Goal: Information Seeking & Learning: Find specific fact

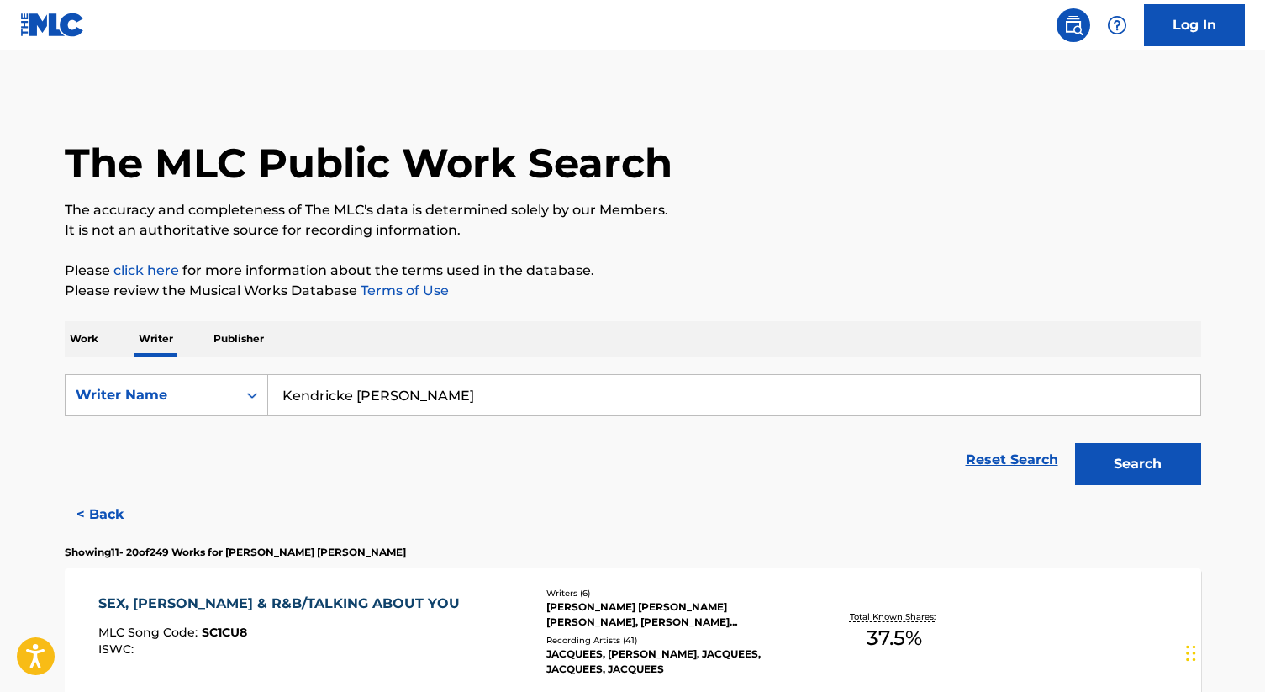
click at [403, 406] on input "Kendricke [PERSON_NAME]" at bounding box center [734, 395] width 932 height 40
paste input "[PERSON_NAME]"
type input "[PERSON_NAME]"
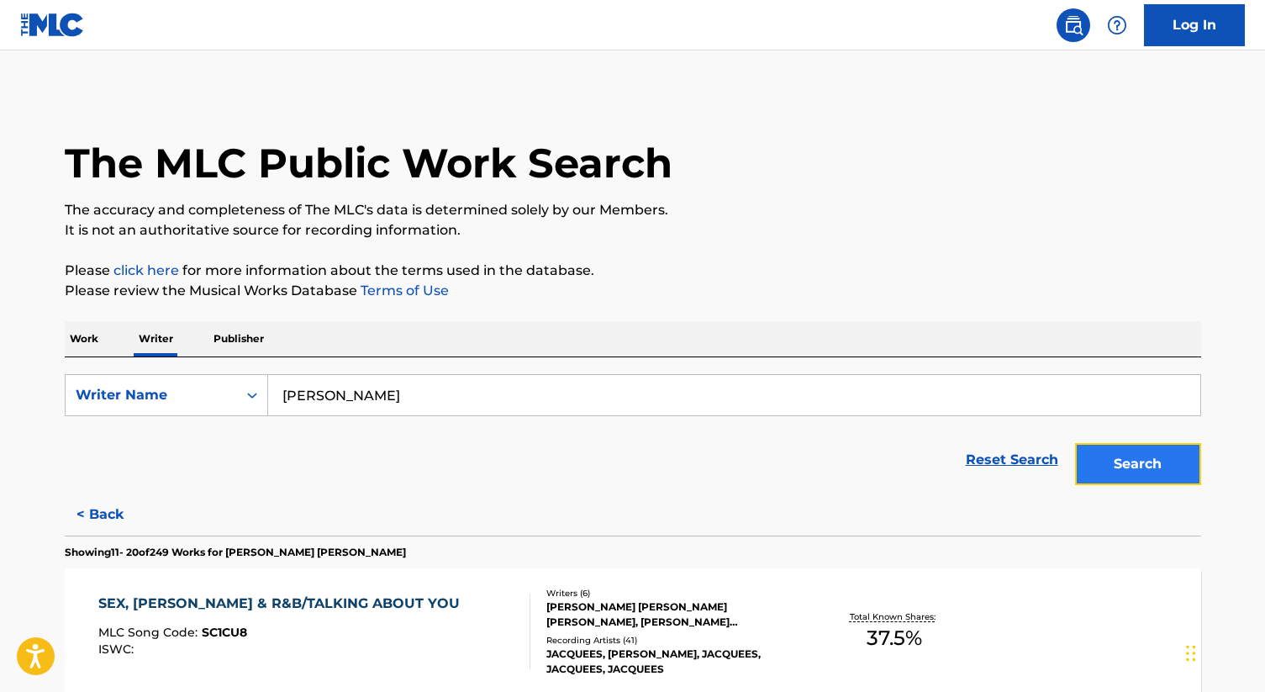
click at [1158, 479] on button "Search" at bounding box center [1138, 464] width 126 height 42
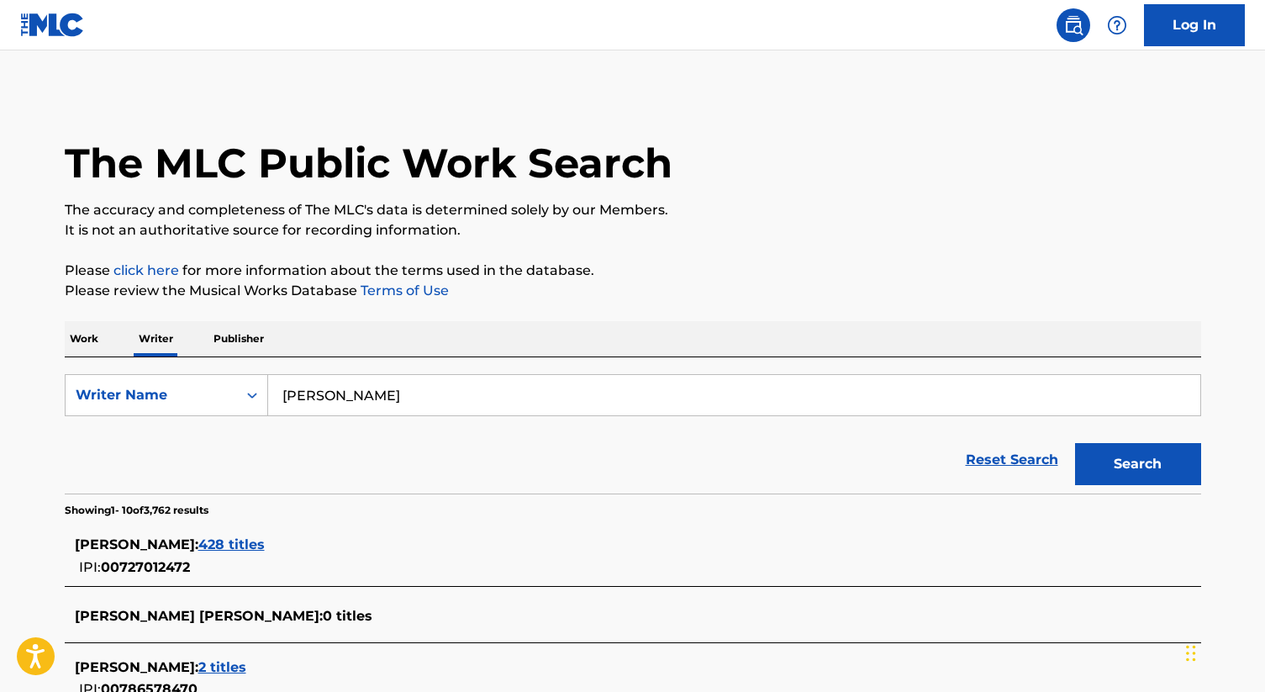
click at [257, 548] on span "428 titles" at bounding box center [231, 544] width 66 height 16
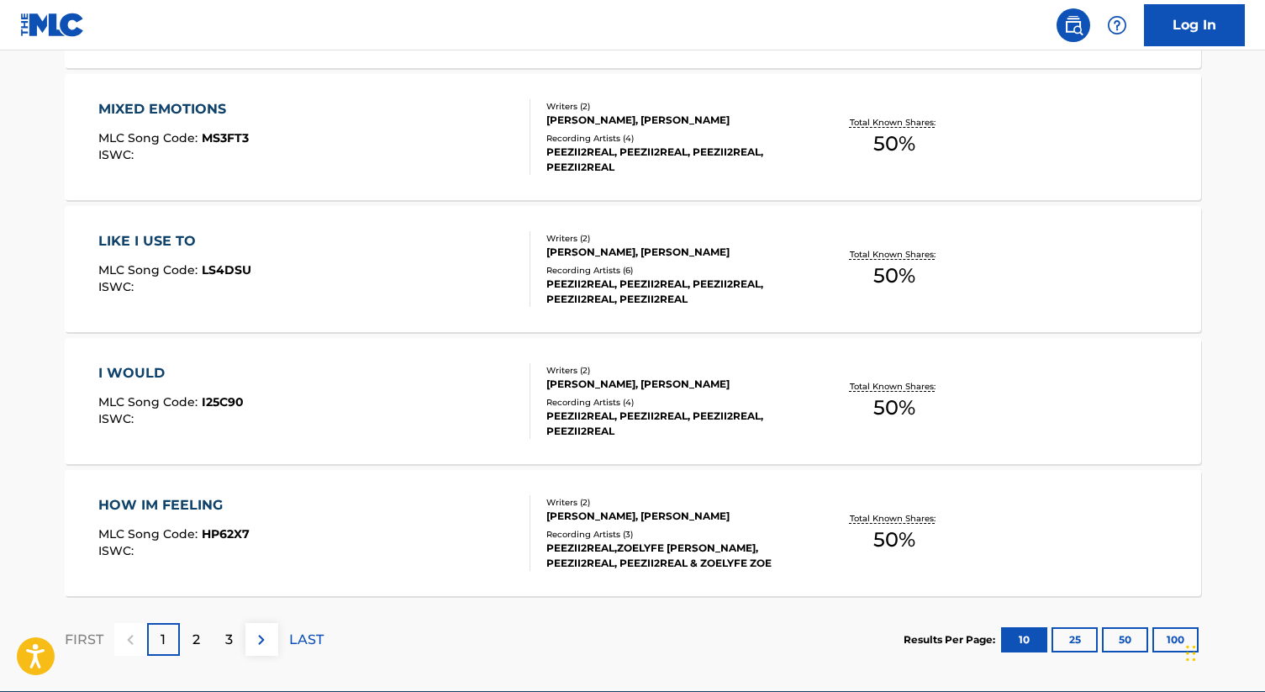
scroll to position [1365, 0]
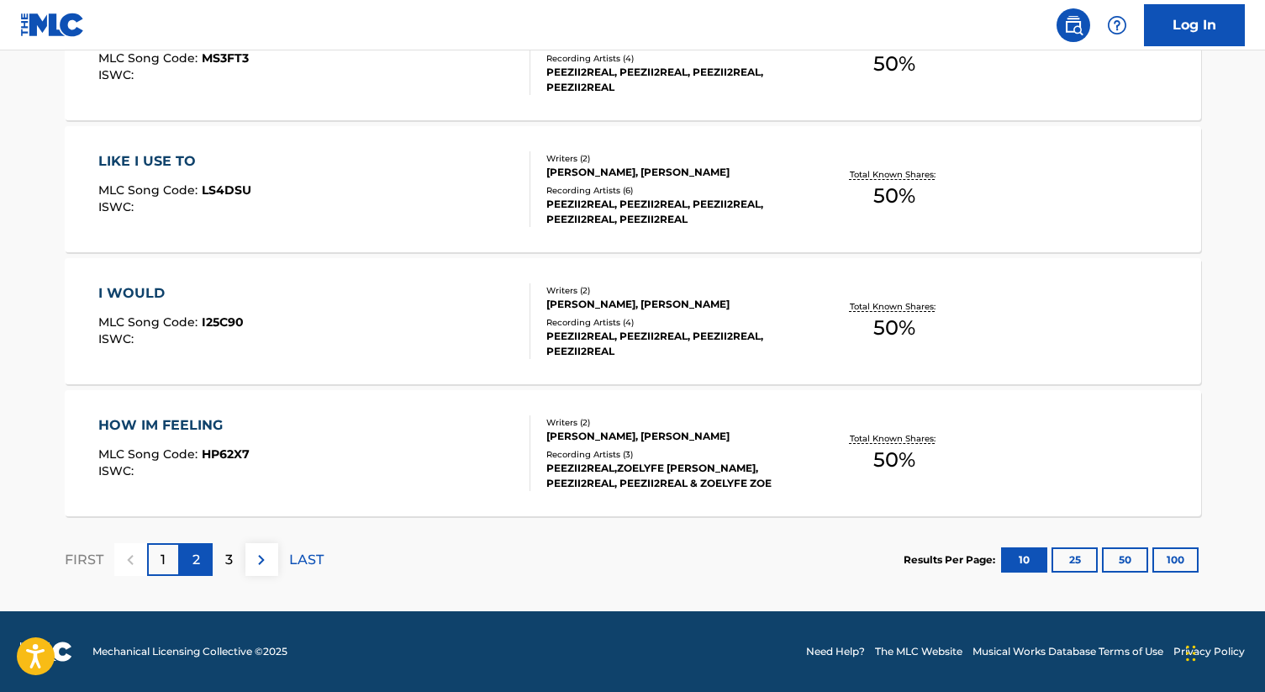
click at [201, 558] on div "2" at bounding box center [196, 559] width 33 height 33
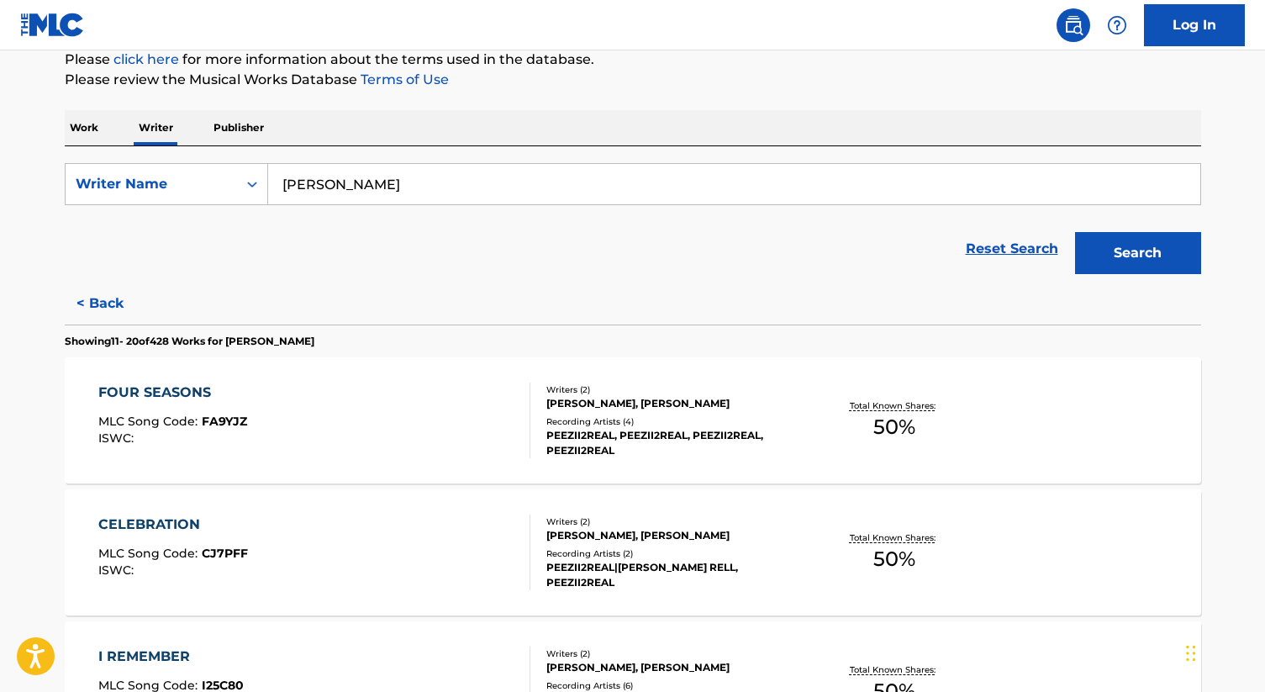
scroll to position [267, 0]
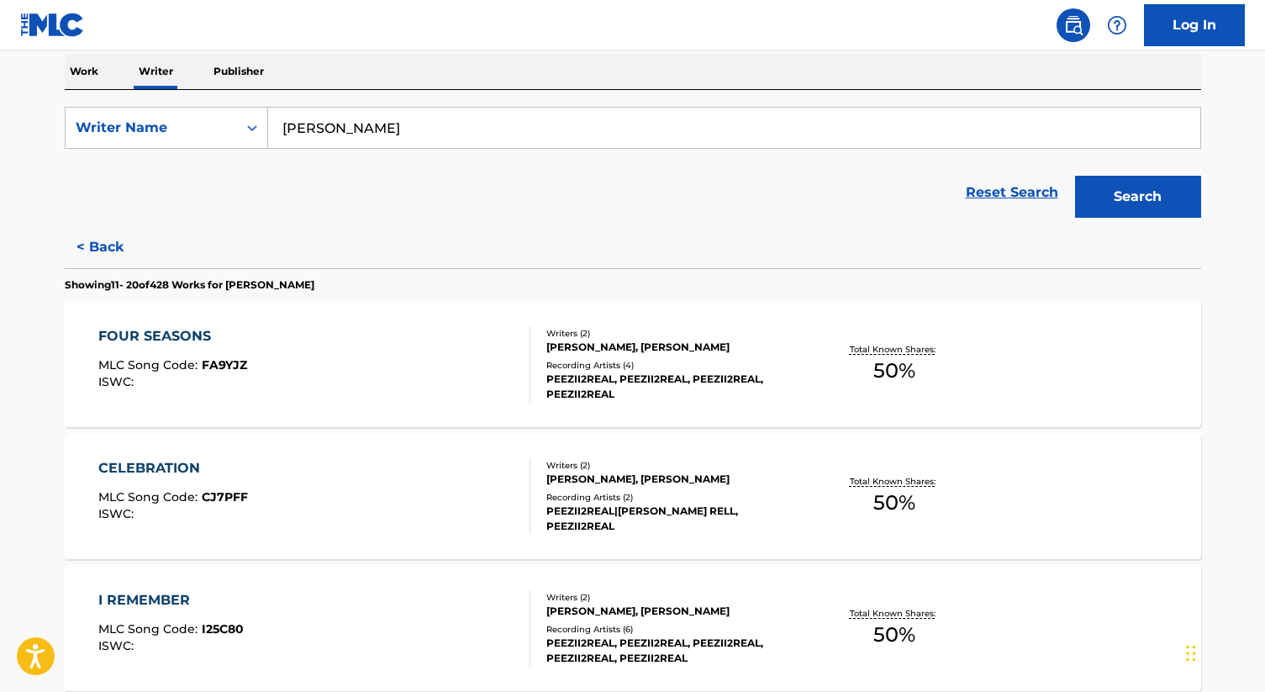
click at [485, 490] on div "CELEBRATION MLC Song Code : CJ7PFF ISWC :" at bounding box center [314, 496] width 432 height 76
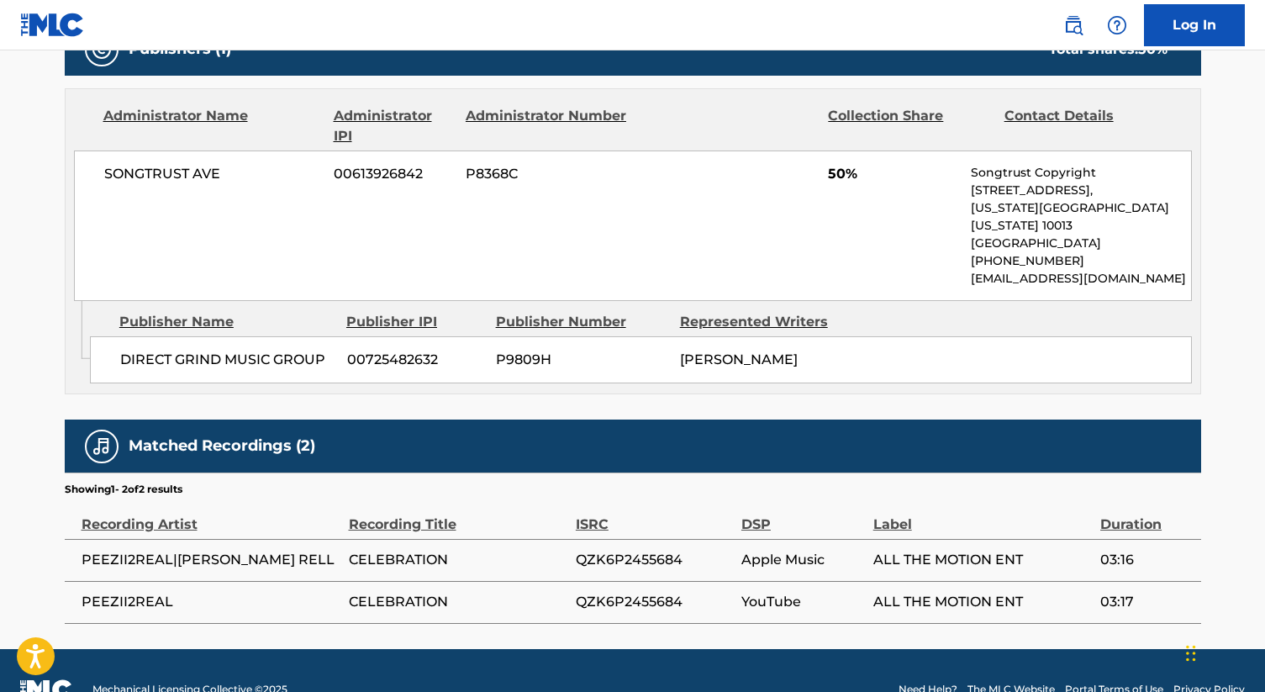
scroll to position [792, 0]
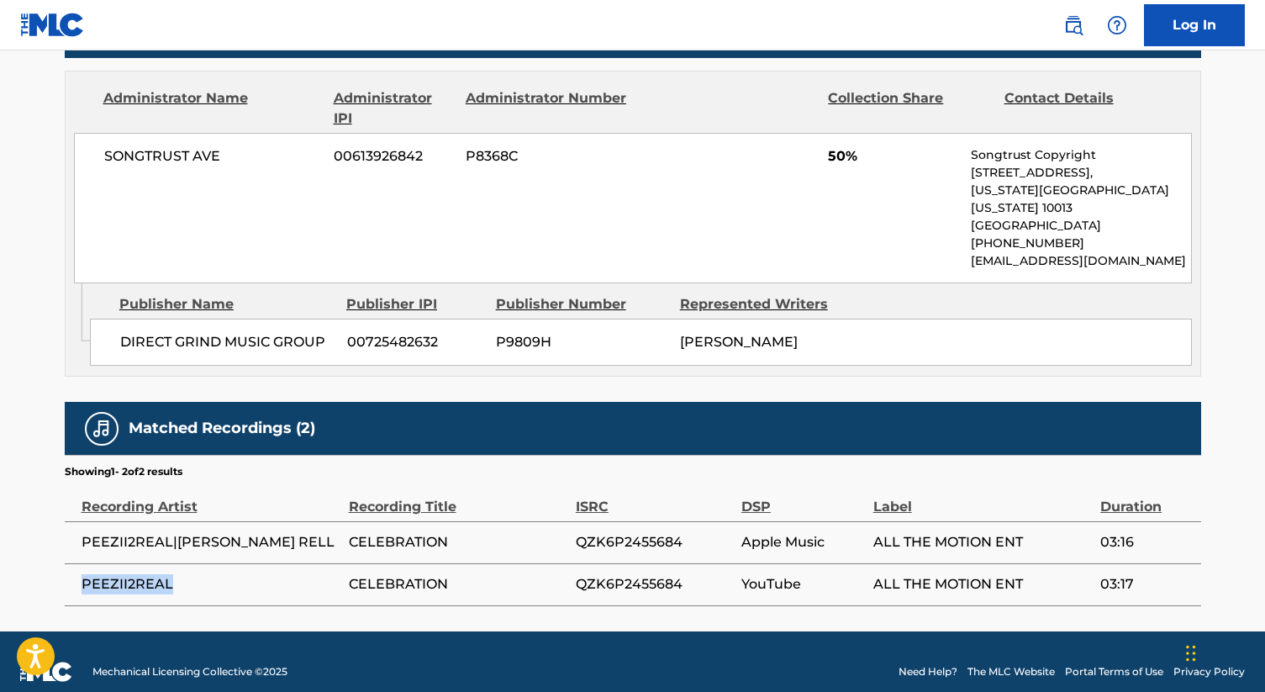
drag, startPoint x: 203, startPoint y: 559, endPoint x: 67, endPoint y: 560, distance: 135.3
click at [67, 563] on td "PEEZII2REAL" at bounding box center [207, 584] width 284 height 42
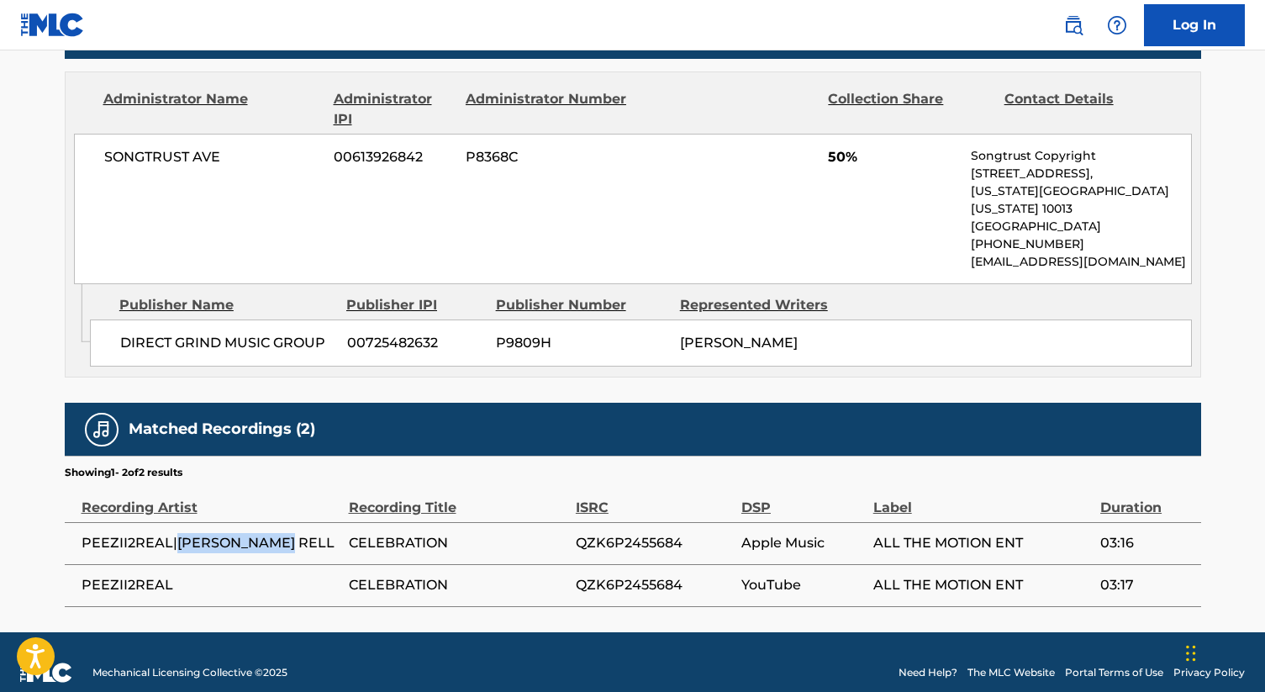
drag, startPoint x: 284, startPoint y: 521, endPoint x: 178, endPoint y: 523, distance: 105.9
click at [178, 533] on span "PEEZII2REAL|[PERSON_NAME] RELL" at bounding box center [211, 543] width 259 height 20
click at [167, 576] on td "PEEZII2REAL" at bounding box center [207, 585] width 284 height 42
drag, startPoint x: 179, startPoint y: 569, endPoint x: 64, endPoint y: 569, distance: 115.1
click at [65, 569] on td "PEEZII2REAL" at bounding box center [207, 585] width 284 height 42
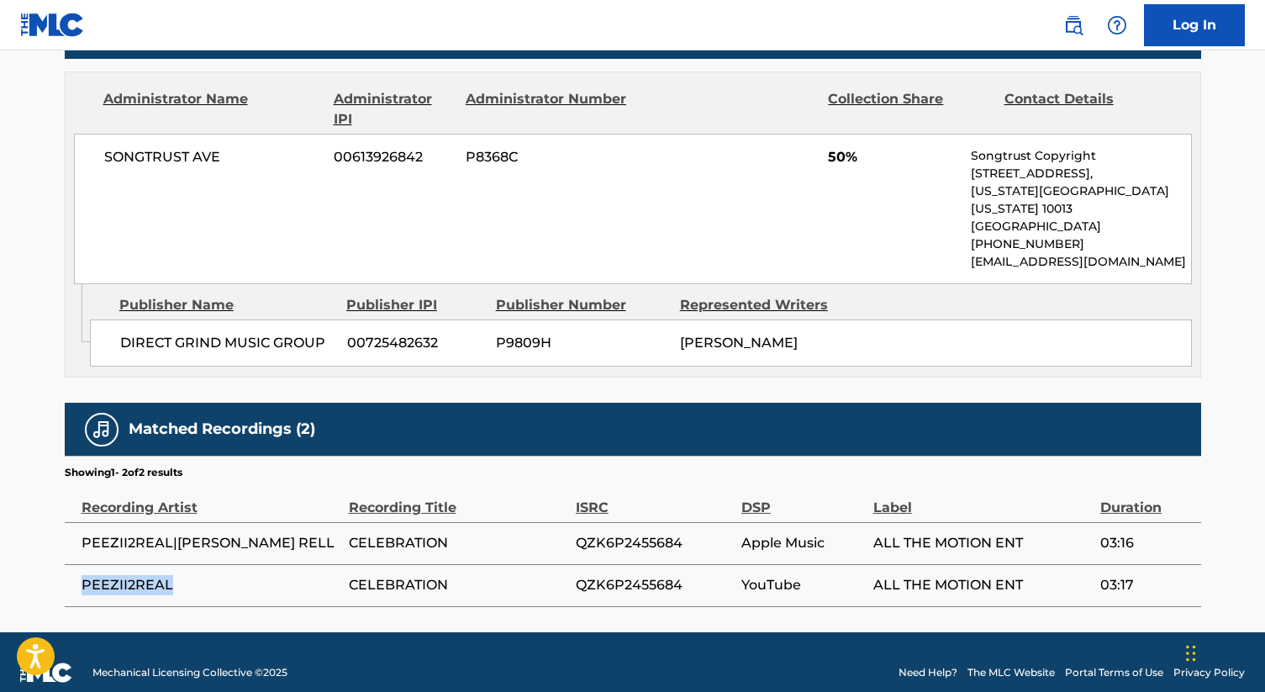
copy span "PEEZII2REAL"
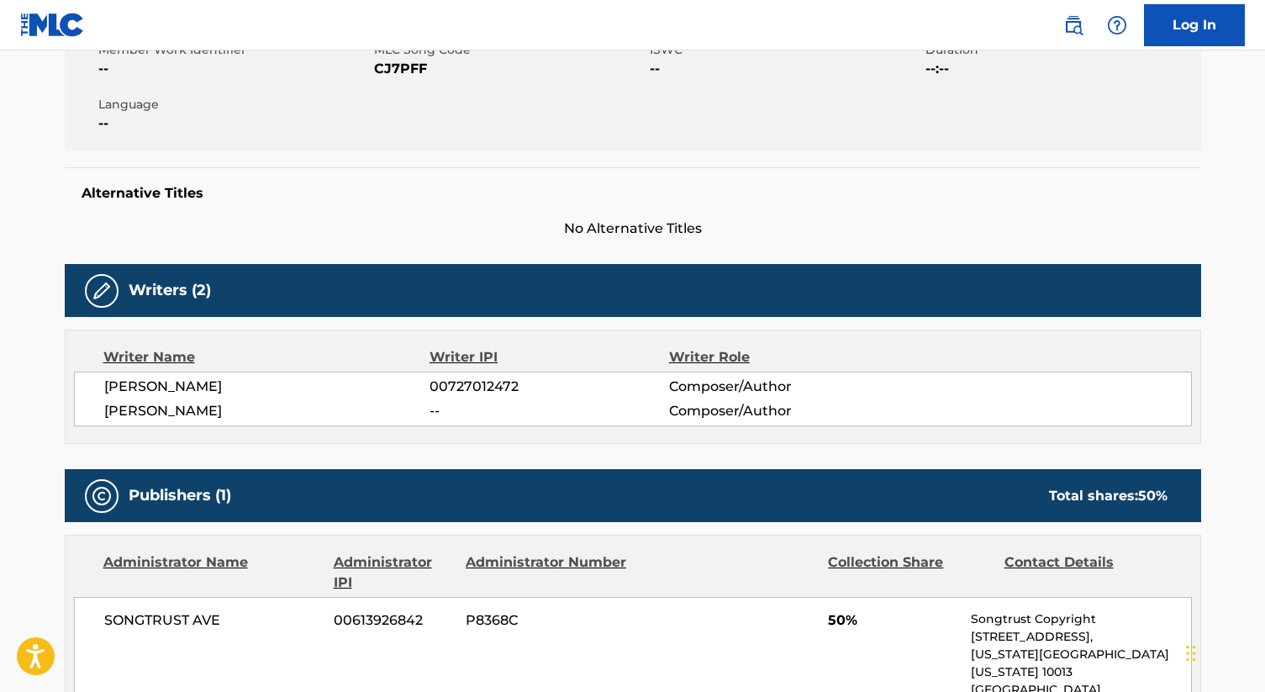
scroll to position [211, 0]
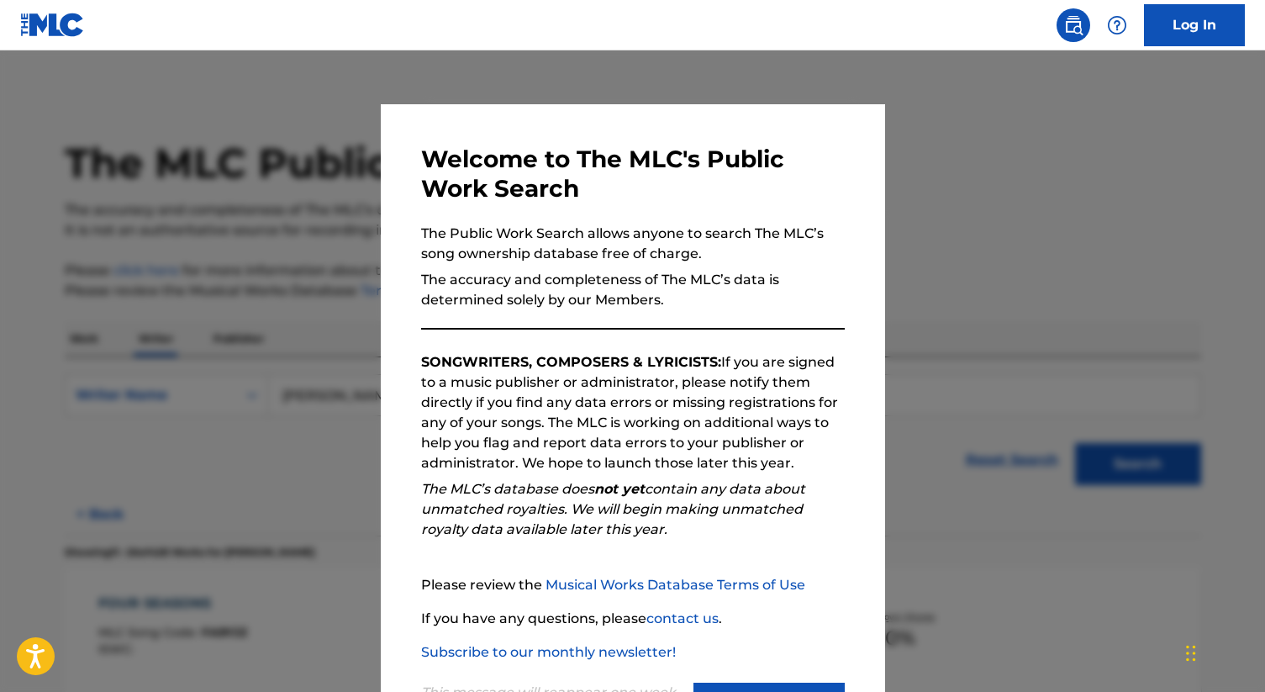
click at [295, 271] on div at bounding box center [632, 396] width 1265 height 692
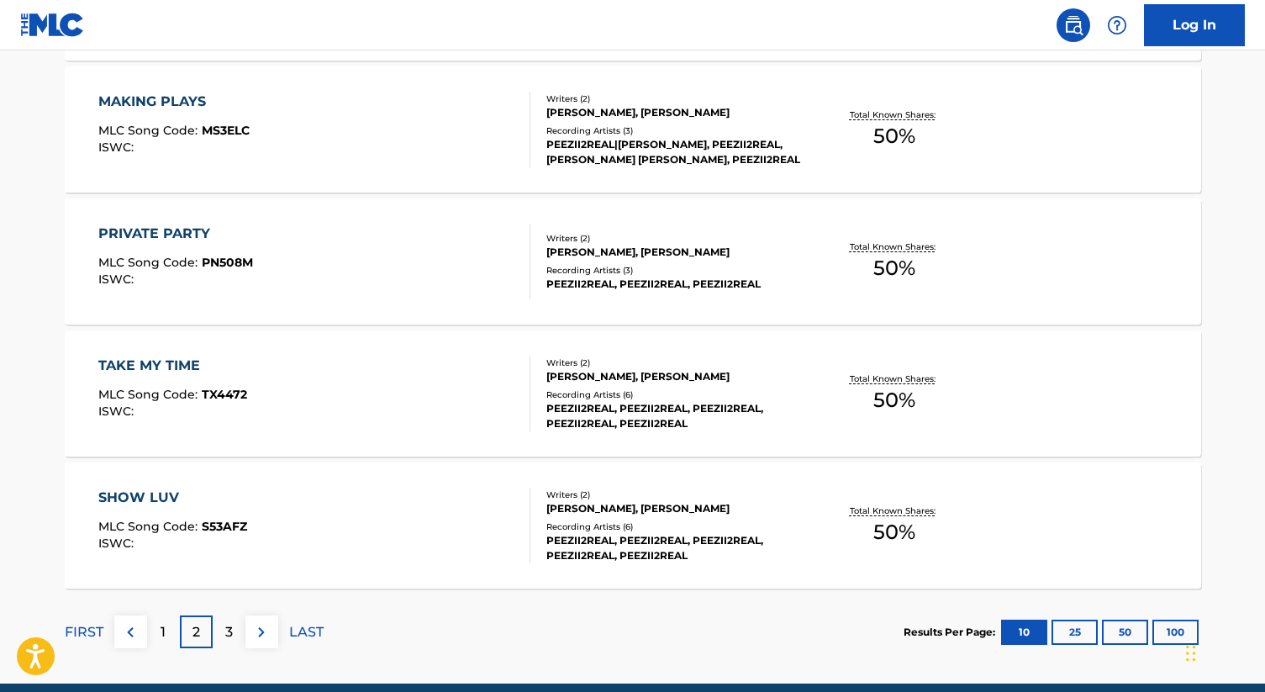
scroll to position [1365, 0]
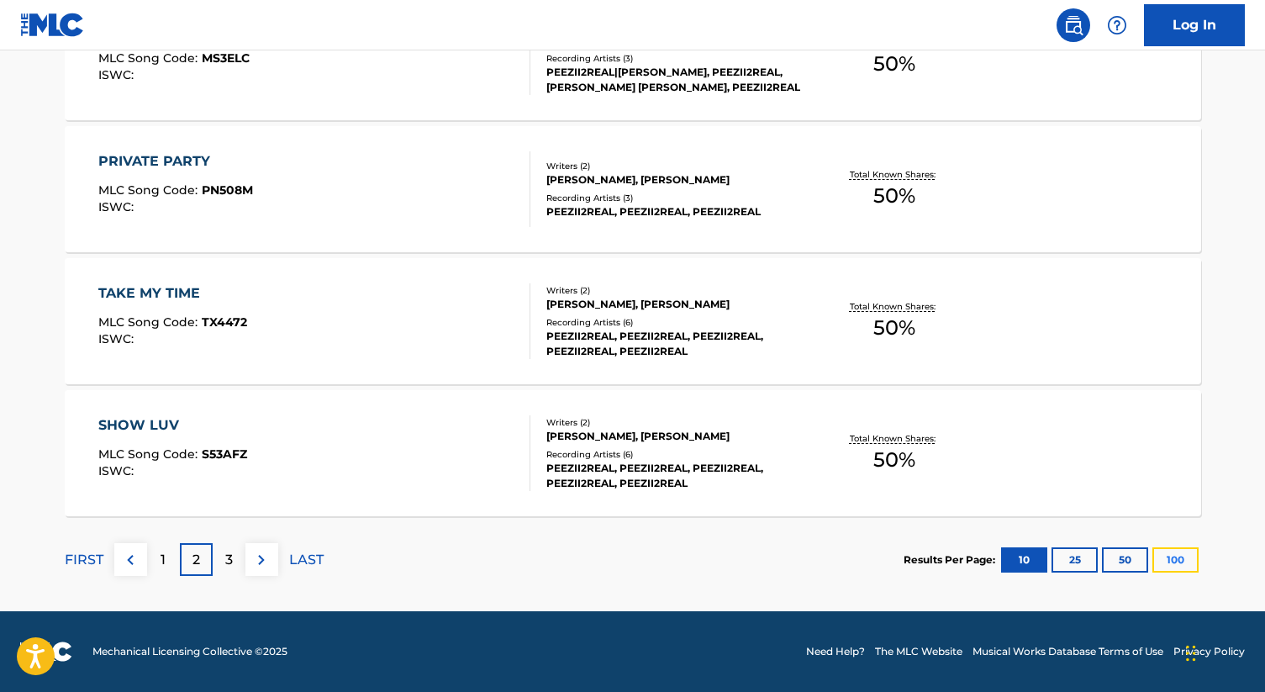
click at [1197, 550] on button "100" at bounding box center [1175, 559] width 46 height 25
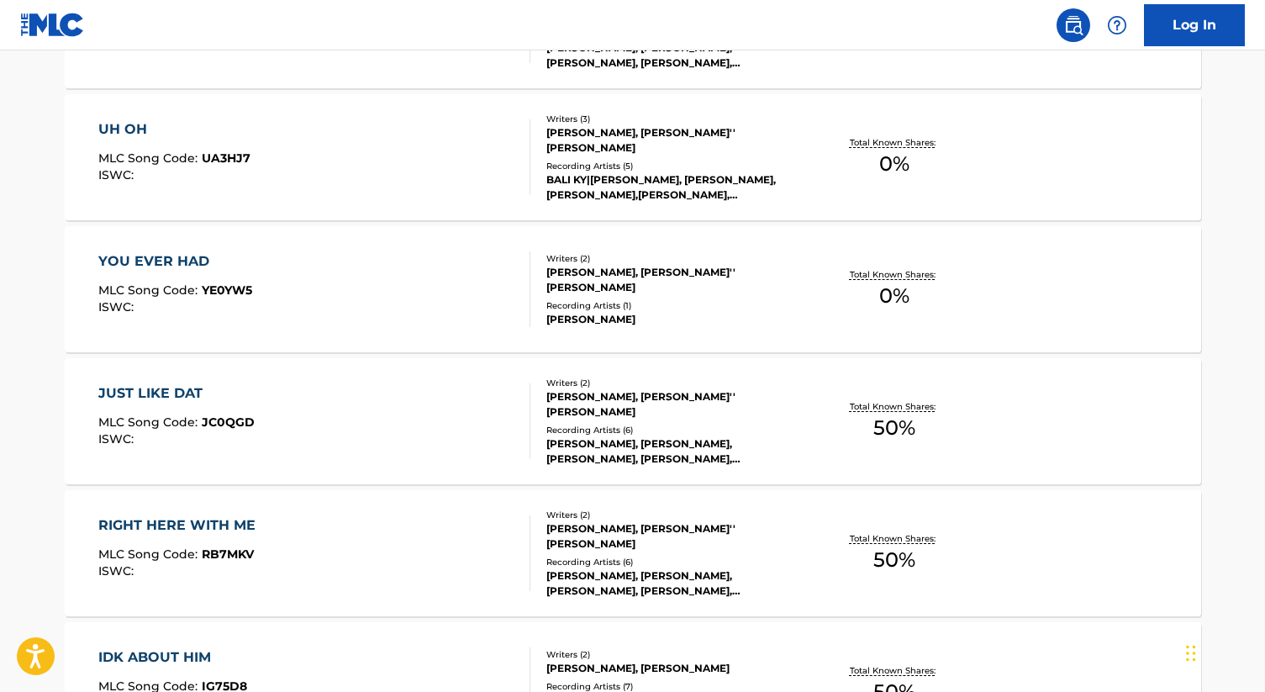
scroll to position [13239, 0]
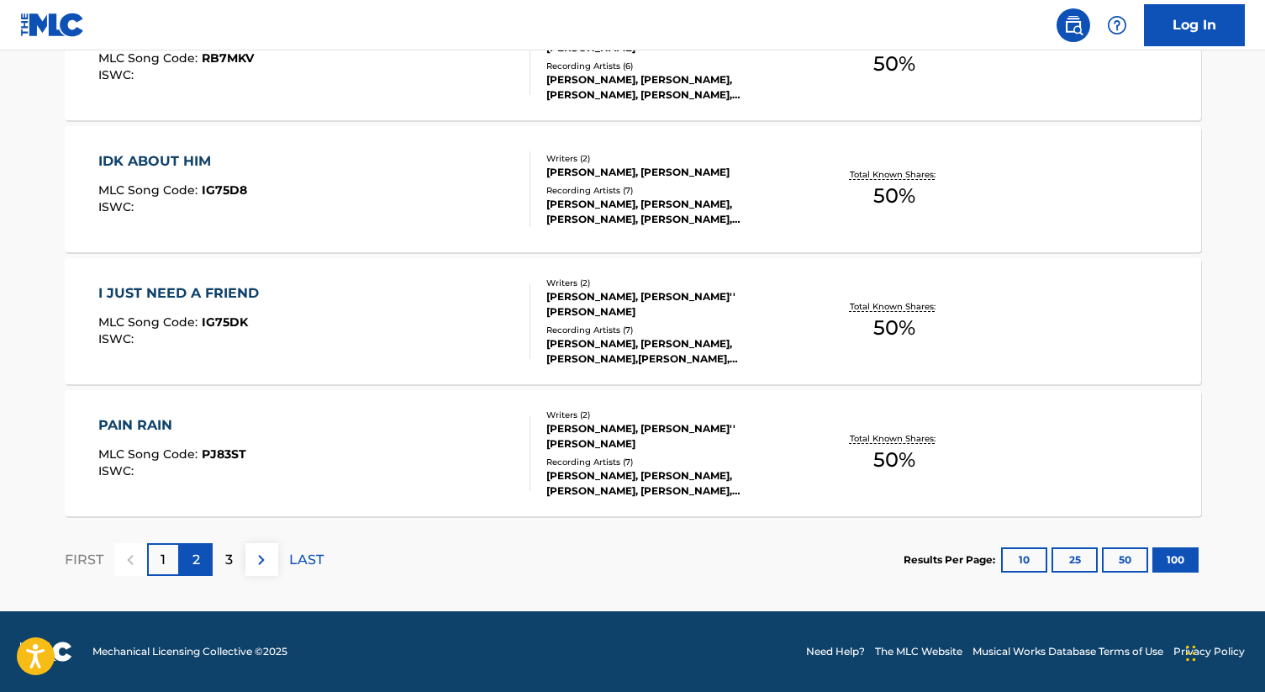
click at [197, 555] on p "2" at bounding box center [196, 560] width 8 height 20
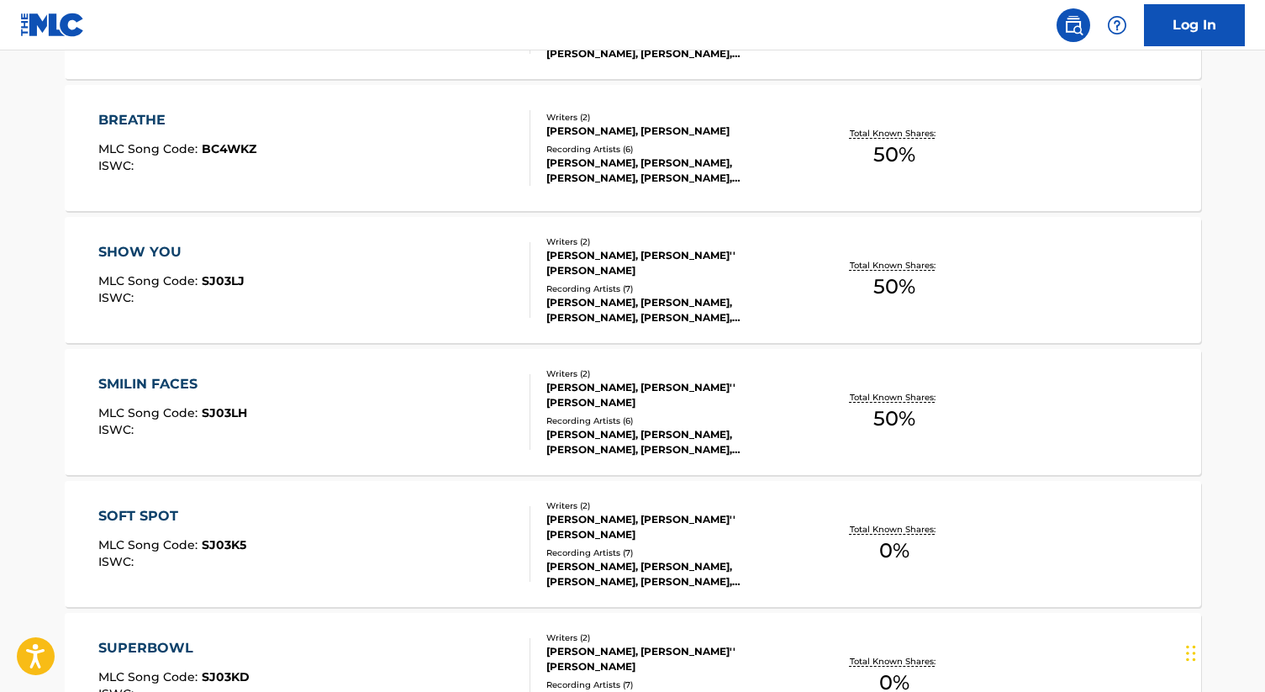
scroll to position [1423, 0]
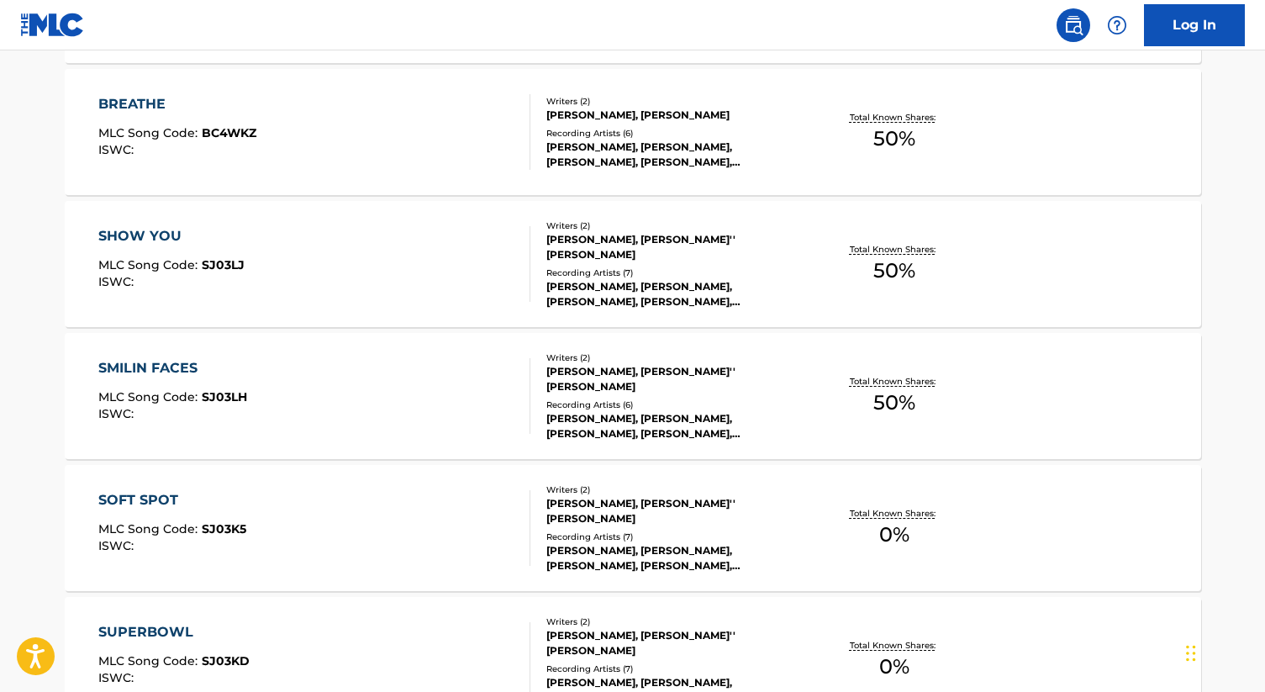
click at [642, 123] on div "Writers ( 2 ) [PERSON_NAME], [PERSON_NAME] Recording Artists ( 6 ) [PERSON_NAME…" at bounding box center [665, 132] width 270 height 75
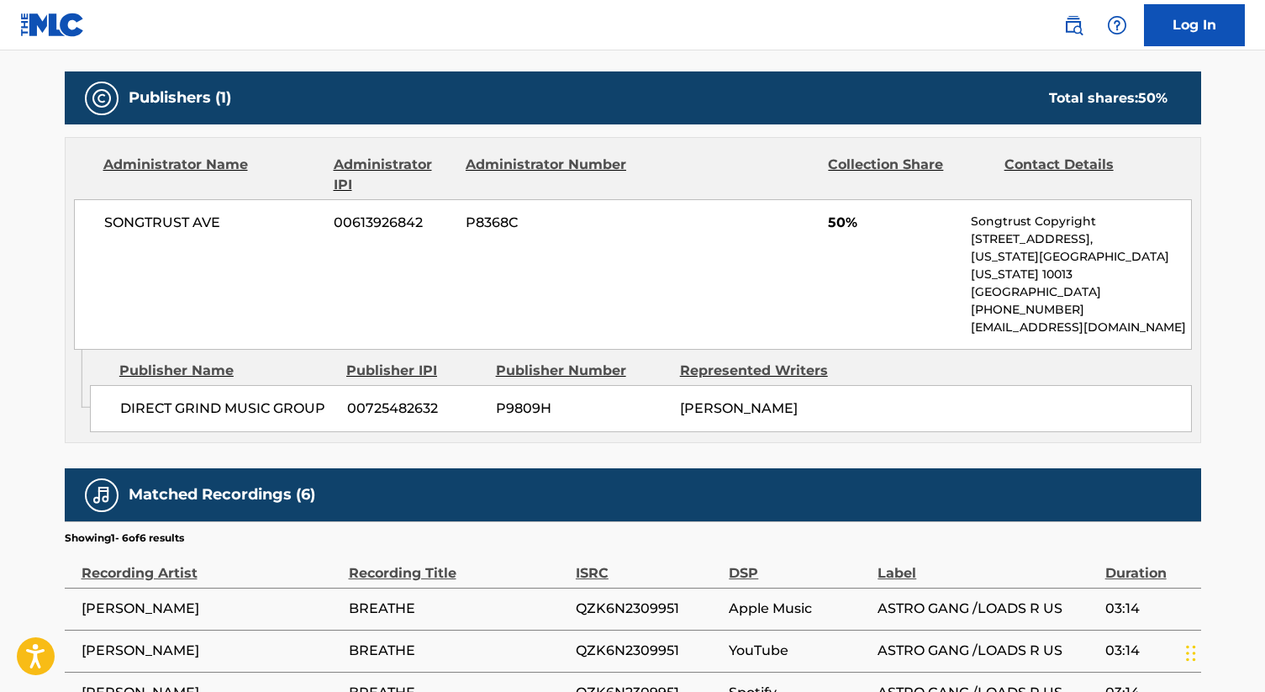
scroll to position [700, 0]
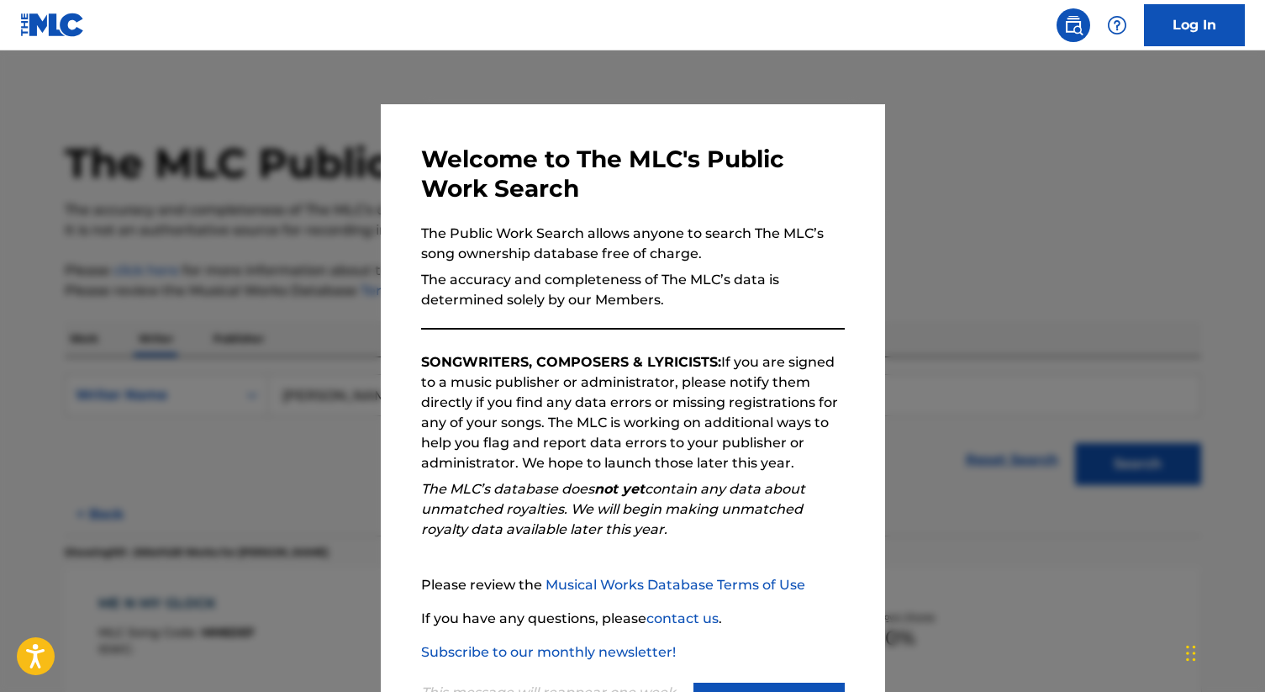
click at [239, 270] on div at bounding box center [632, 396] width 1265 height 692
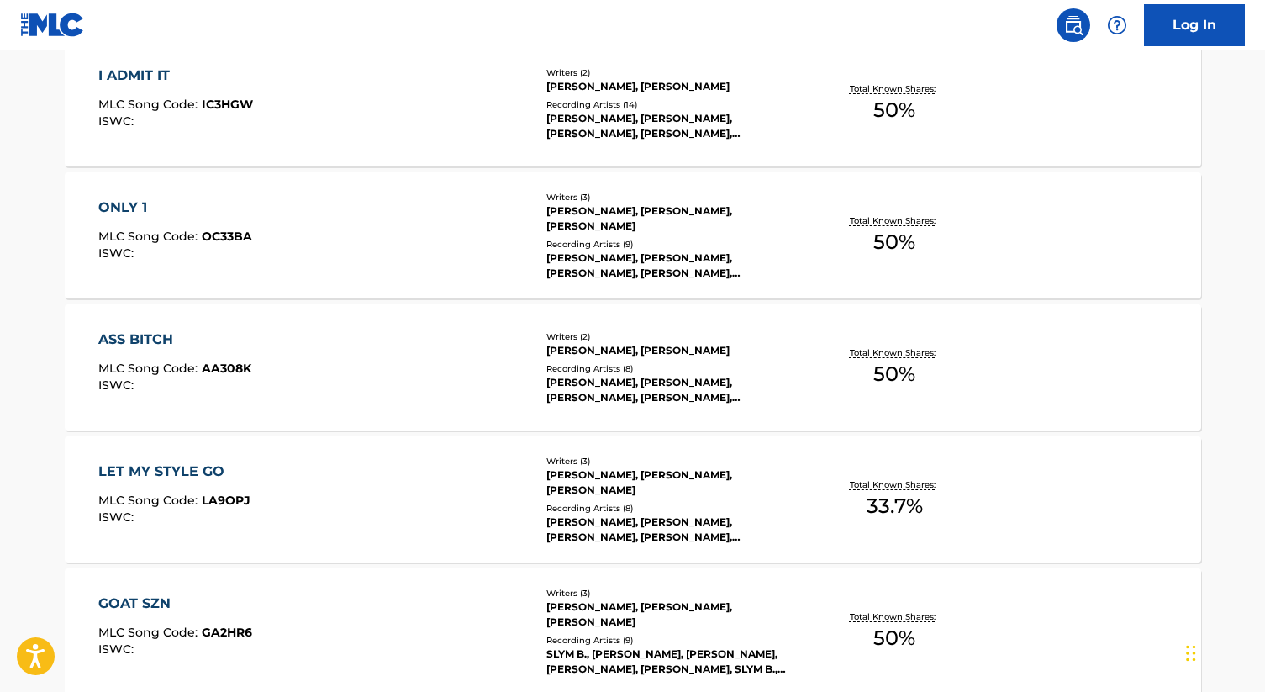
scroll to position [13239, 0]
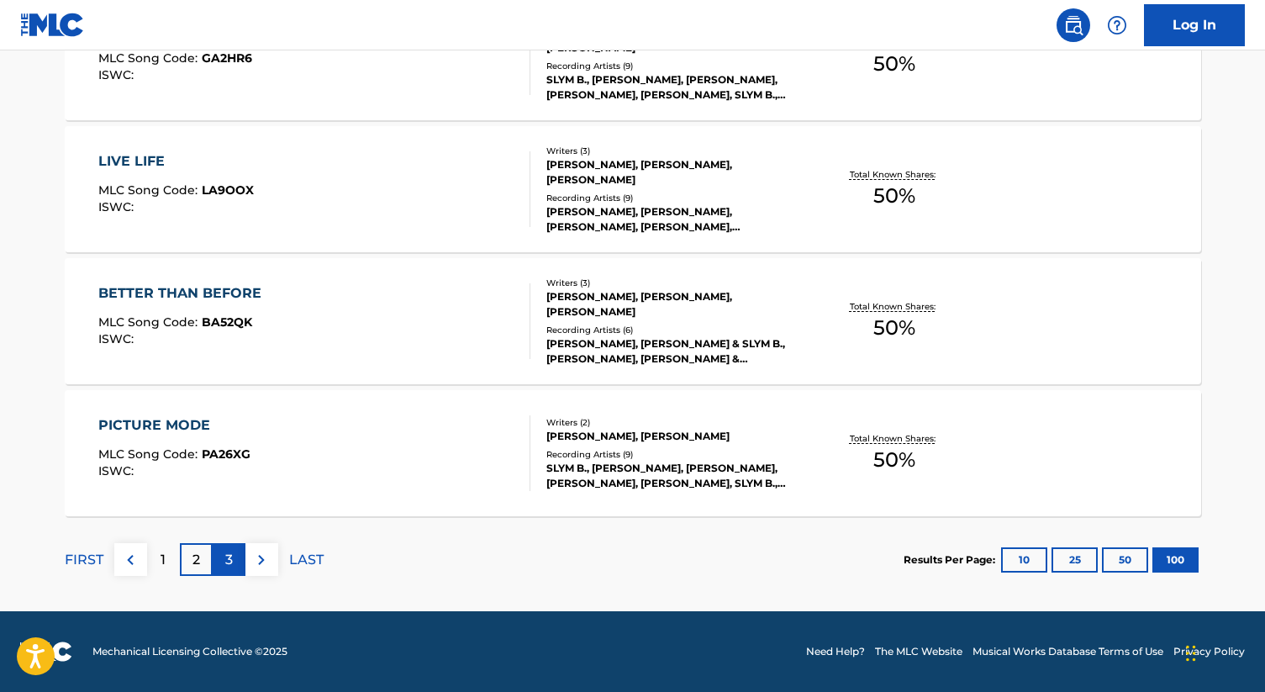
click at [222, 546] on div "3" at bounding box center [229, 559] width 33 height 33
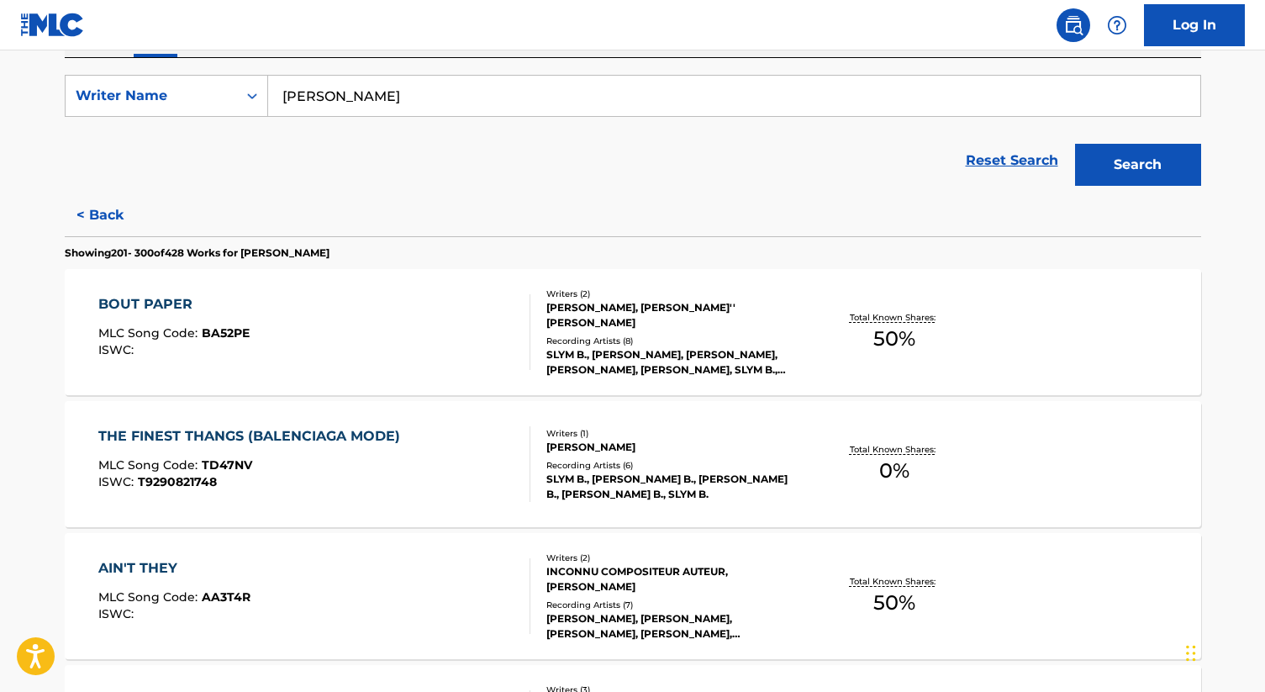
scroll to position [0, 0]
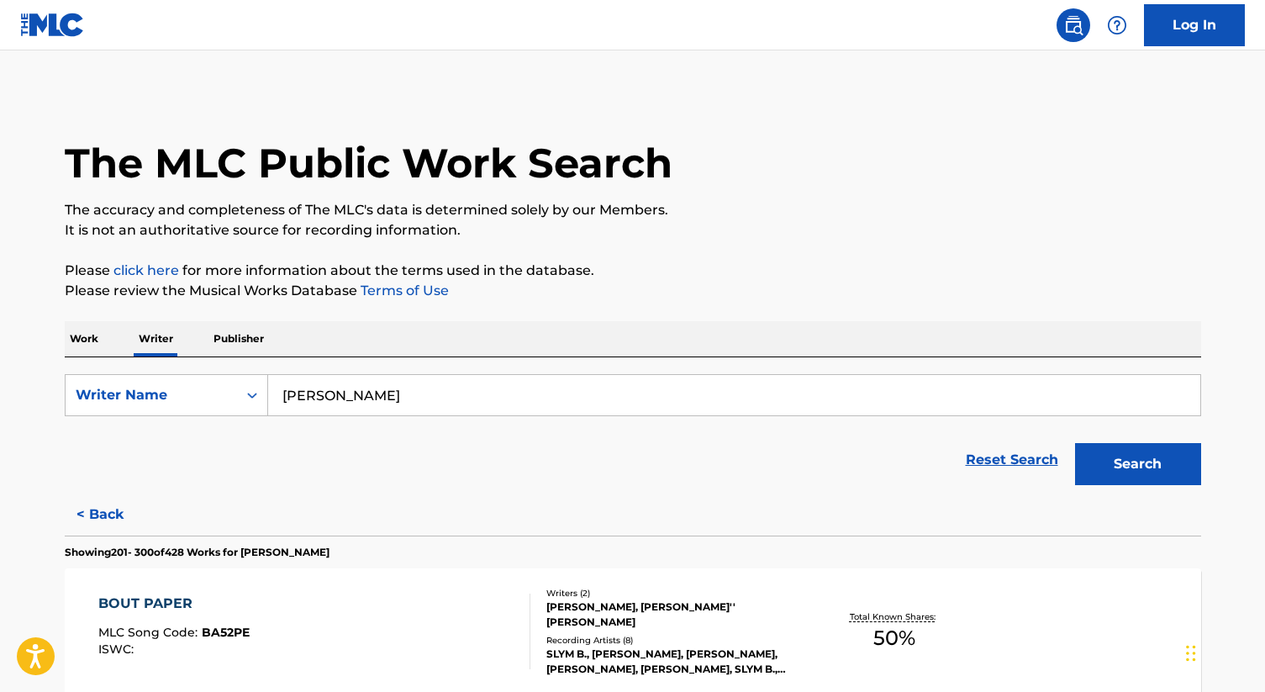
click at [363, 405] on input "[PERSON_NAME]" at bounding box center [734, 395] width 932 height 40
paste input "[PERSON_NAME] [PERSON_NAME]"
click at [1121, 487] on div "Search" at bounding box center [1133, 459] width 134 height 67
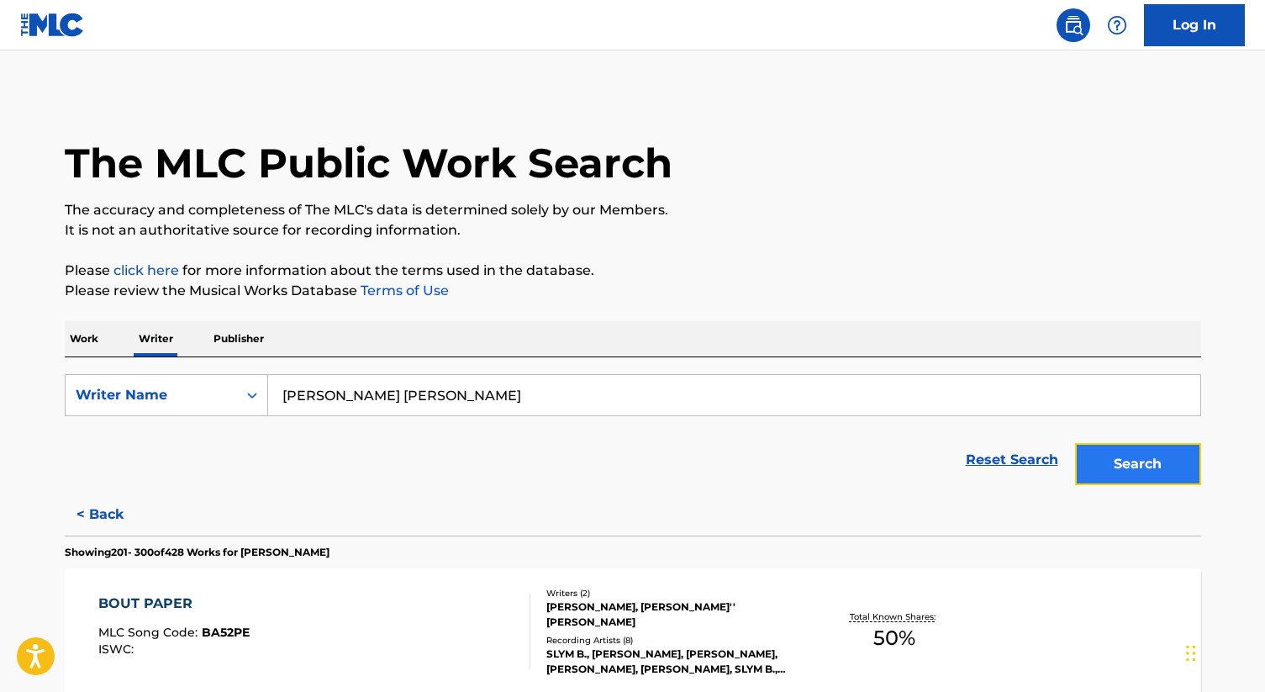
click at [1112, 463] on button "Search" at bounding box center [1138, 464] width 126 height 42
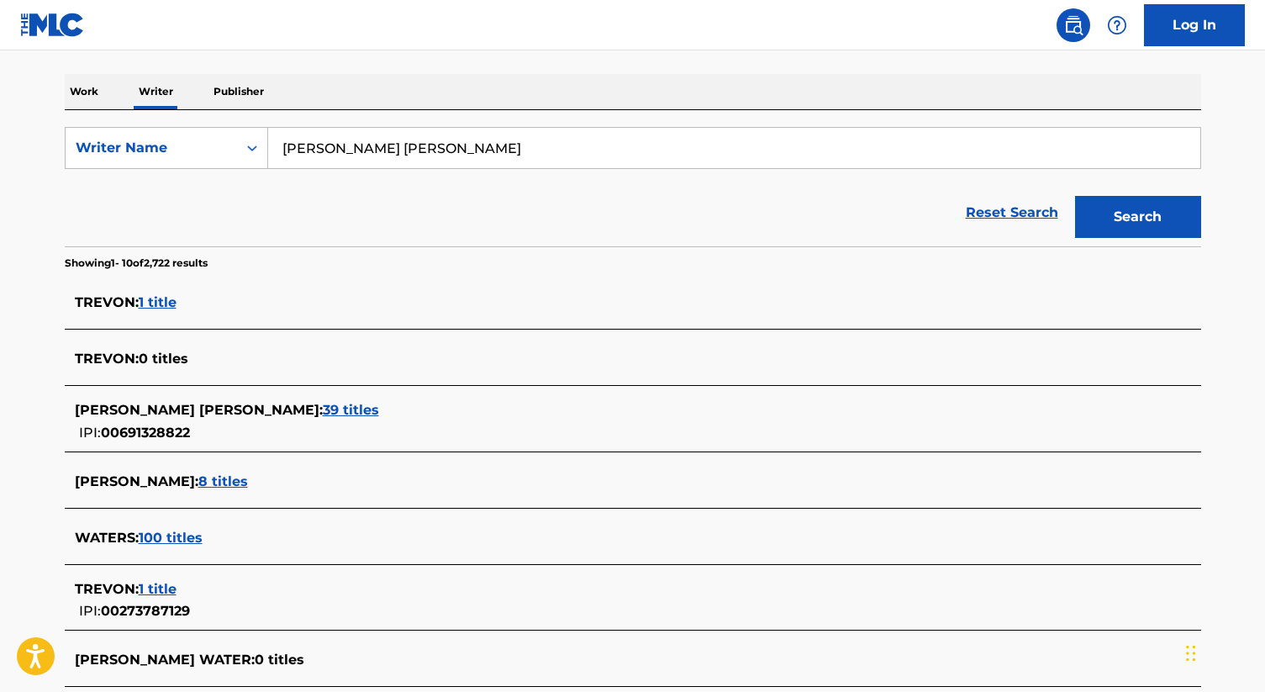
scroll to position [252, 0]
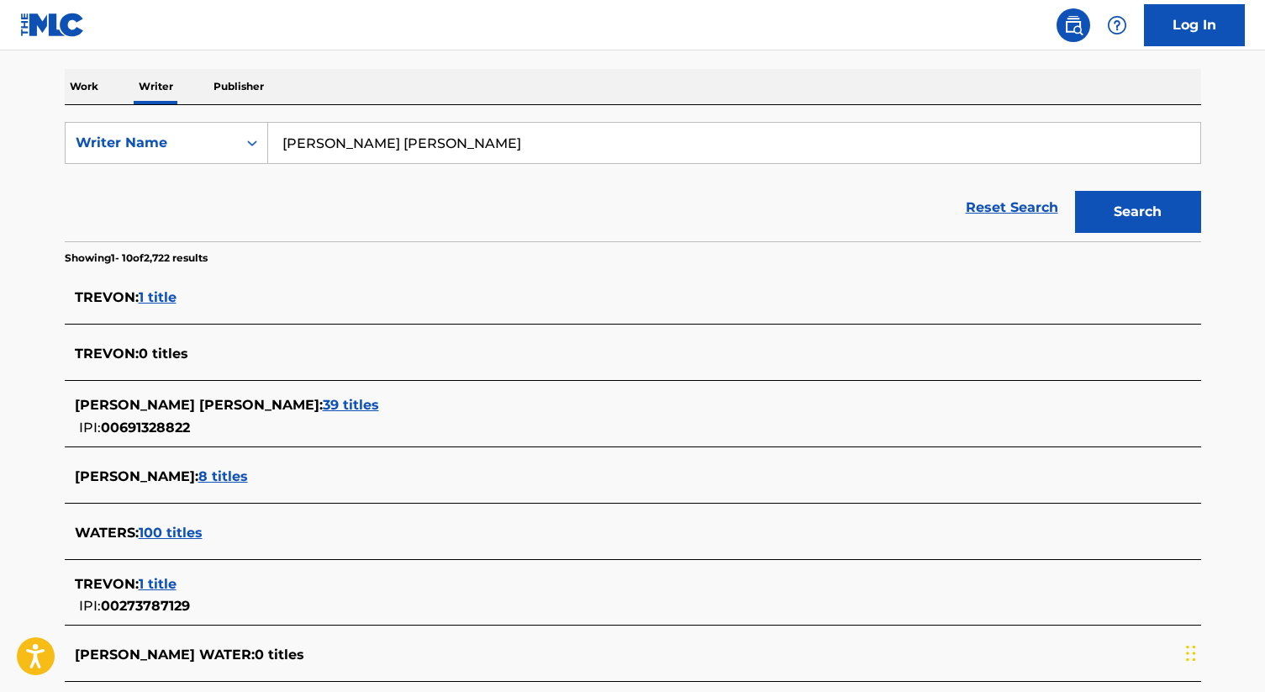
click at [323, 405] on span "39 titles" at bounding box center [351, 405] width 56 height 16
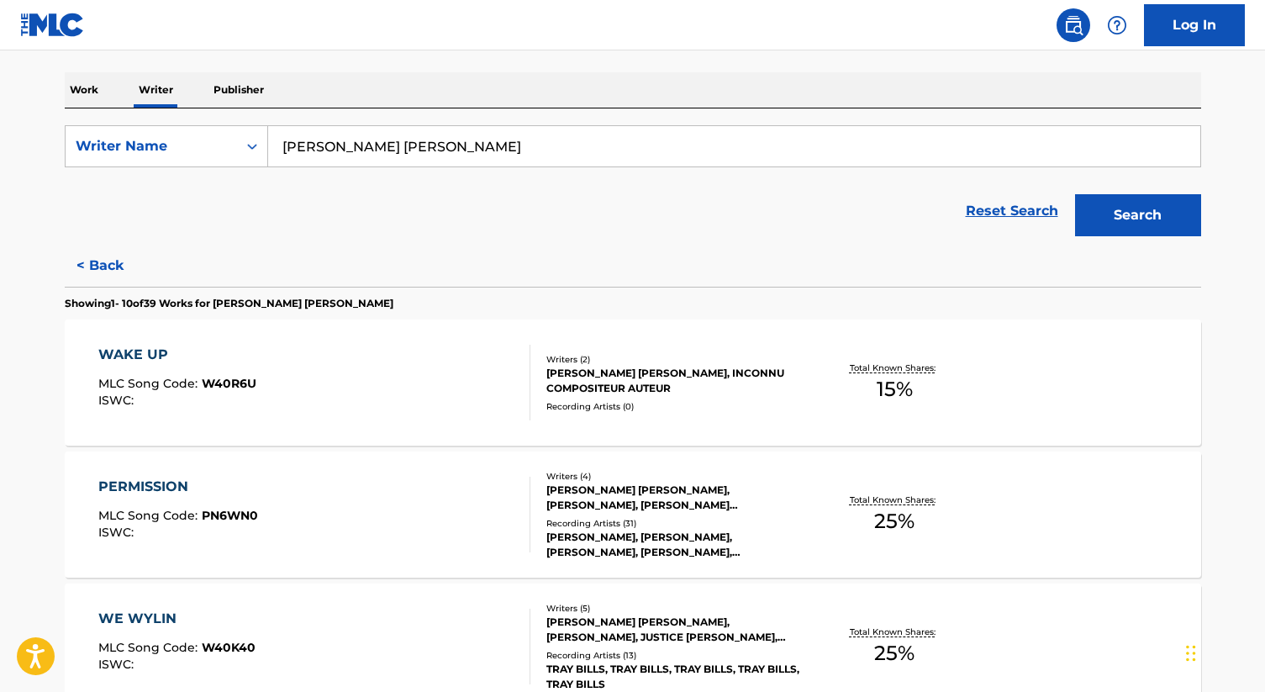
scroll to position [0, 0]
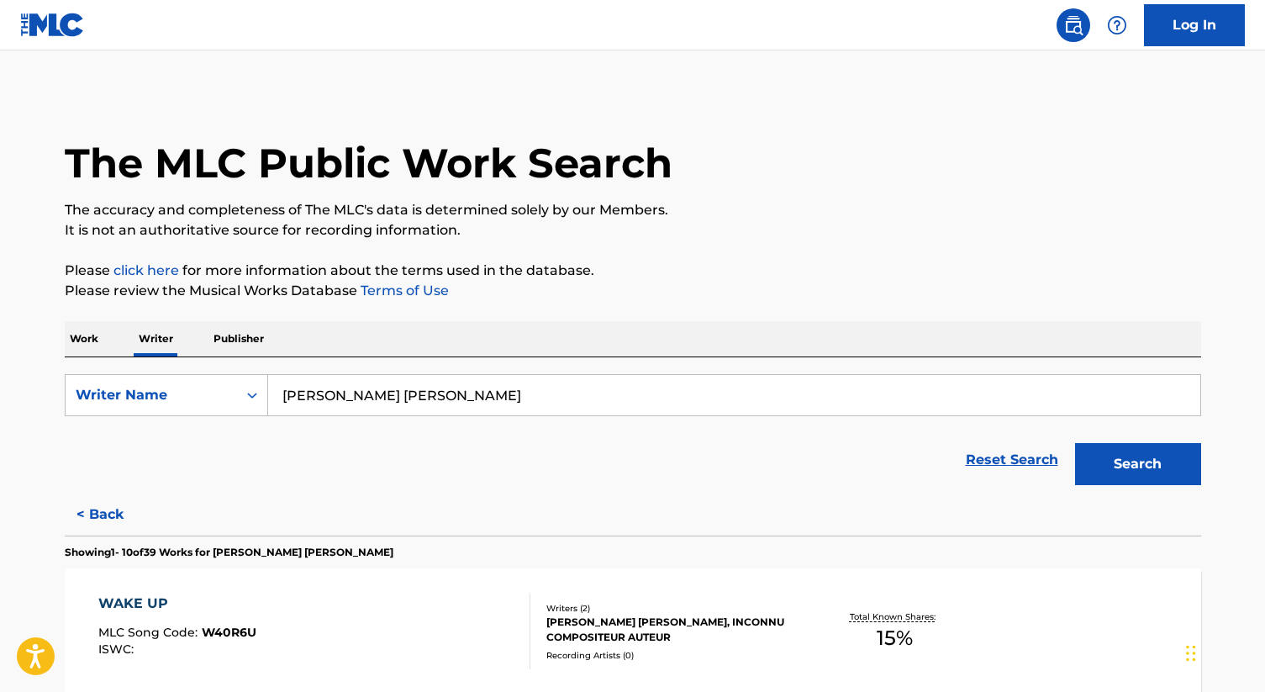
click at [444, 399] on input "[PERSON_NAME] [PERSON_NAME]" at bounding box center [734, 395] width 932 height 40
paste input "[PERSON_NAME] [PERSON_NAME]"
paste input "Search Form"
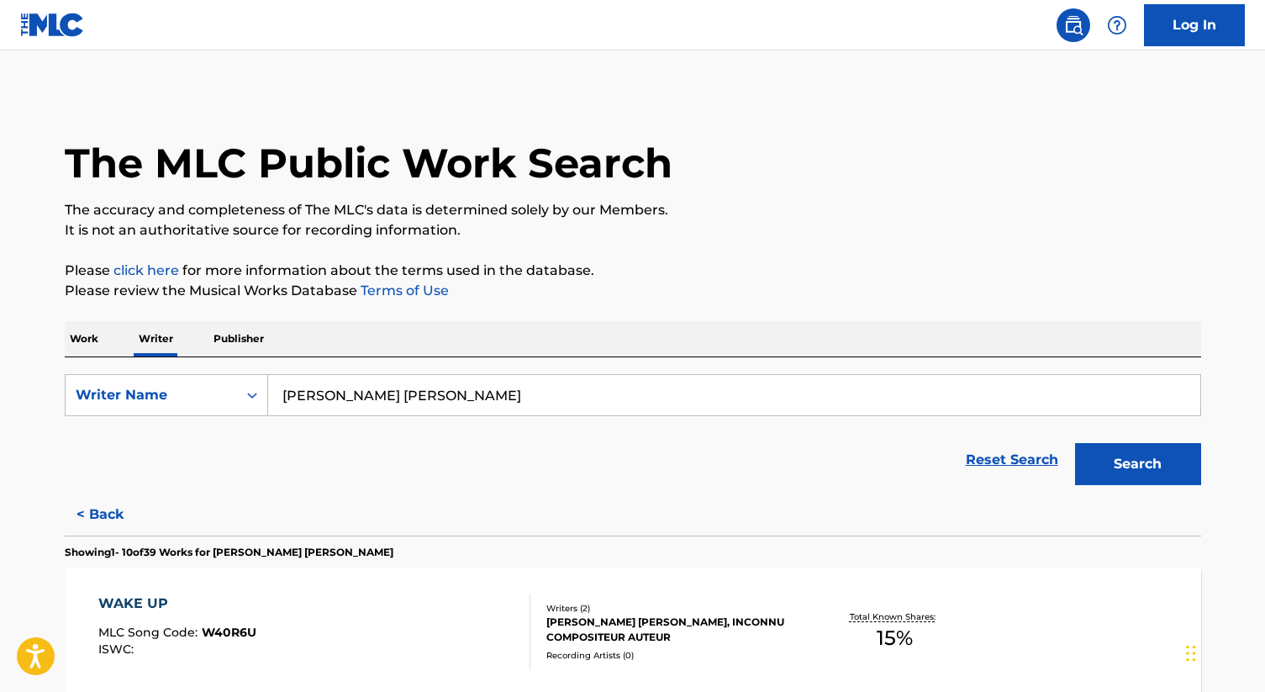
click at [1075, 443] on button "Search" at bounding box center [1138, 464] width 126 height 42
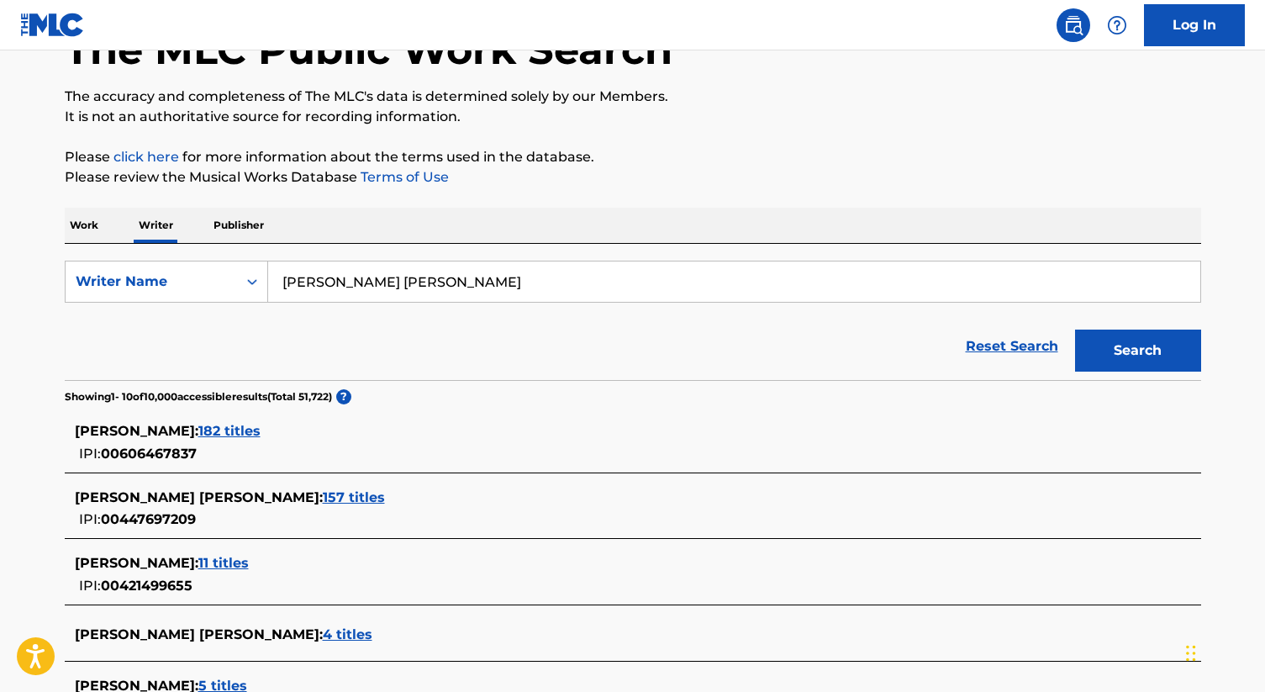
scroll to position [118, 0]
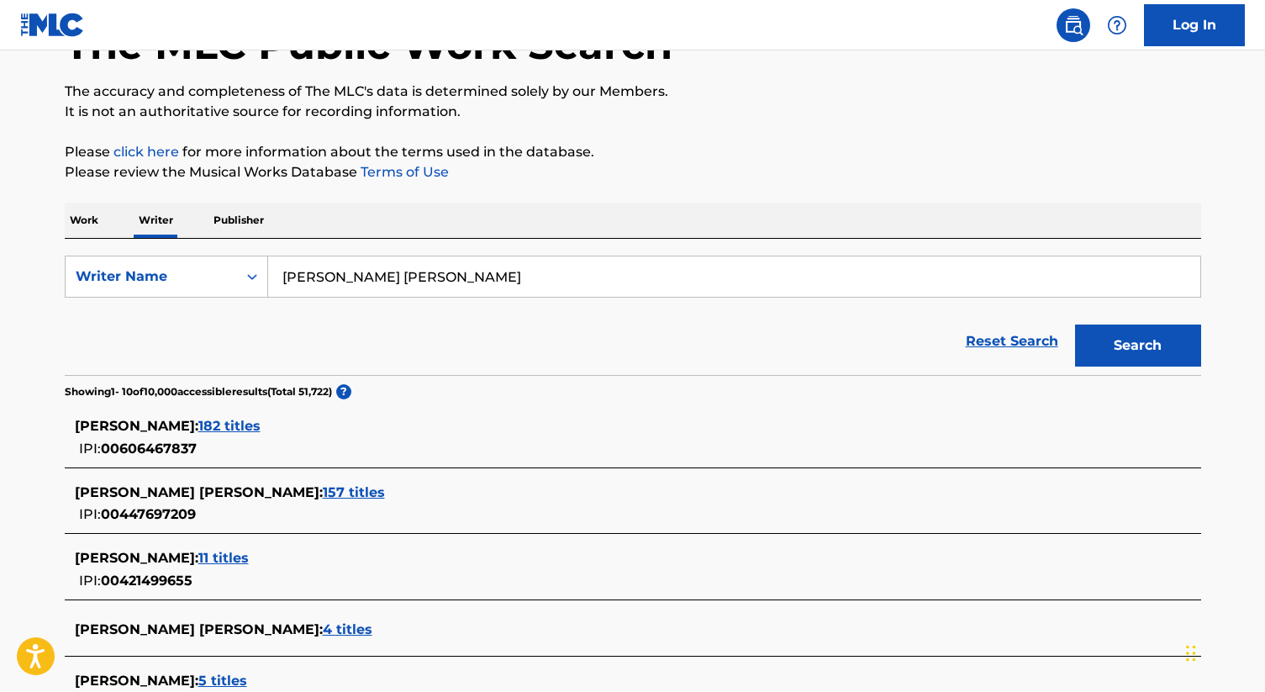
click at [323, 494] on span "157 titles" at bounding box center [354, 492] width 62 height 16
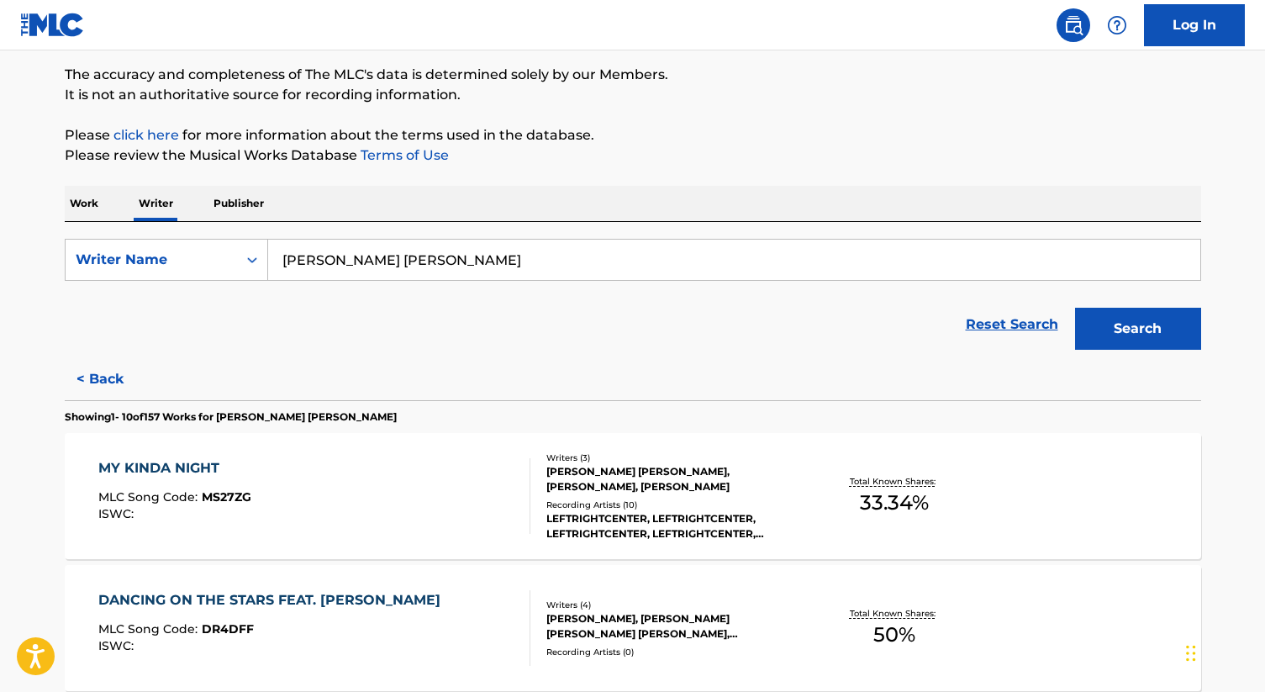
scroll to position [0, 0]
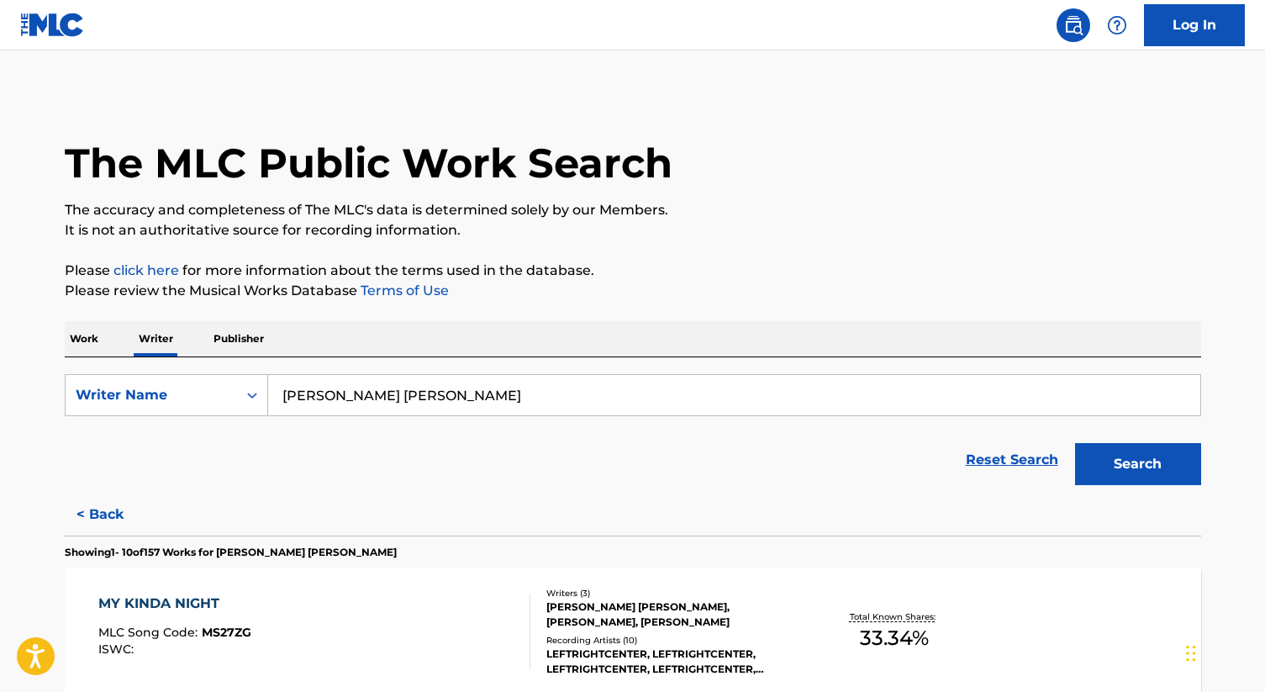
click at [408, 390] on input "[PERSON_NAME] [PERSON_NAME]" at bounding box center [734, 395] width 932 height 40
paste input "[PERSON_NAME]"
click at [1133, 458] on button "Search" at bounding box center [1138, 464] width 126 height 42
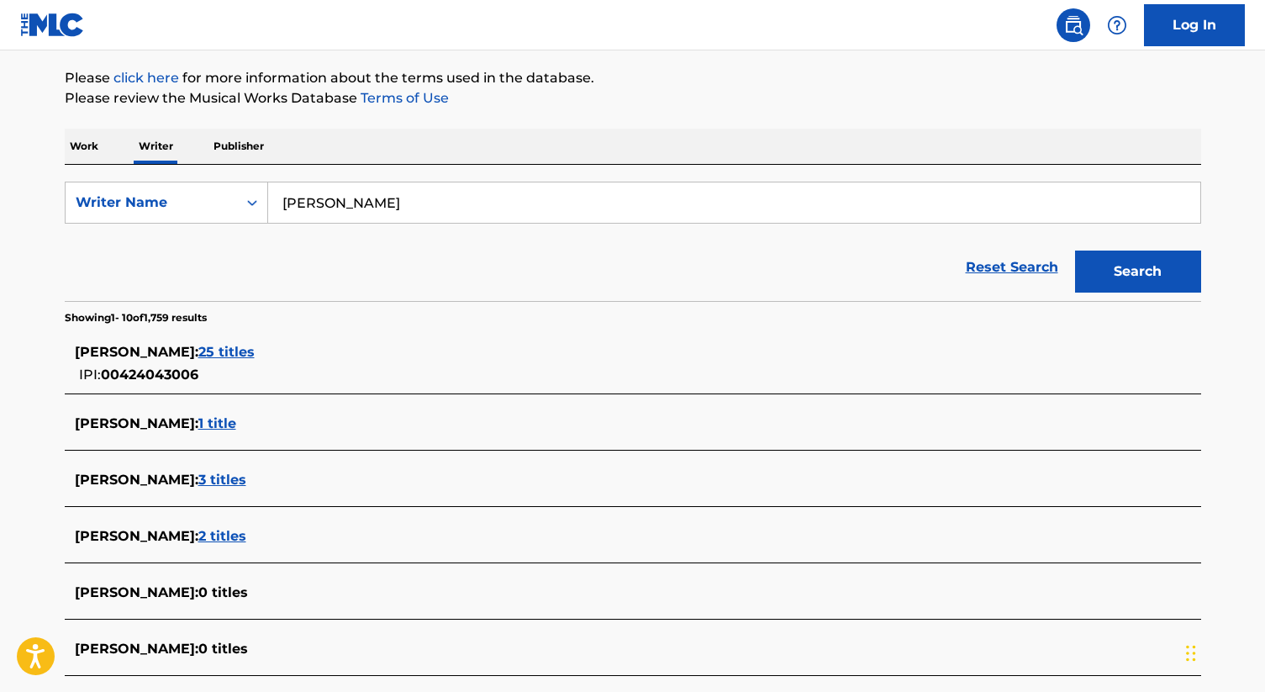
scroll to position [220, 0]
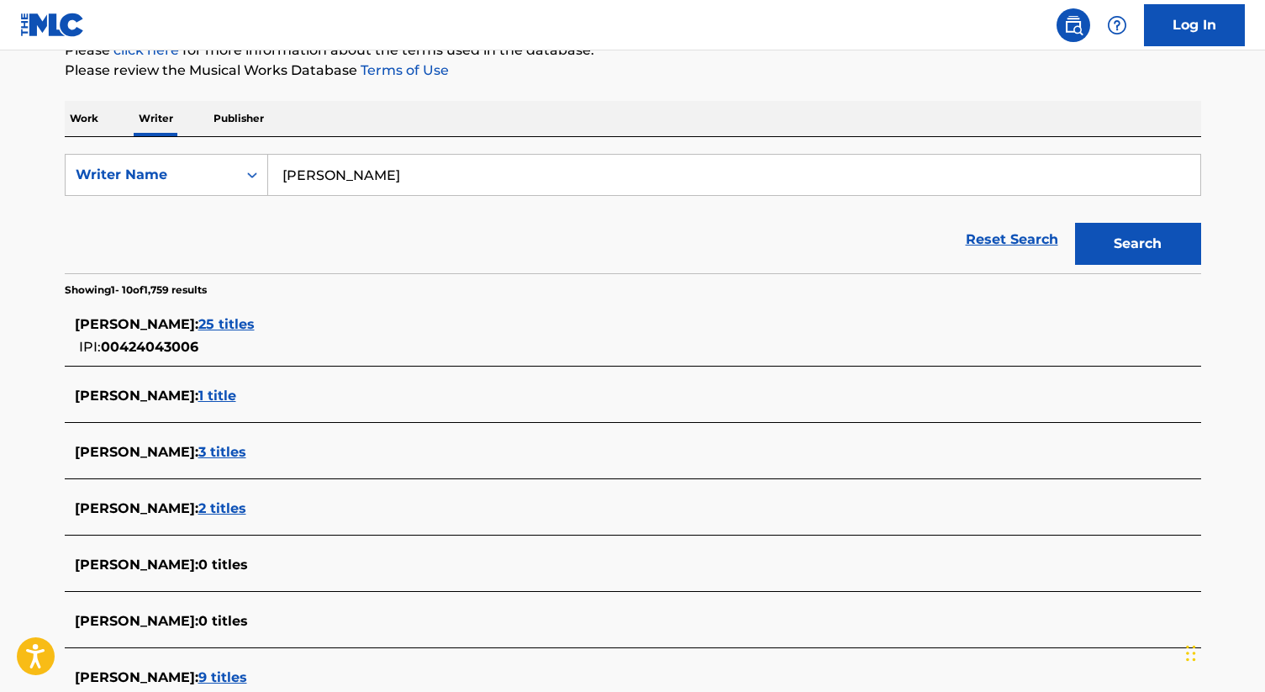
click at [251, 325] on span "25 titles" at bounding box center [226, 324] width 56 height 16
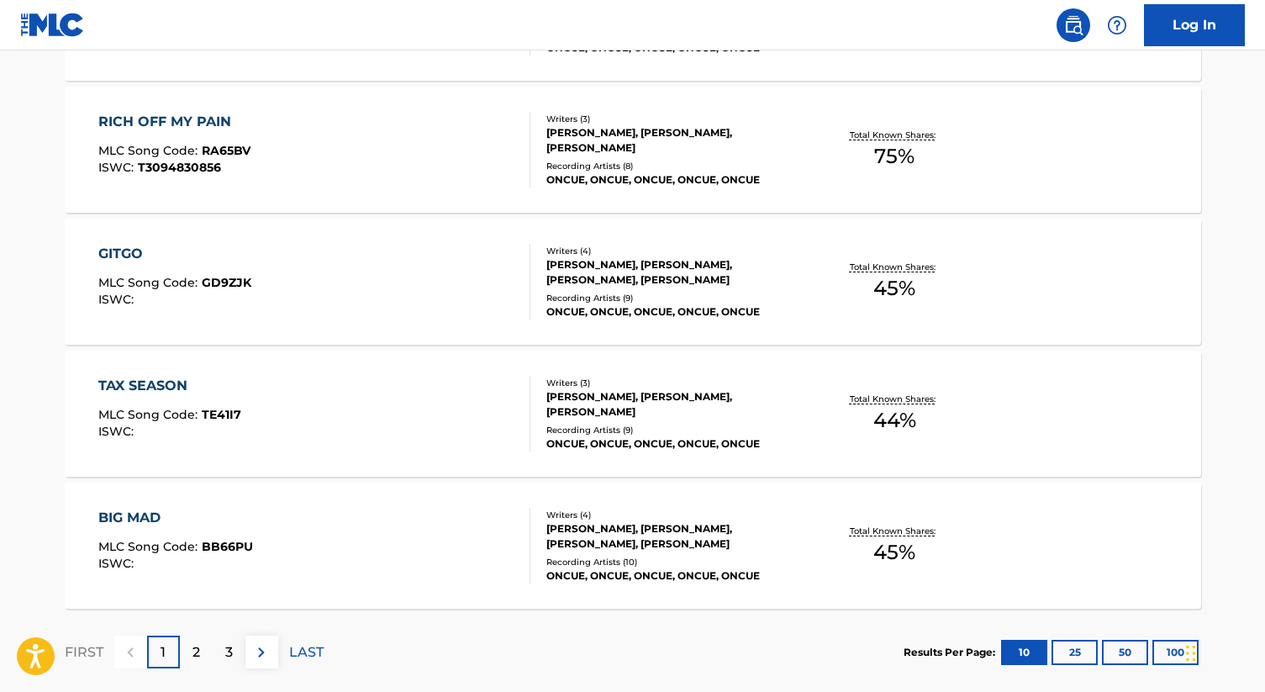
scroll to position [1365, 0]
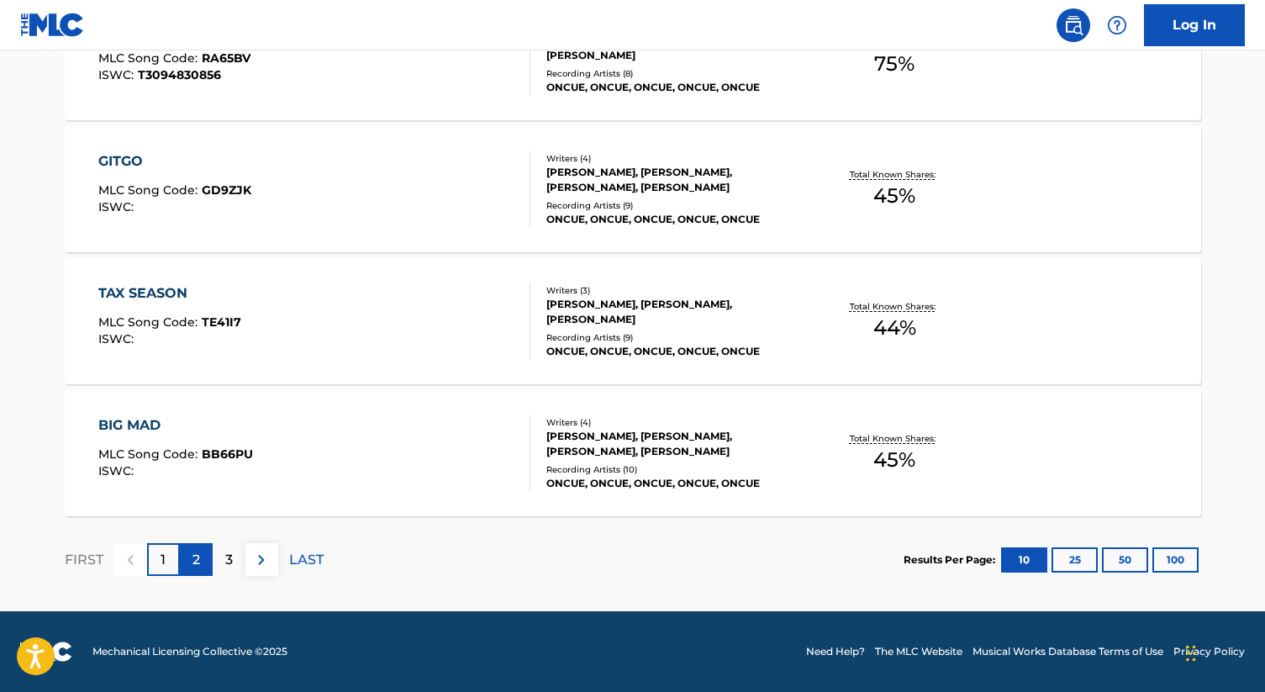
click at [206, 548] on div "2" at bounding box center [196, 559] width 33 height 33
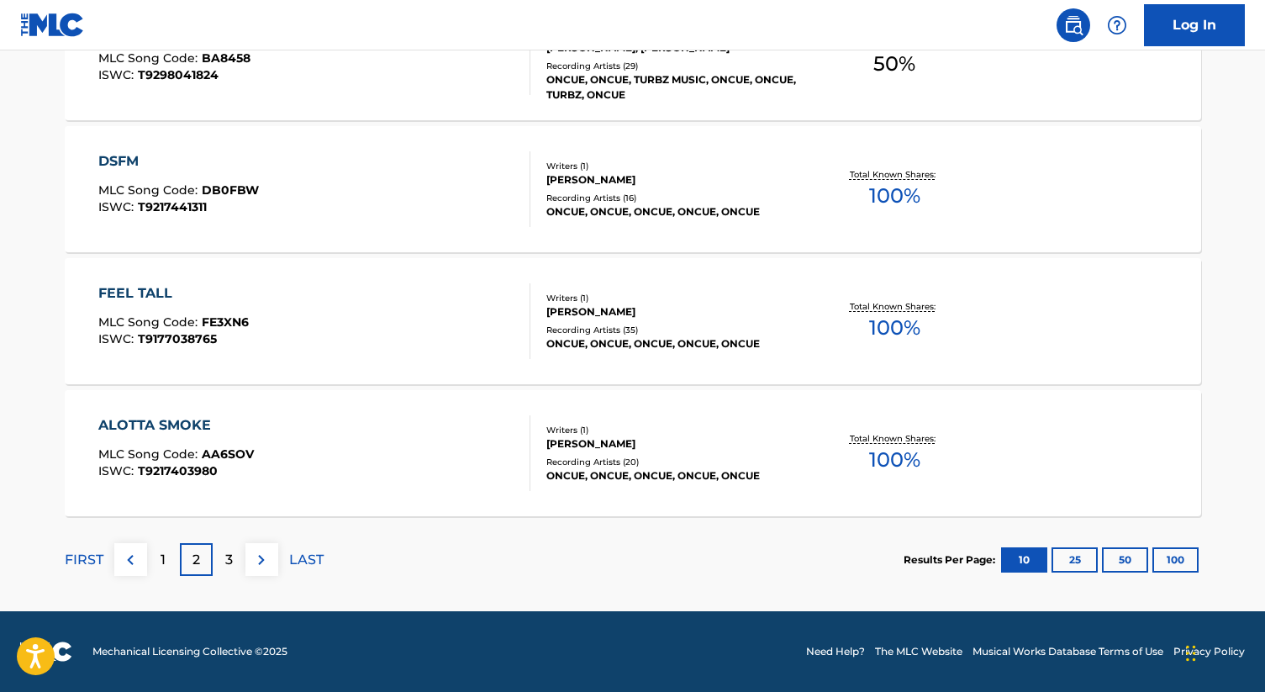
click at [210, 556] on div "2" at bounding box center [196, 559] width 33 height 33
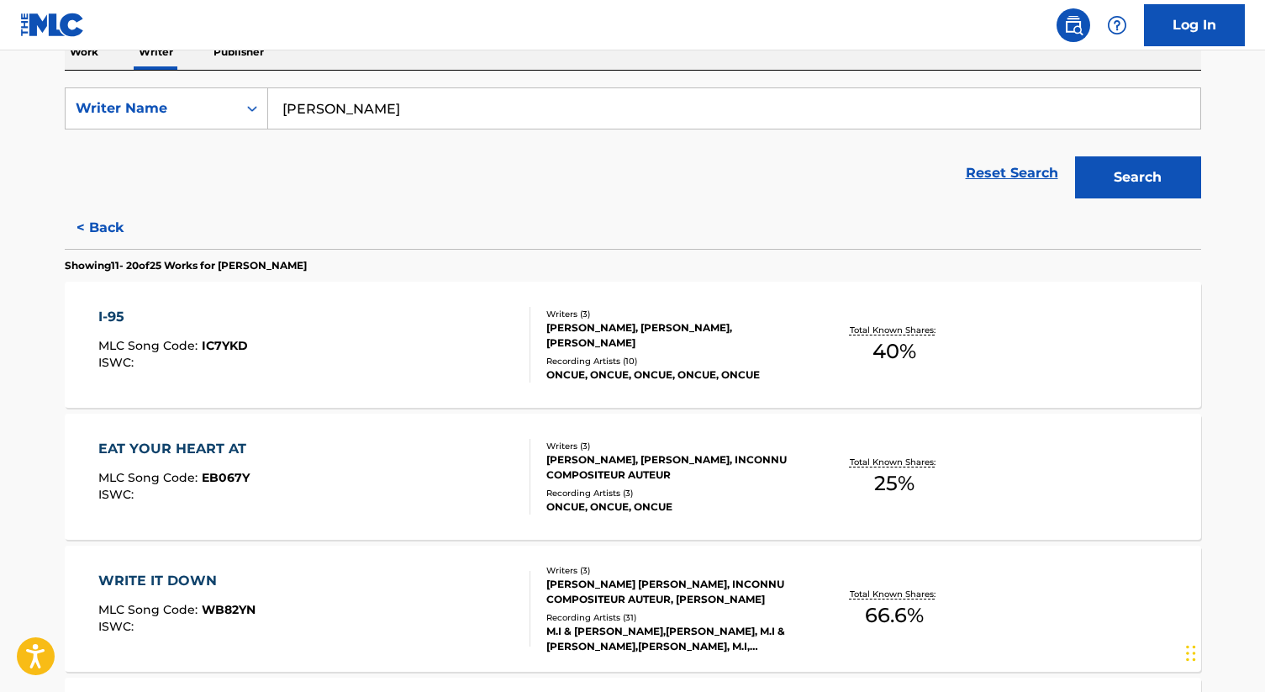
scroll to position [3, 0]
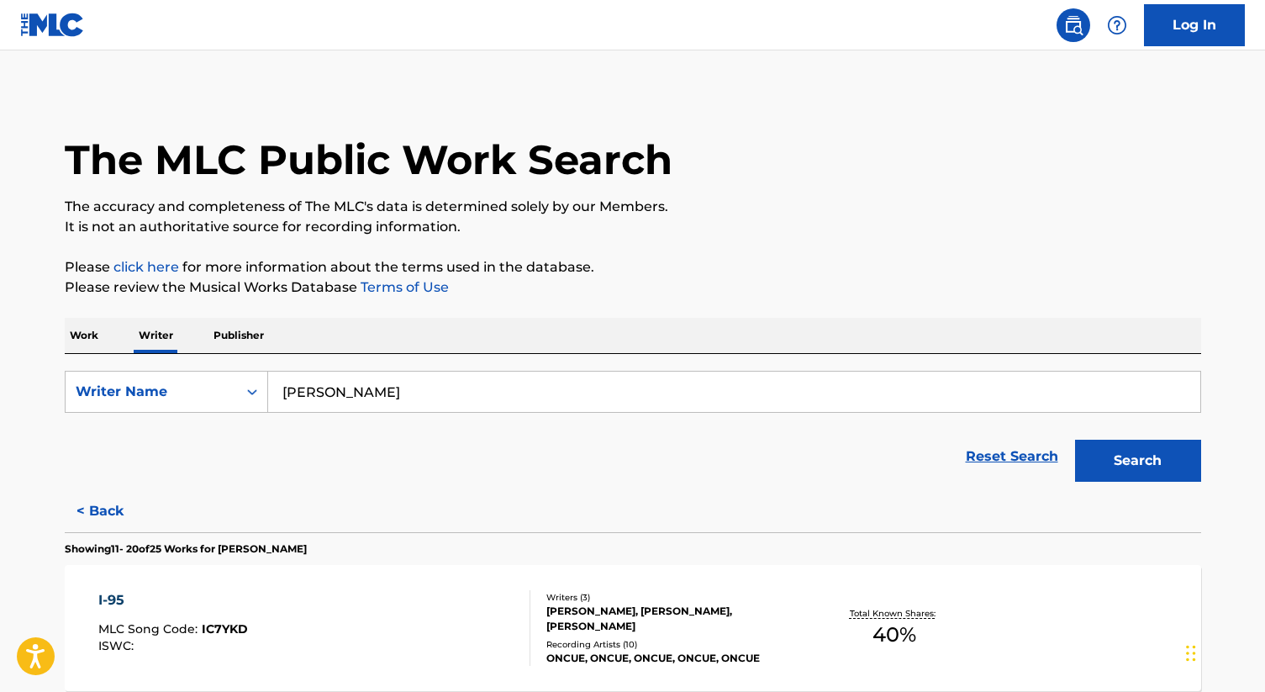
click at [375, 387] on input "[PERSON_NAME]" at bounding box center [734, 391] width 932 height 40
paste input "[PERSON_NAME]"
click at [1109, 463] on button "Search" at bounding box center [1138, 460] width 126 height 42
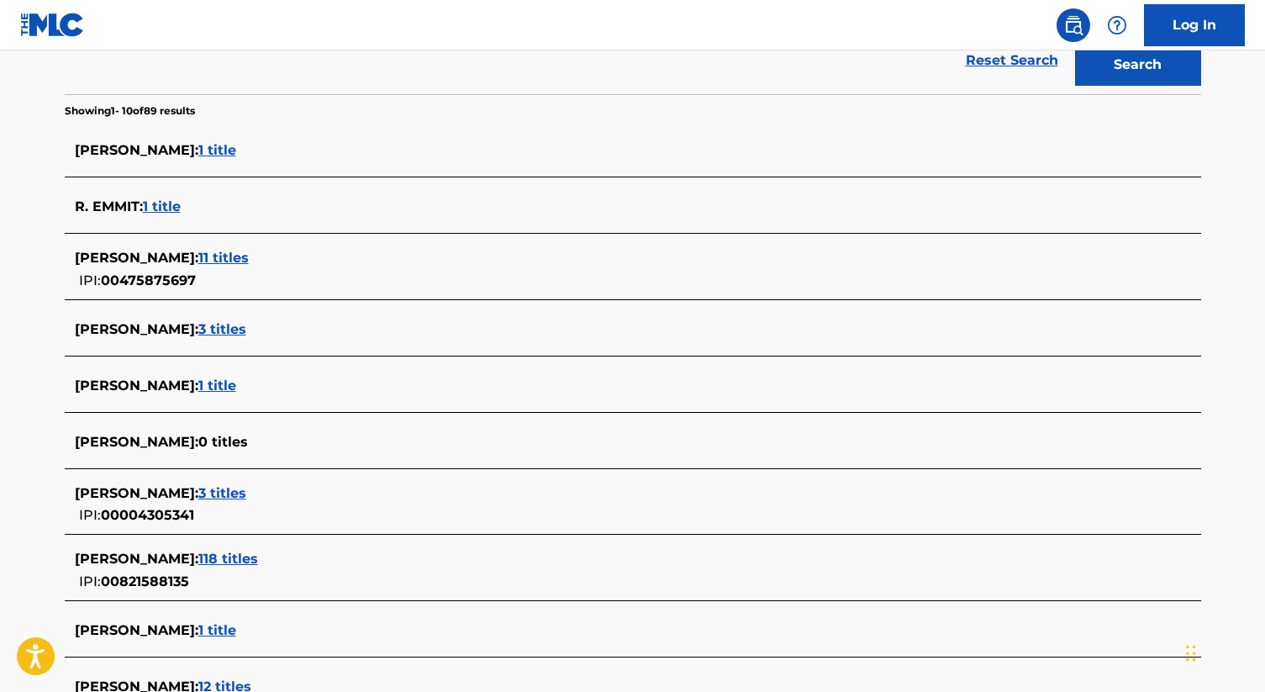
scroll to position [382, 0]
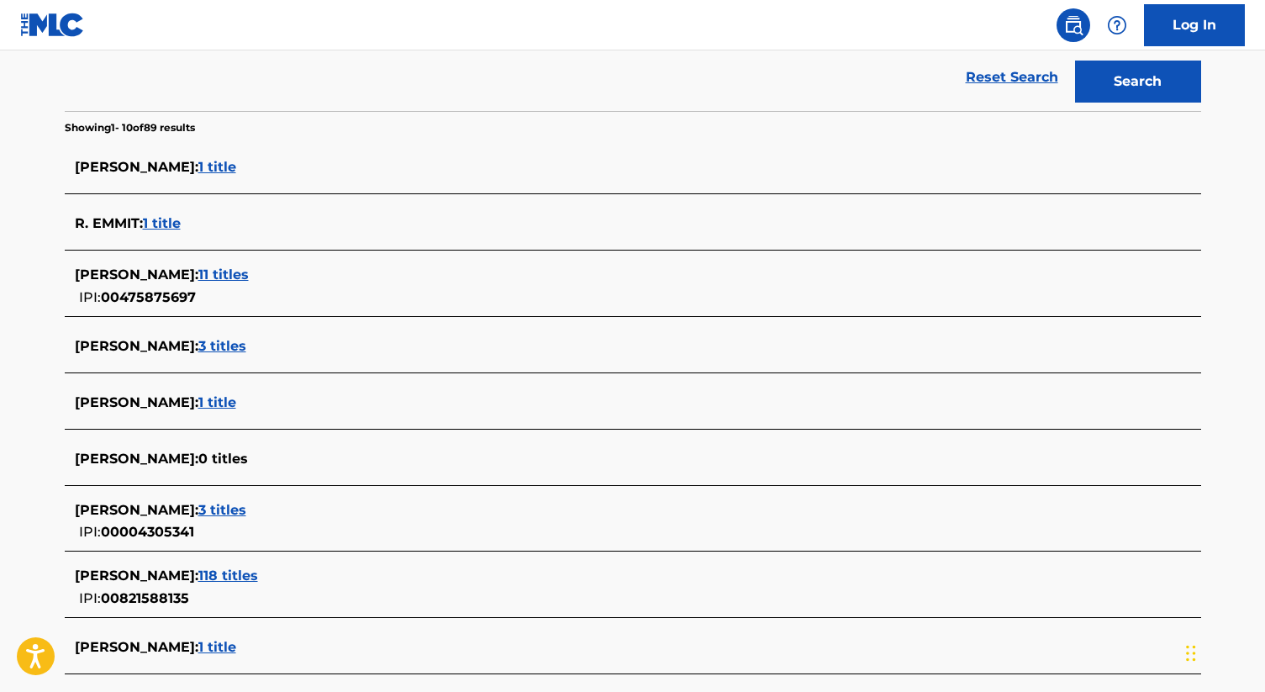
click at [231, 271] on span "11 titles" at bounding box center [223, 274] width 50 height 16
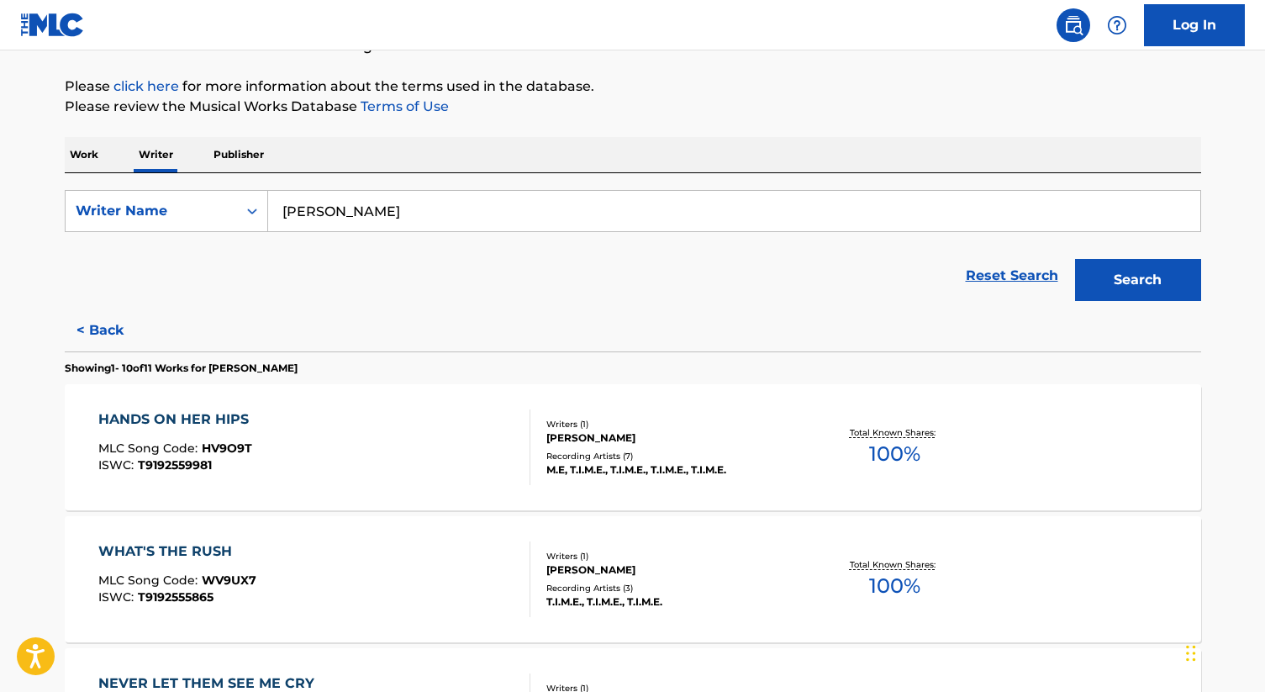
scroll to position [0, 0]
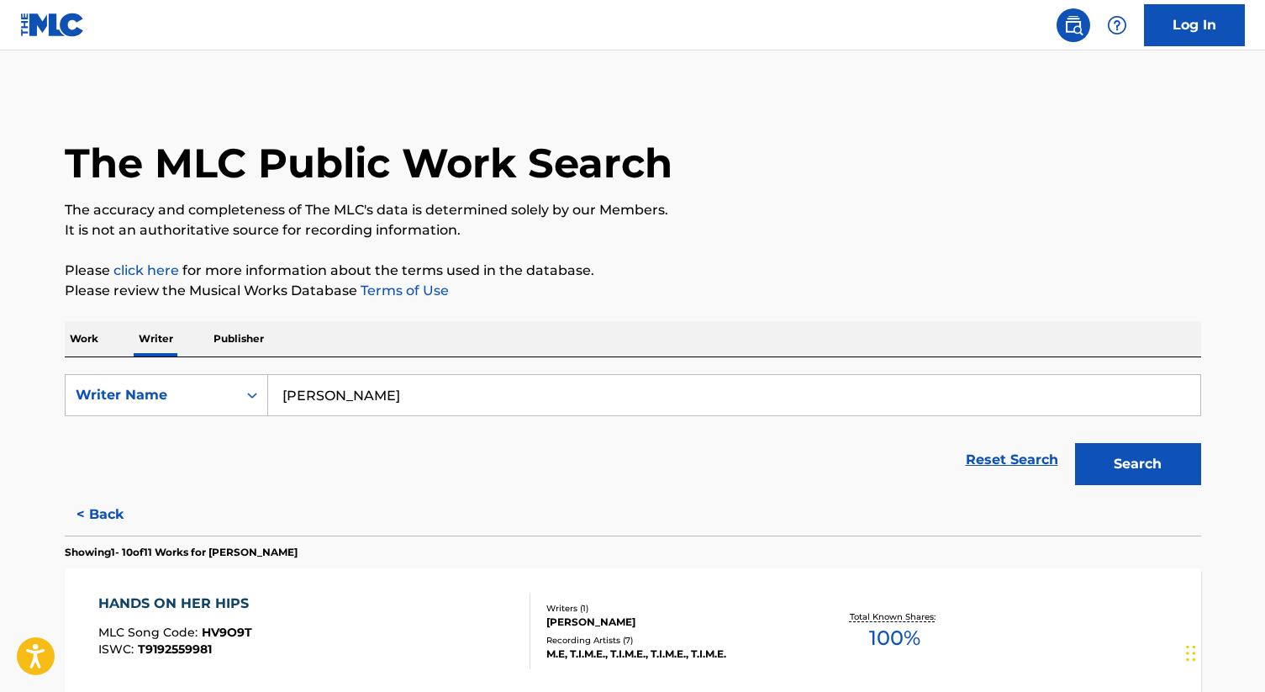
click at [448, 397] on input "[PERSON_NAME]" at bounding box center [734, 395] width 932 height 40
paste input "[PERSON_NAME] Kente [PERSON_NAME]"
click at [600, 391] on input "[PERSON_NAME] Kente [PERSON_NAME]" at bounding box center [734, 395] width 932 height 40
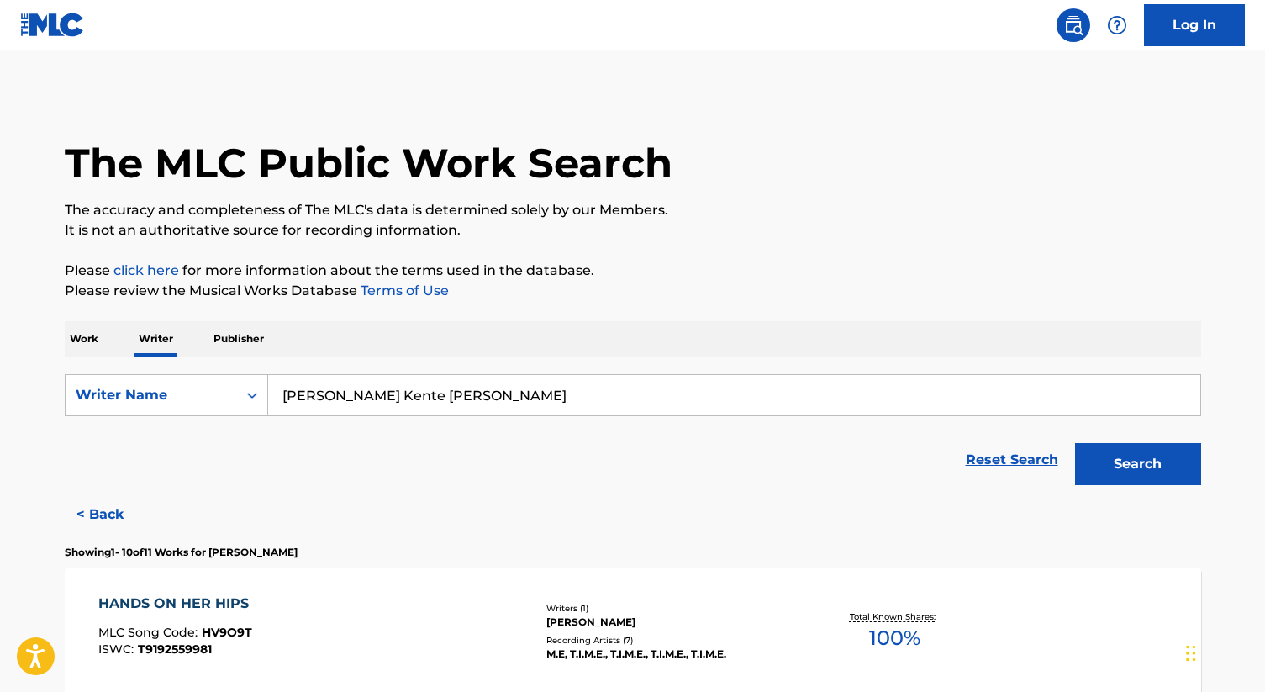
click at [600, 391] on input "[PERSON_NAME] Kente [PERSON_NAME]" at bounding box center [734, 395] width 932 height 40
paste input "Search Form"
click at [1122, 455] on button "Search" at bounding box center [1138, 464] width 126 height 42
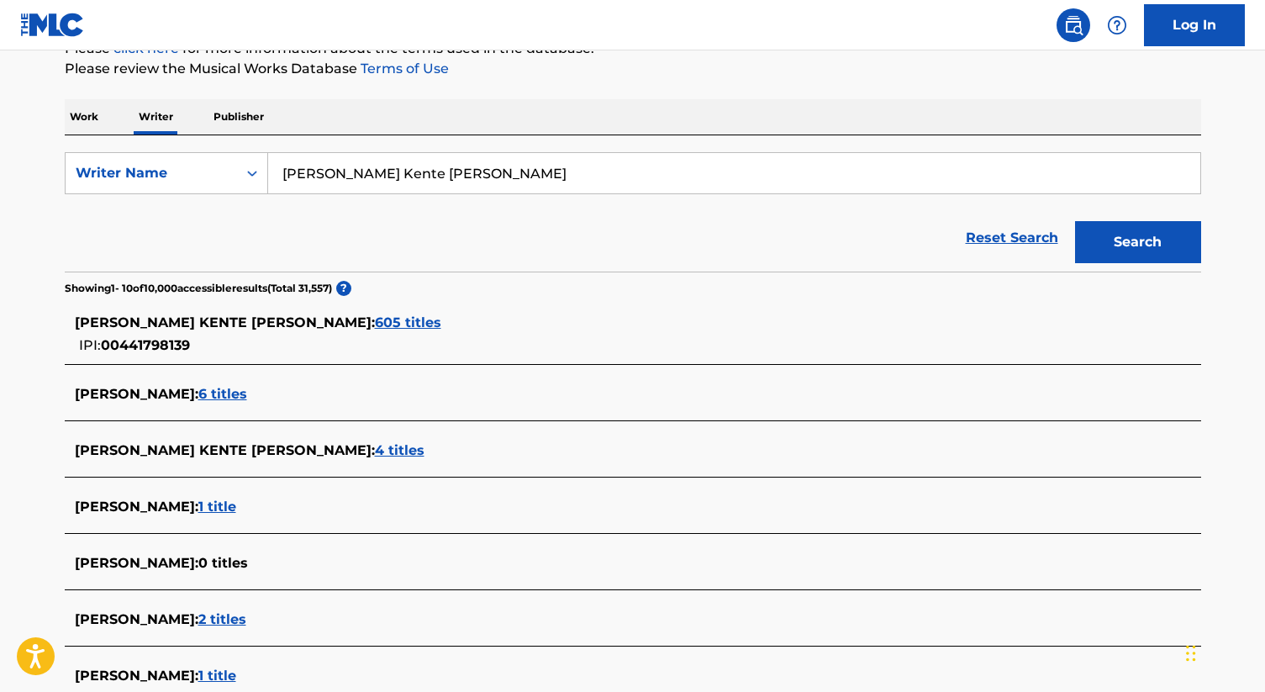
scroll to position [227, 0]
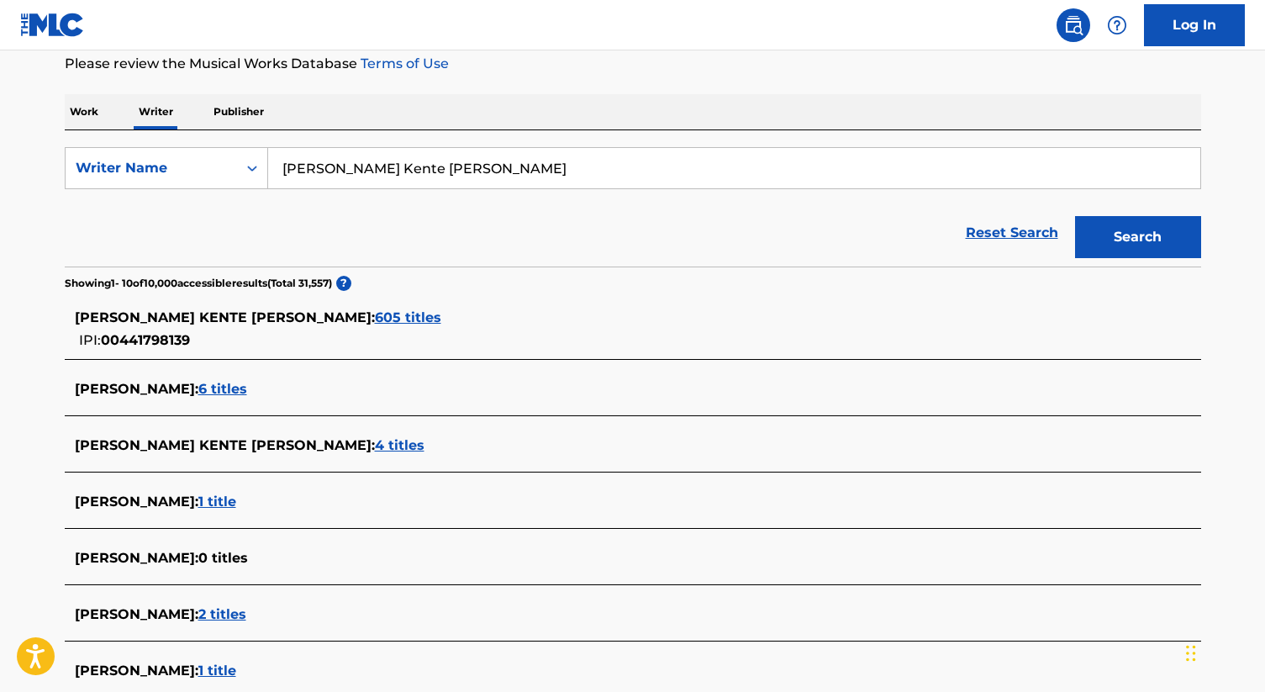
click at [375, 324] on span "605 titles" at bounding box center [408, 317] width 66 height 16
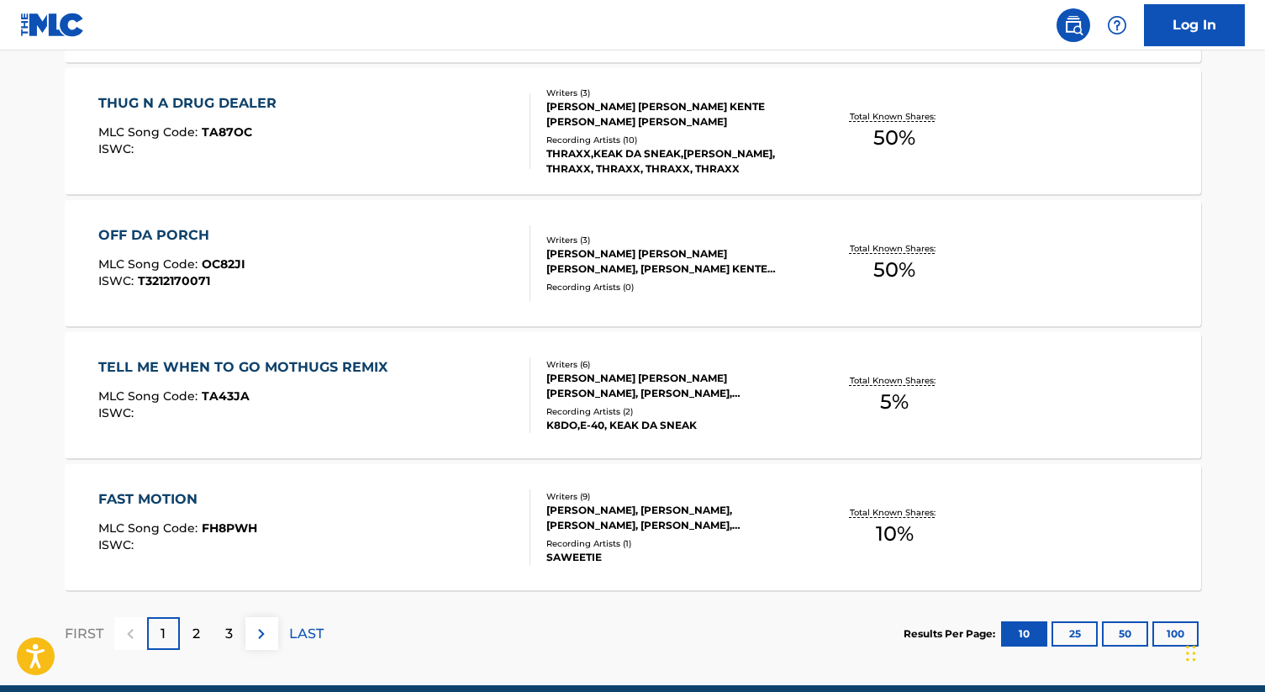
scroll to position [1365, 0]
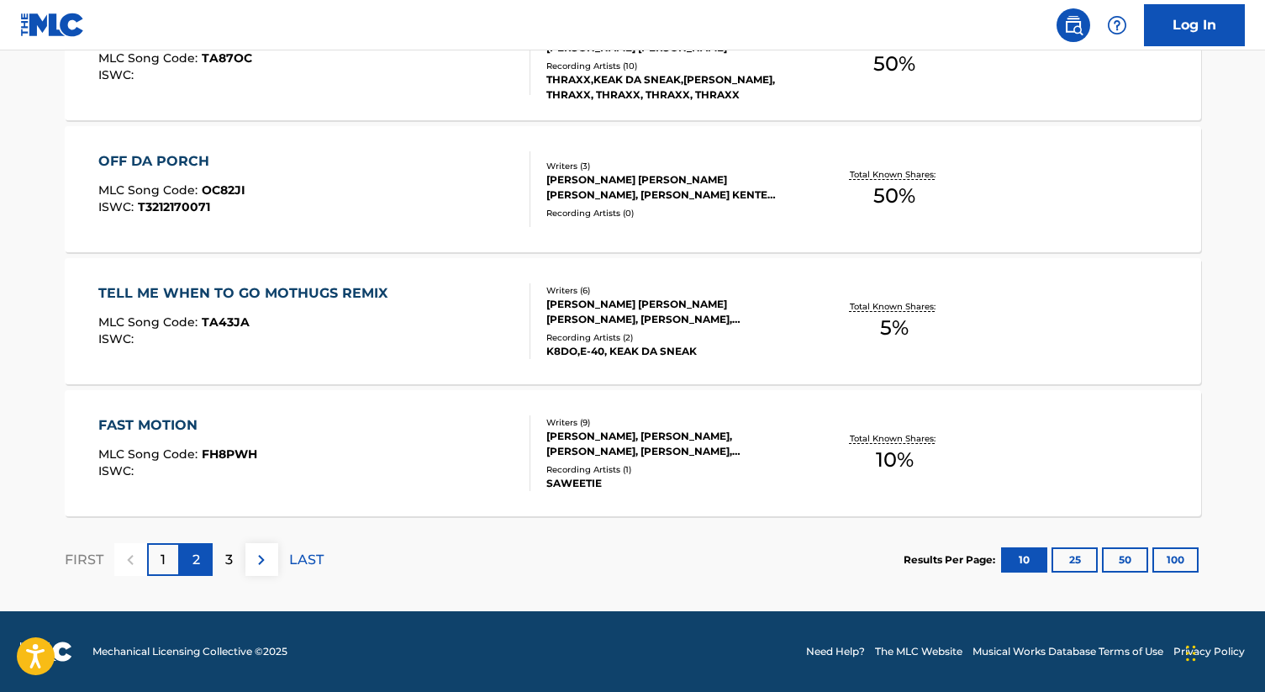
click at [203, 563] on div "2" at bounding box center [196, 559] width 33 height 33
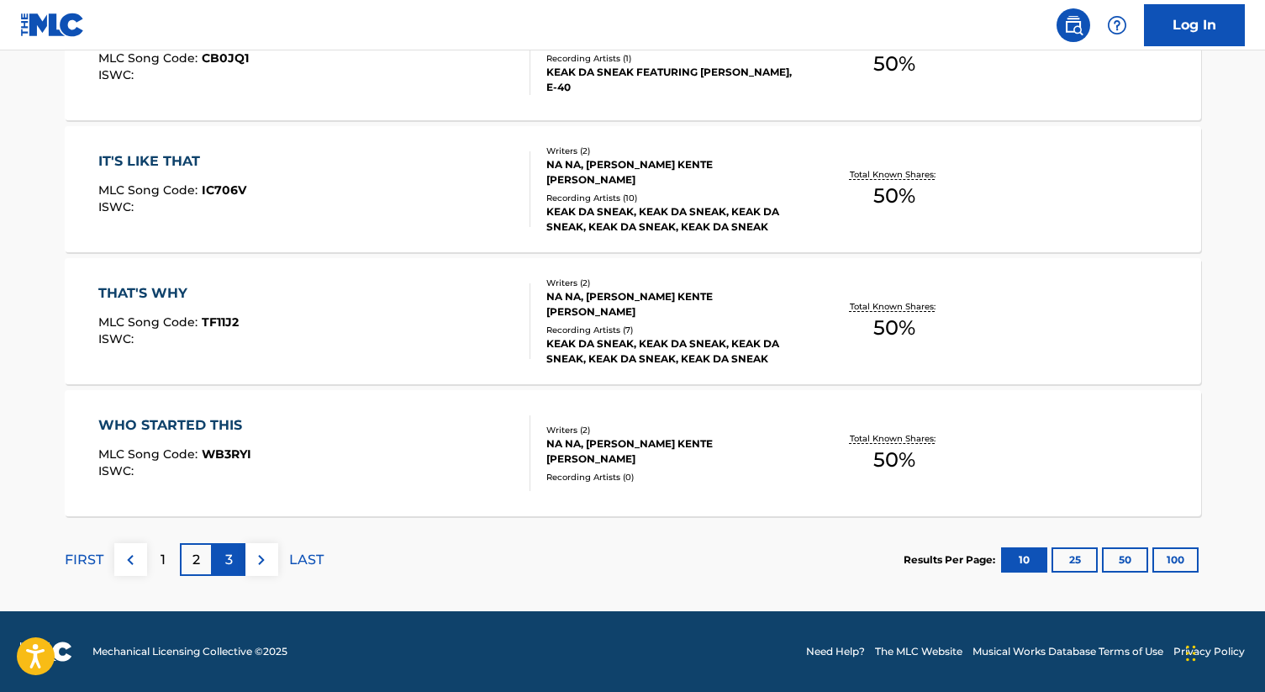
click at [237, 565] on div "3" at bounding box center [229, 559] width 33 height 33
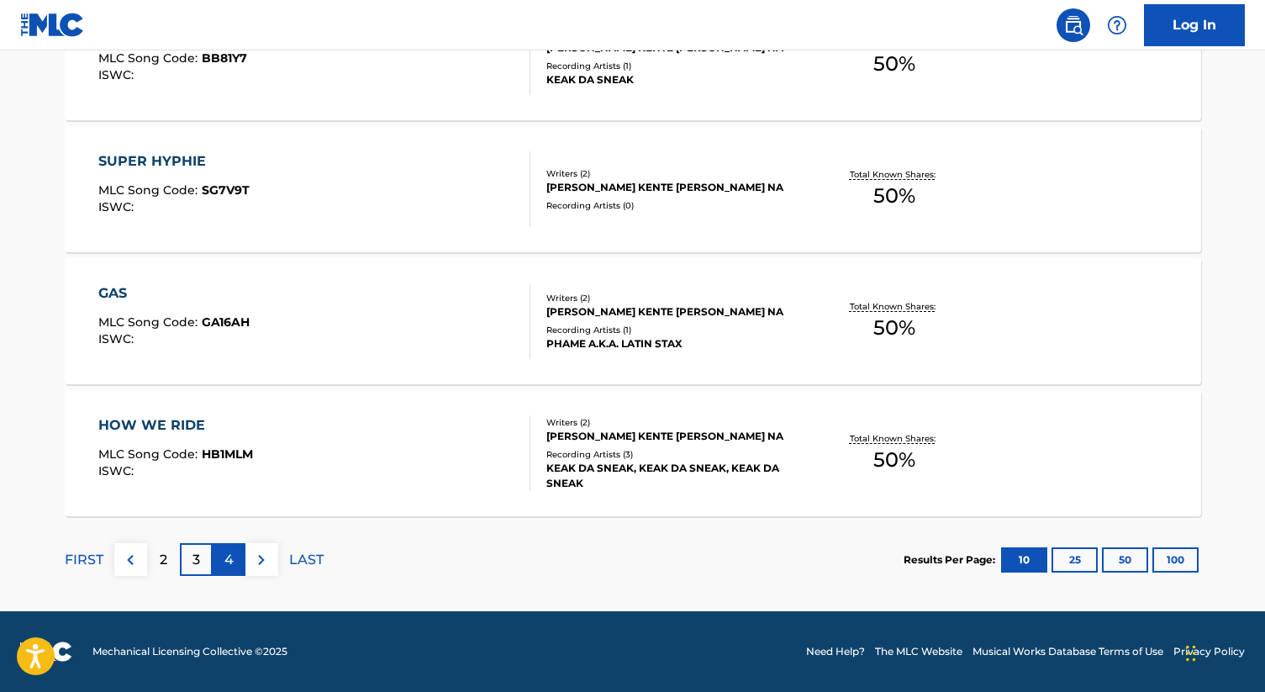
click at [227, 573] on div "4" at bounding box center [229, 559] width 33 height 33
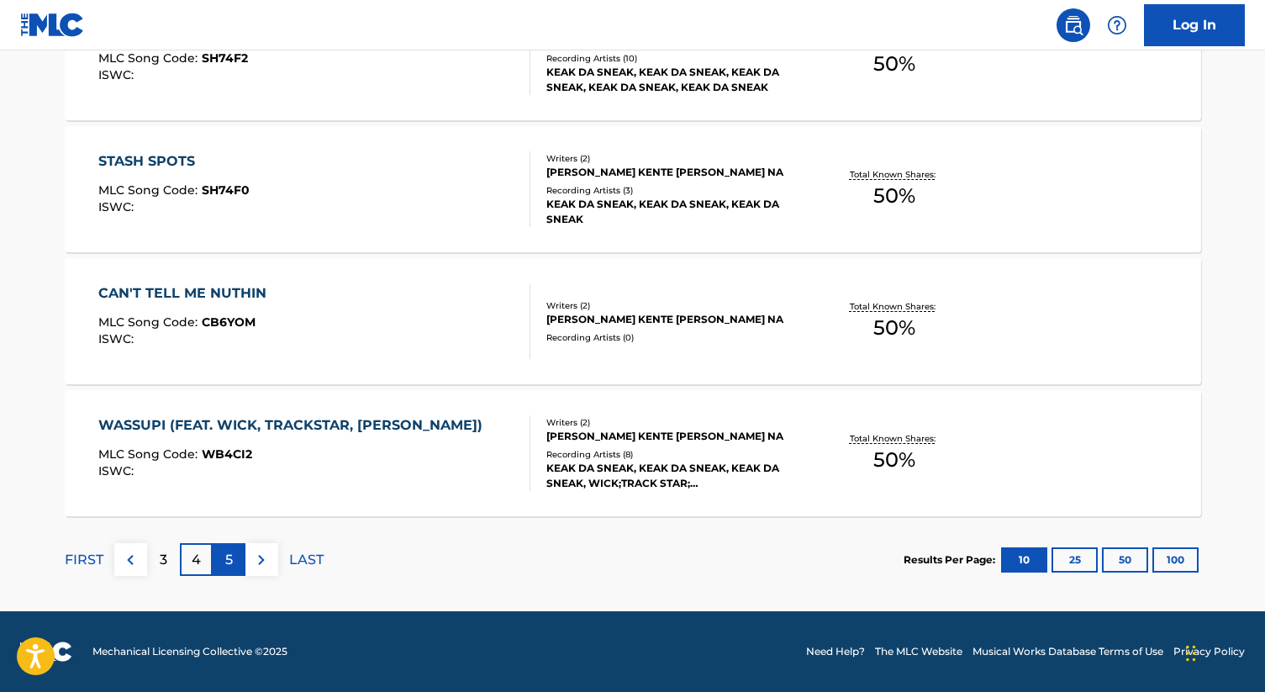
click at [233, 562] on div "5" at bounding box center [229, 559] width 33 height 33
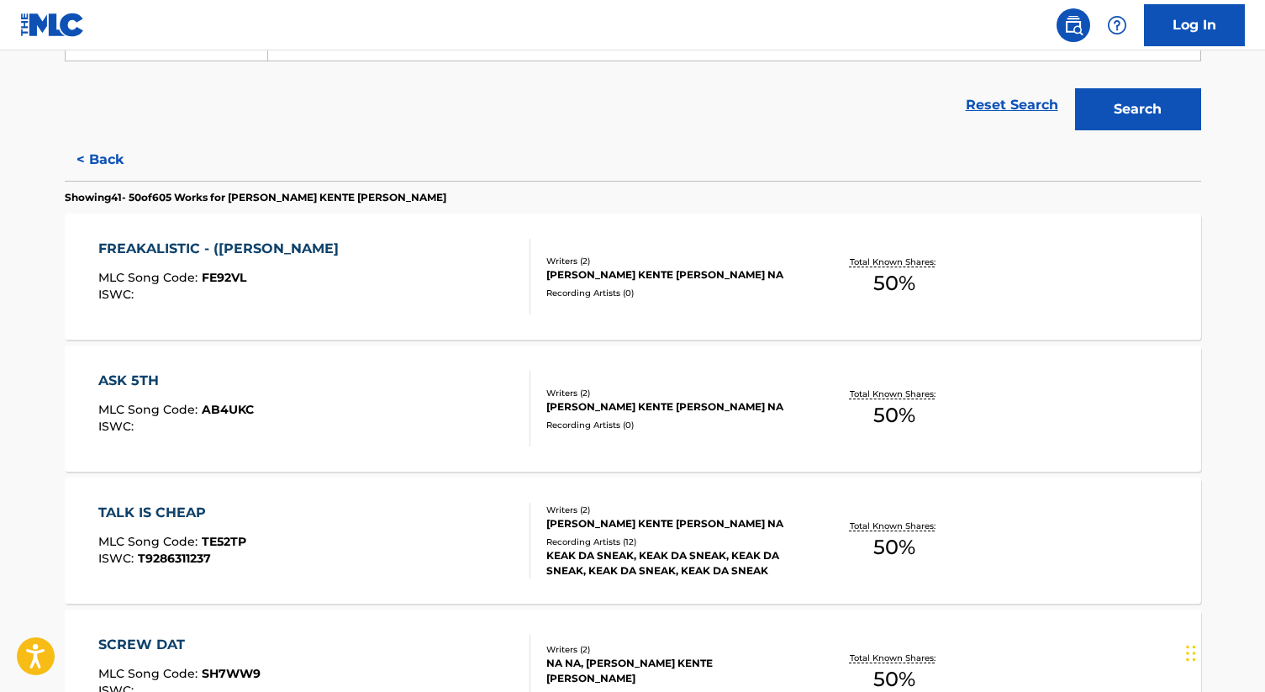
scroll to position [0, 0]
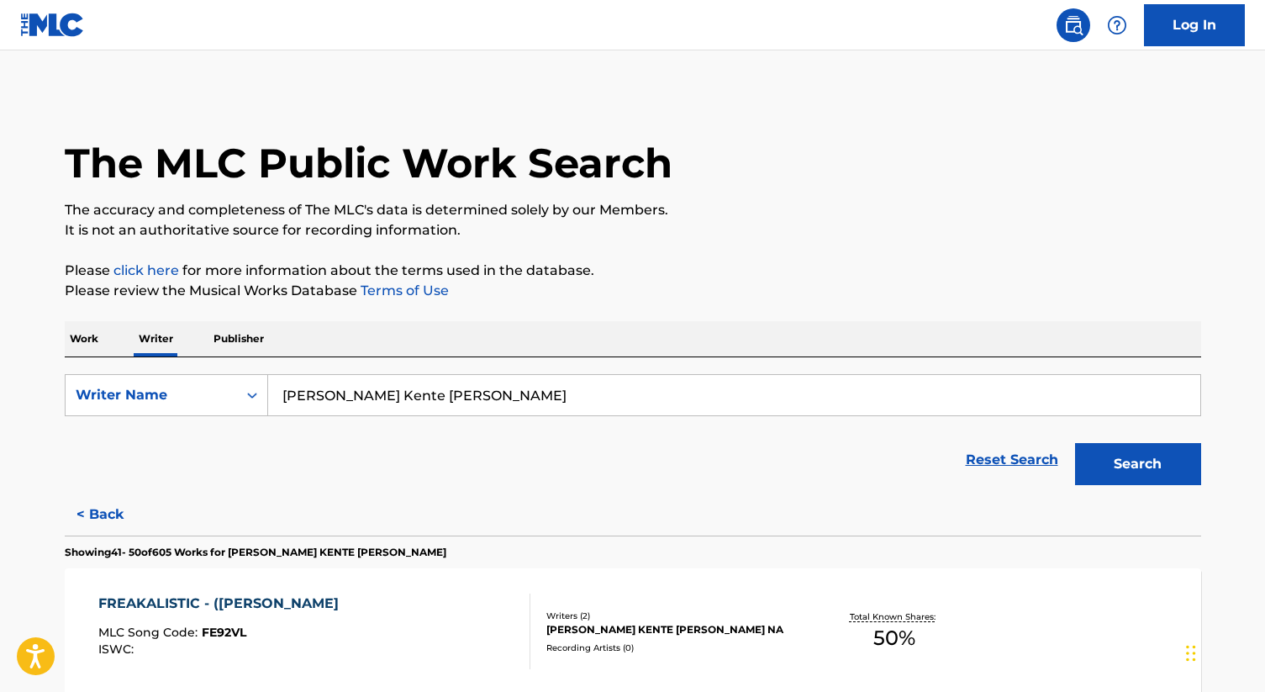
click at [442, 402] on input "[PERSON_NAME] Kente [PERSON_NAME]" at bounding box center [734, 395] width 932 height 40
paste input "[PERSON_NAME]"
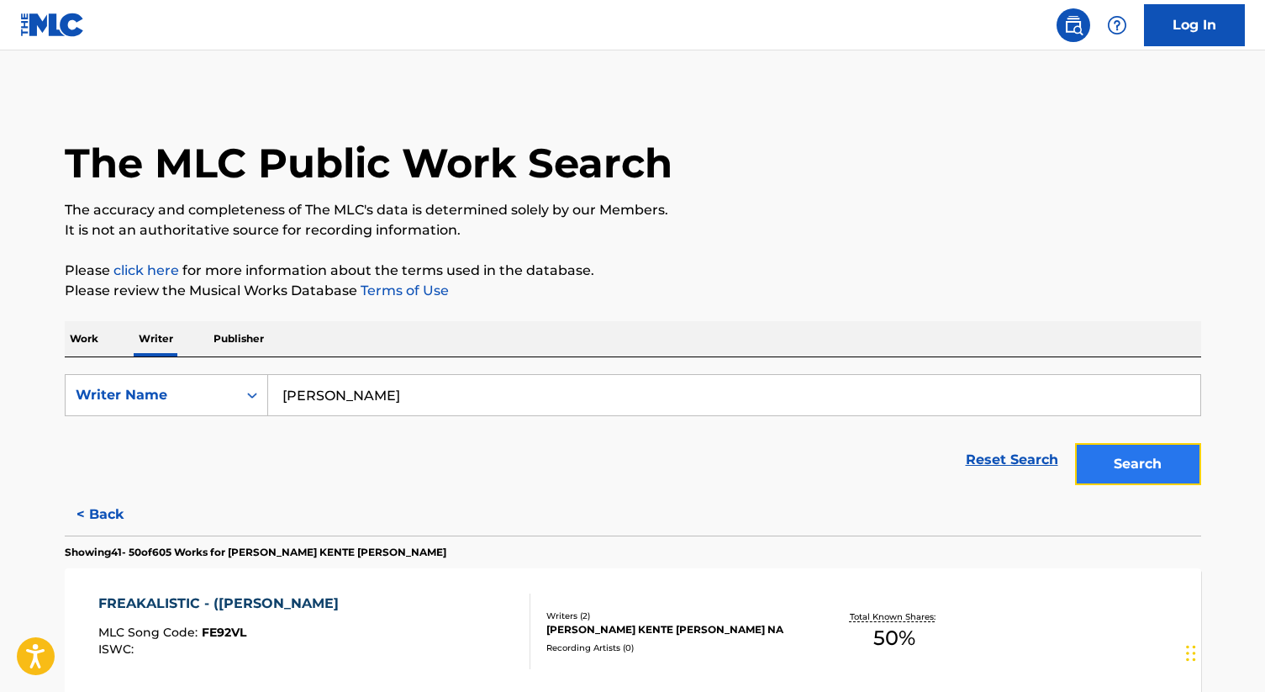
click at [1102, 456] on button "Search" at bounding box center [1138, 464] width 126 height 42
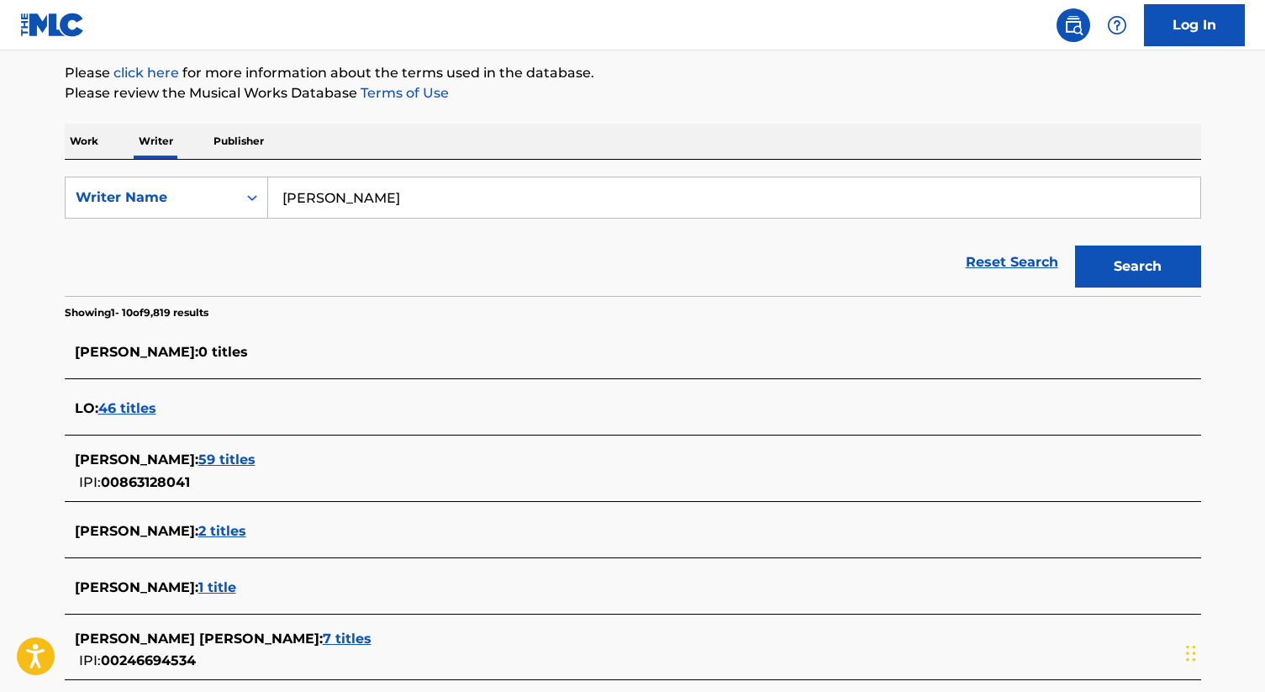
scroll to position [218, 0]
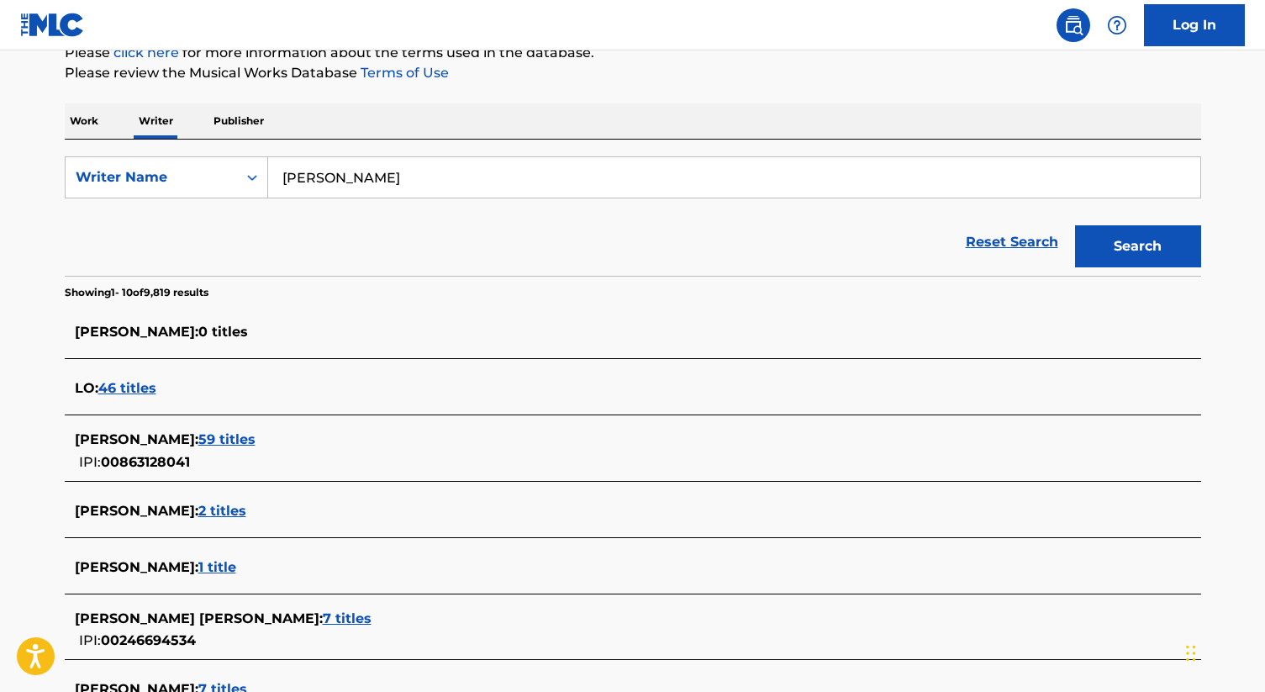
click at [228, 444] on span "59 titles" at bounding box center [226, 439] width 57 height 16
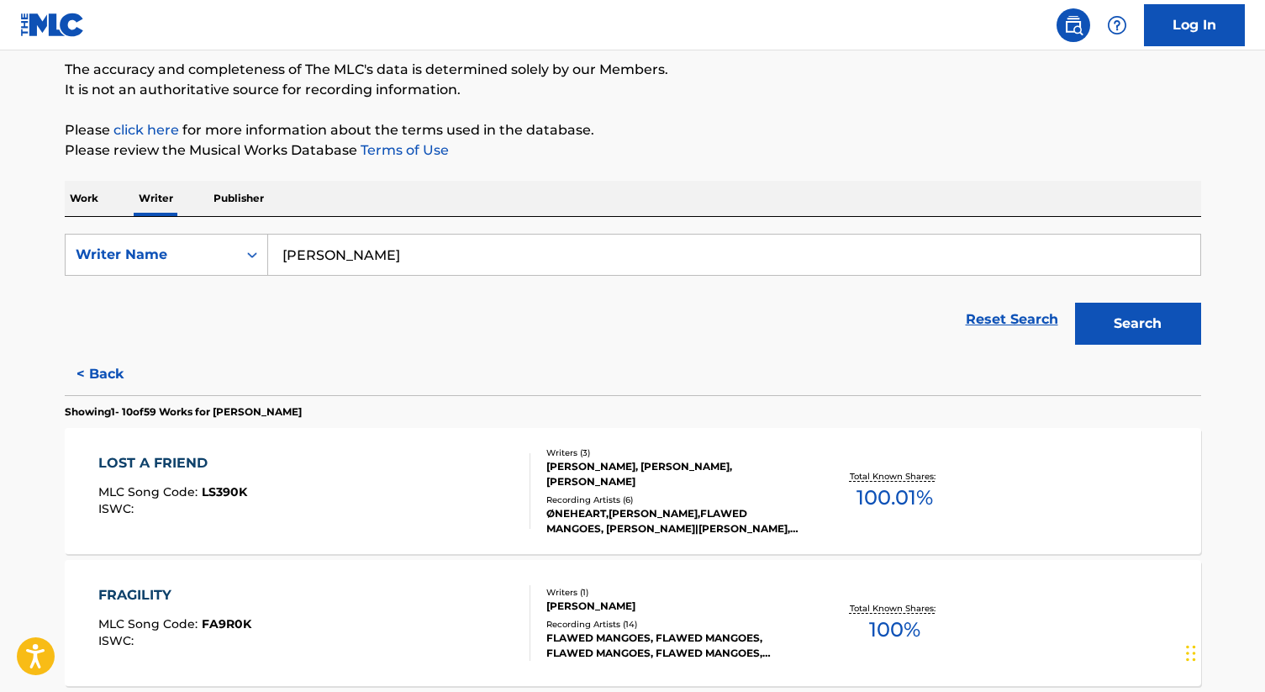
scroll to position [0, 0]
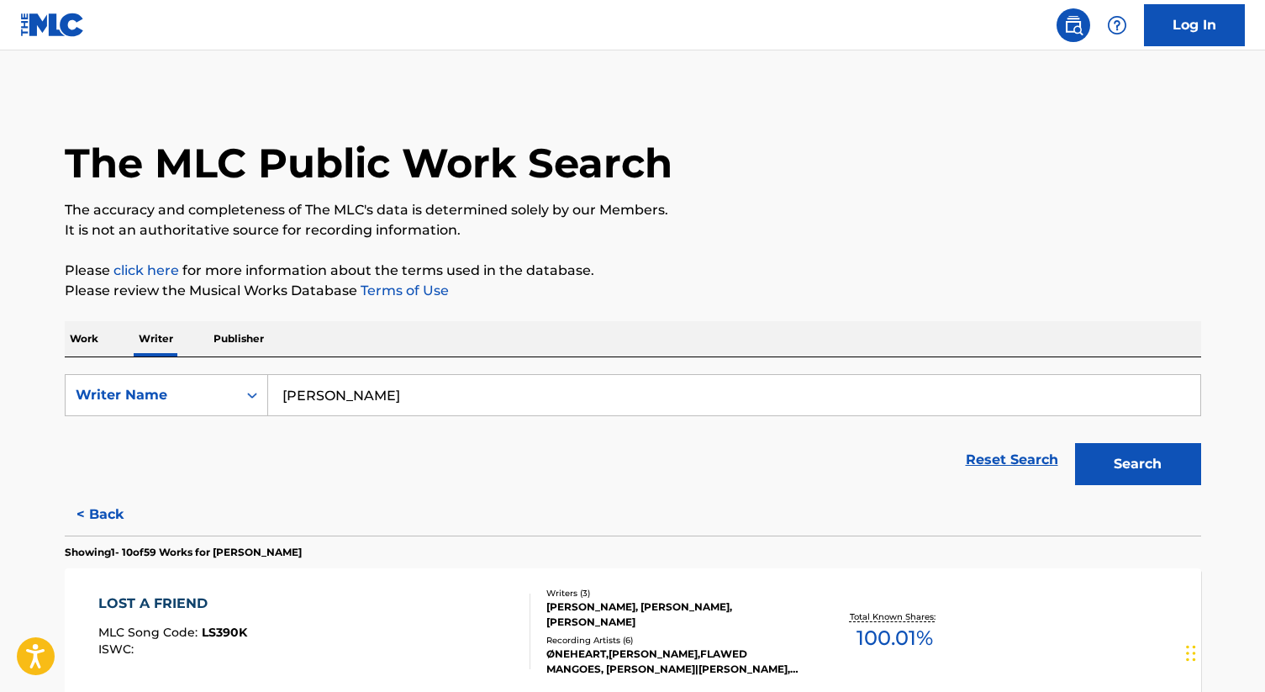
click at [331, 400] on input "[PERSON_NAME]" at bounding box center [734, 395] width 932 height 40
paste input "[PERSON_NAME]"
click at [1129, 467] on button "Search" at bounding box center [1138, 464] width 126 height 42
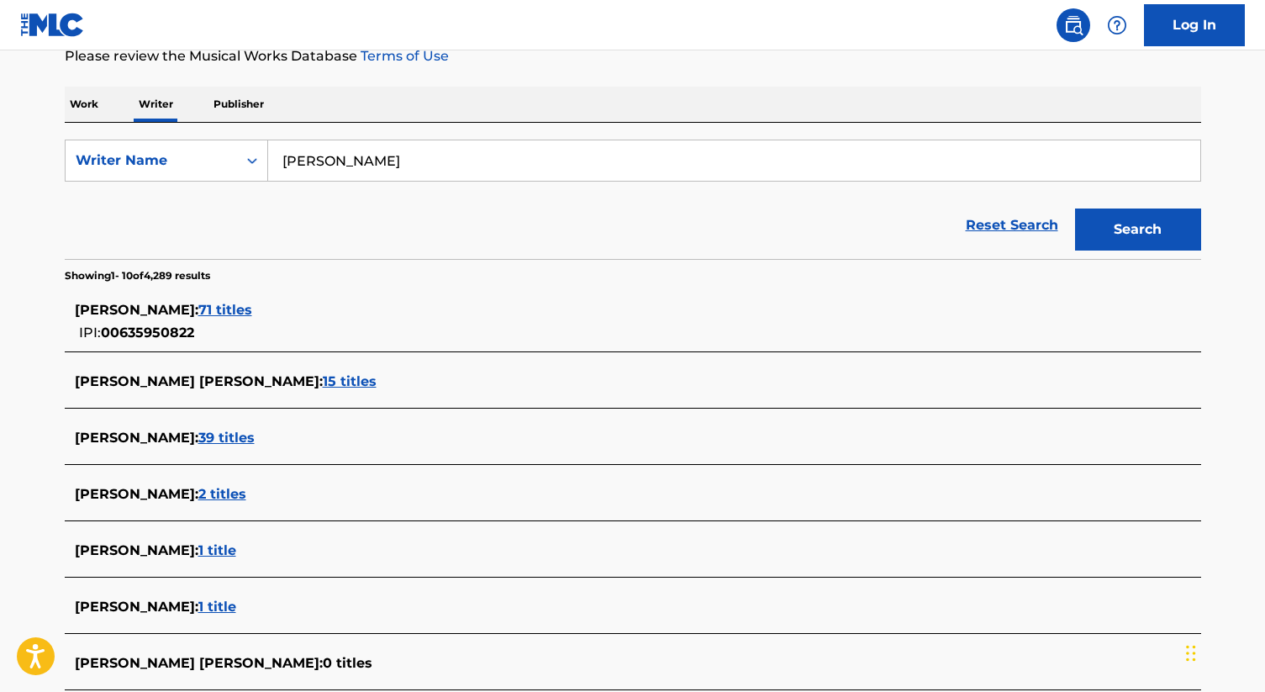
scroll to position [245, 0]
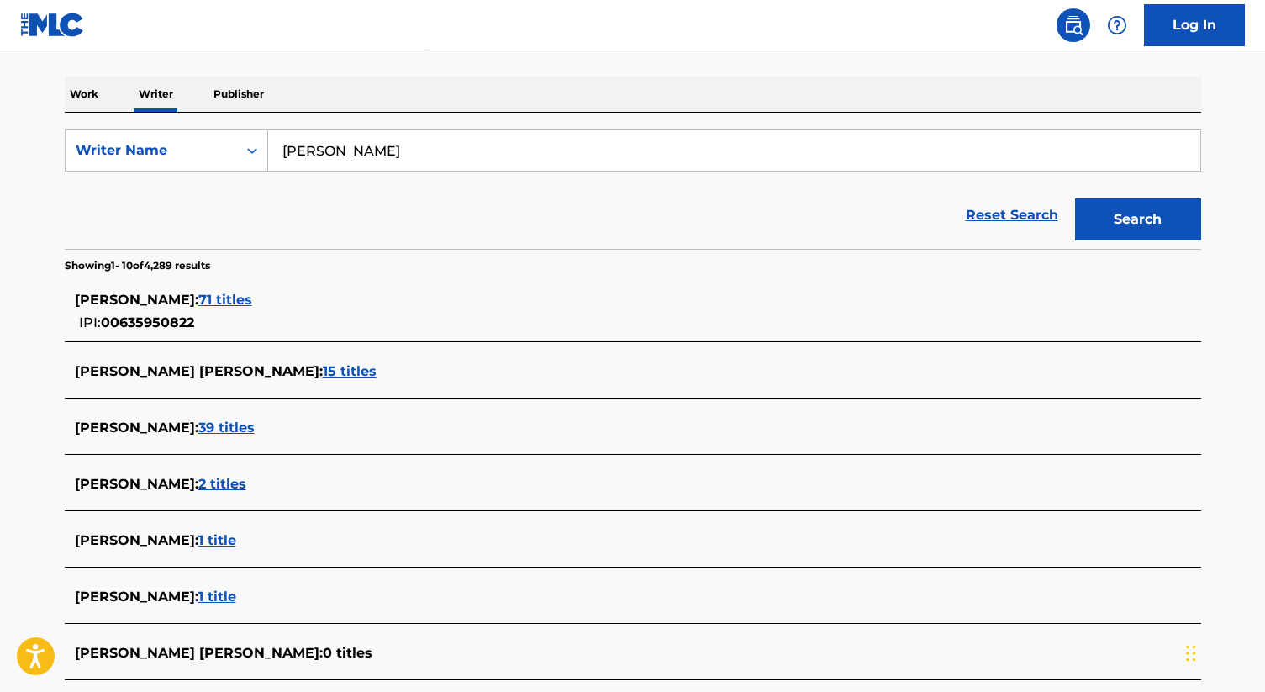
click at [221, 296] on span "71 titles" at bounding box center [225, 300] width 54 height 16
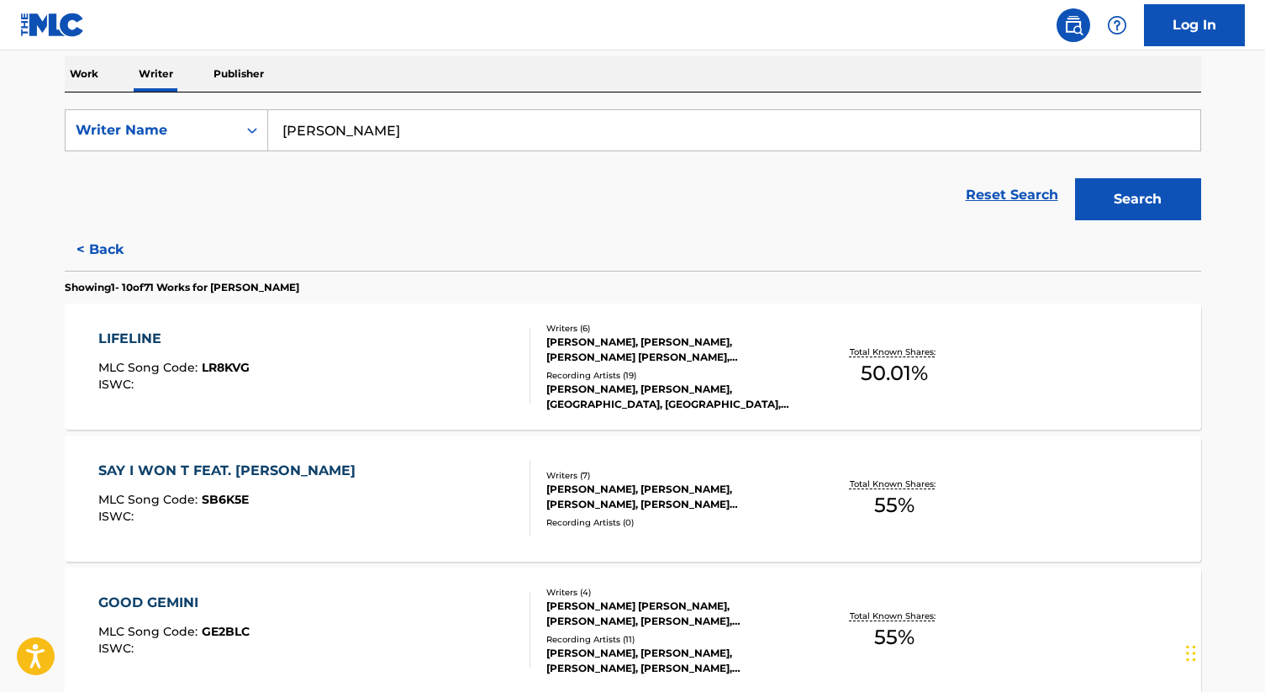
scroll to position [0, 0]
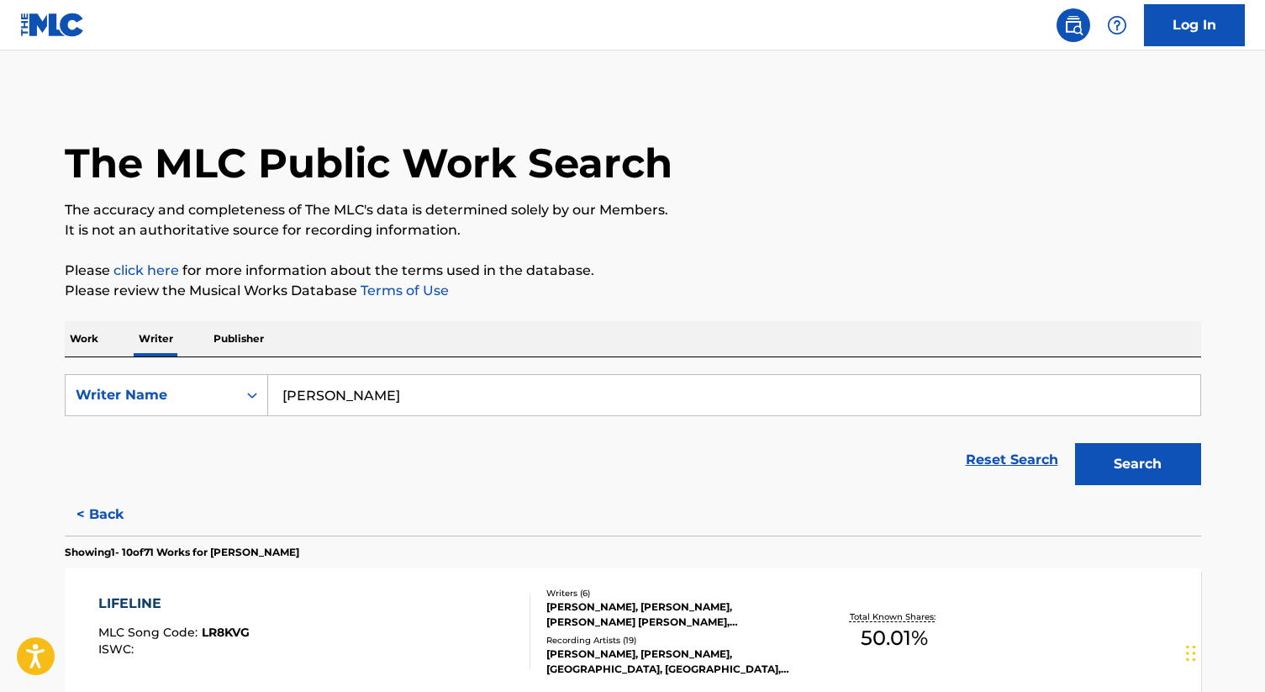
click at [371, 397] on input "[PERSON_NAME]" at bounding box center [734, 395] width 932 height 40
paste input "[PERSON_NAME]"
click at [1125, 482] on button "Search" at bounding box center [1138, 464] width 126 height 42
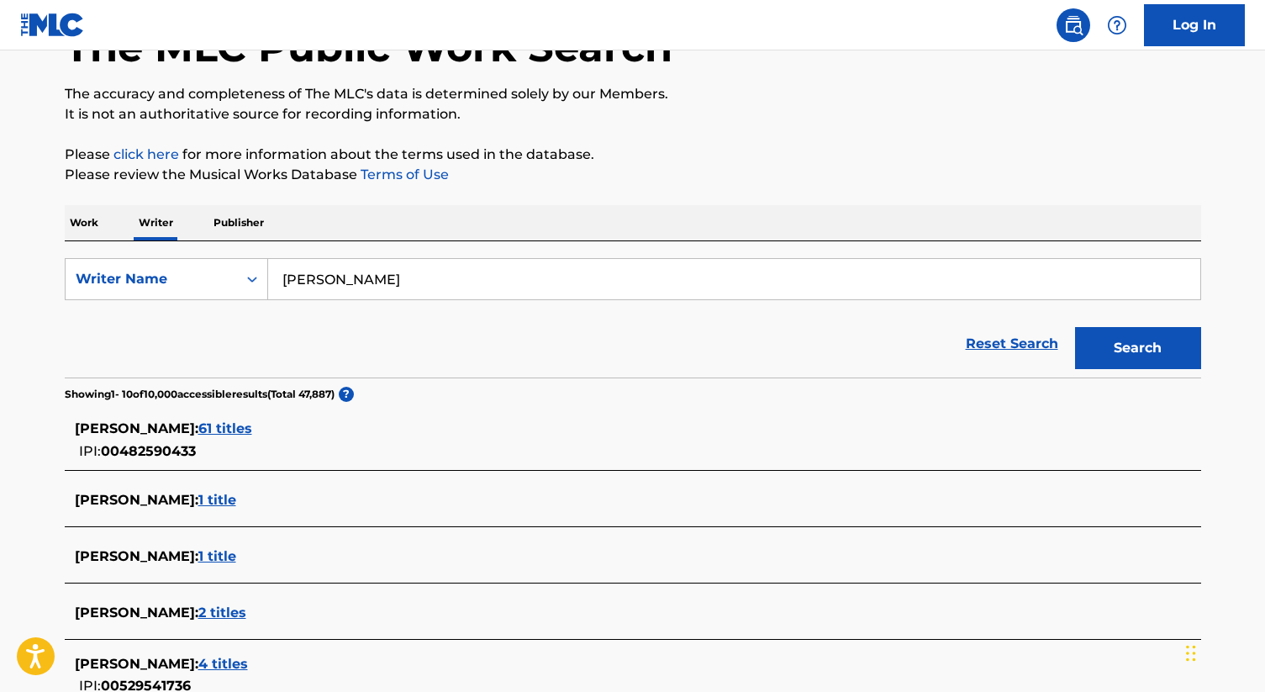
scroll to position [120, 0]
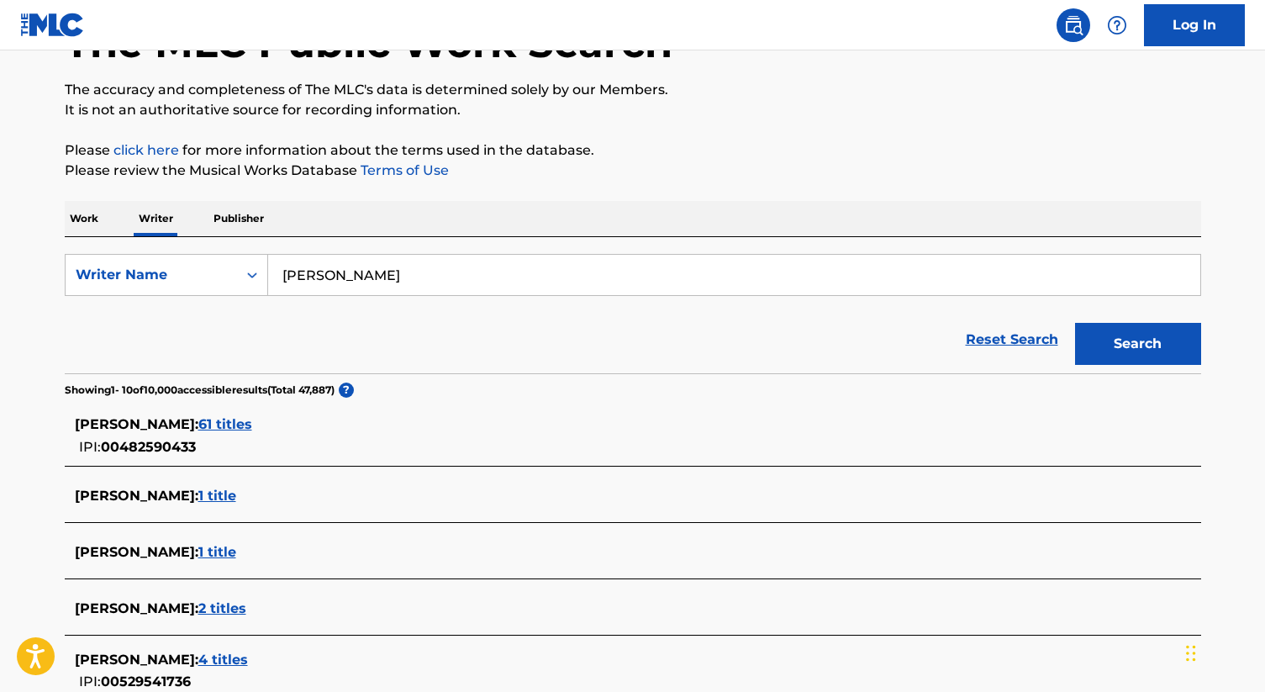
click at [252, 424] on span "61 titles" at bounding box center [225, 424] width 54 height 16
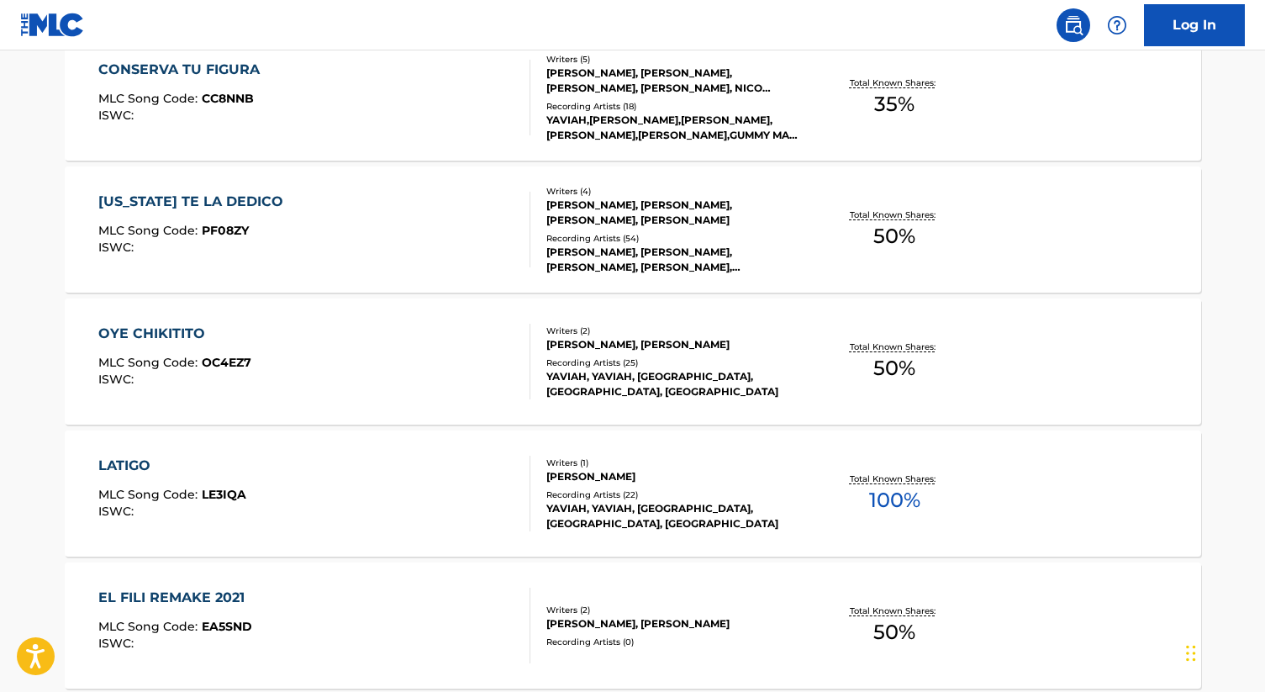
scroll to position [1365, 0]
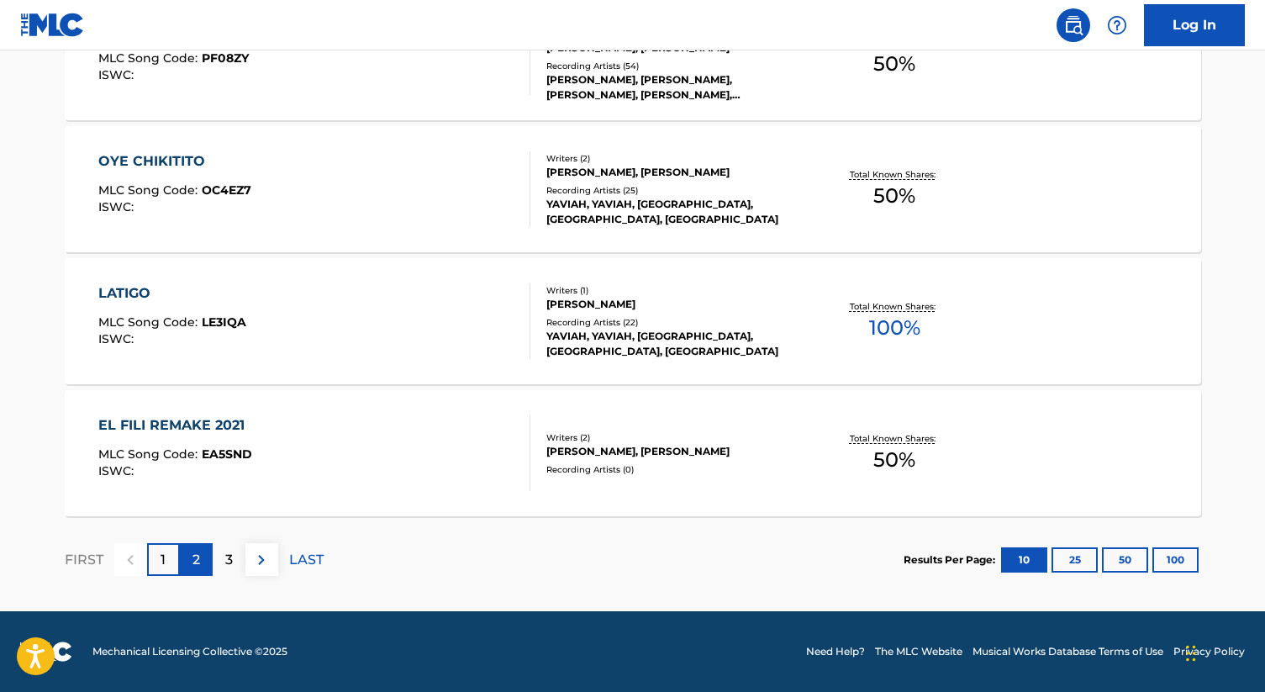
click at [195, 556] on p "2" at bounding box center [196, 560] width 8 height 20
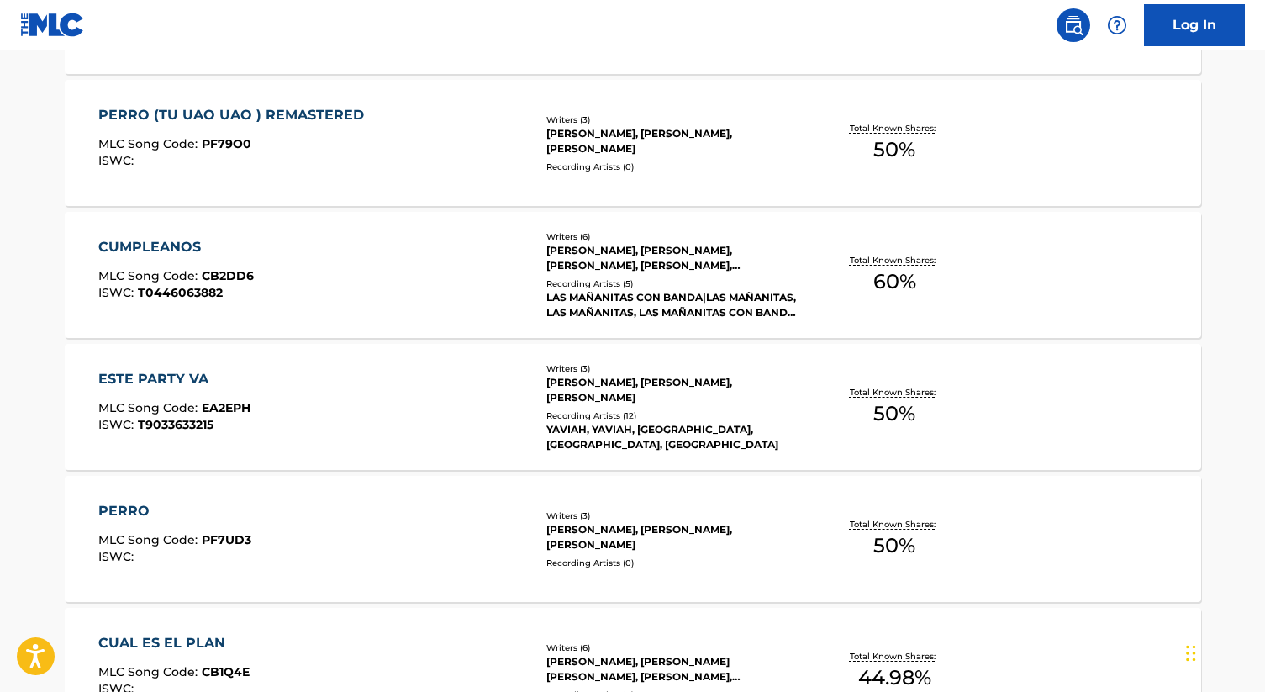
scroll to position [0, 0]
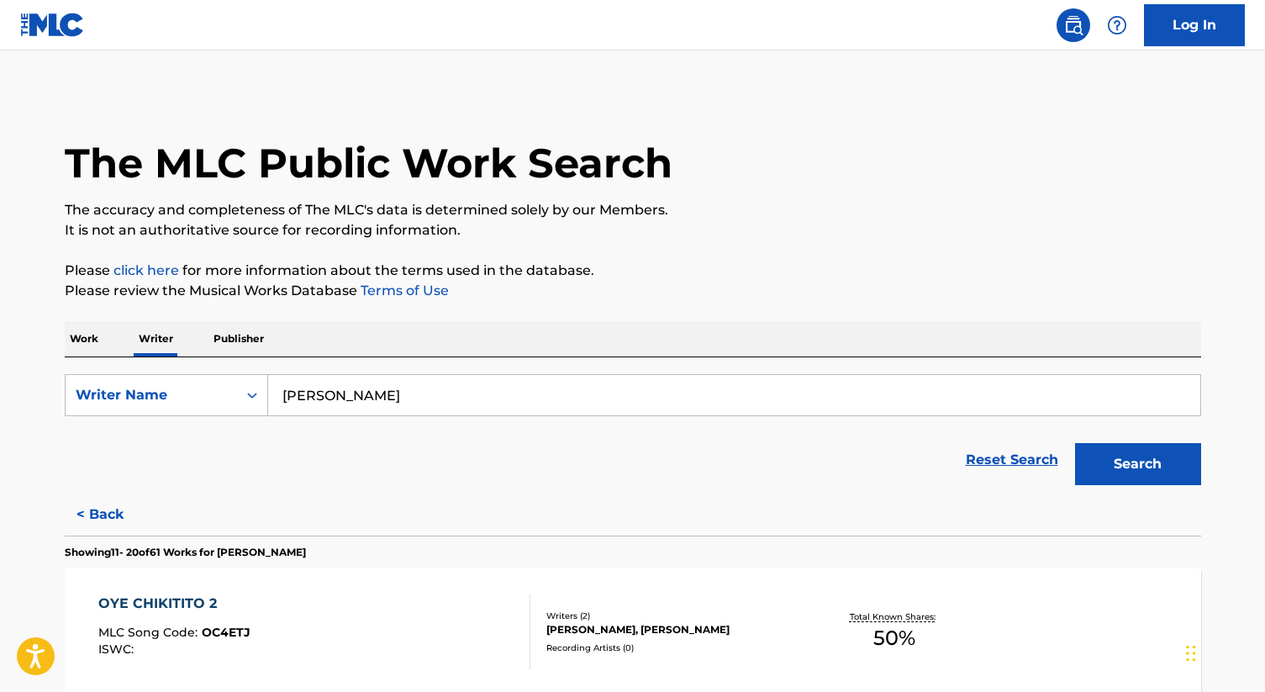
click at [475, 392] on input "[PERSON_NAME]" at bounding box center [734, 395] width 932 height 40
paste input "[PERSON_NAME]"
type input "[PERSON_NAME]"
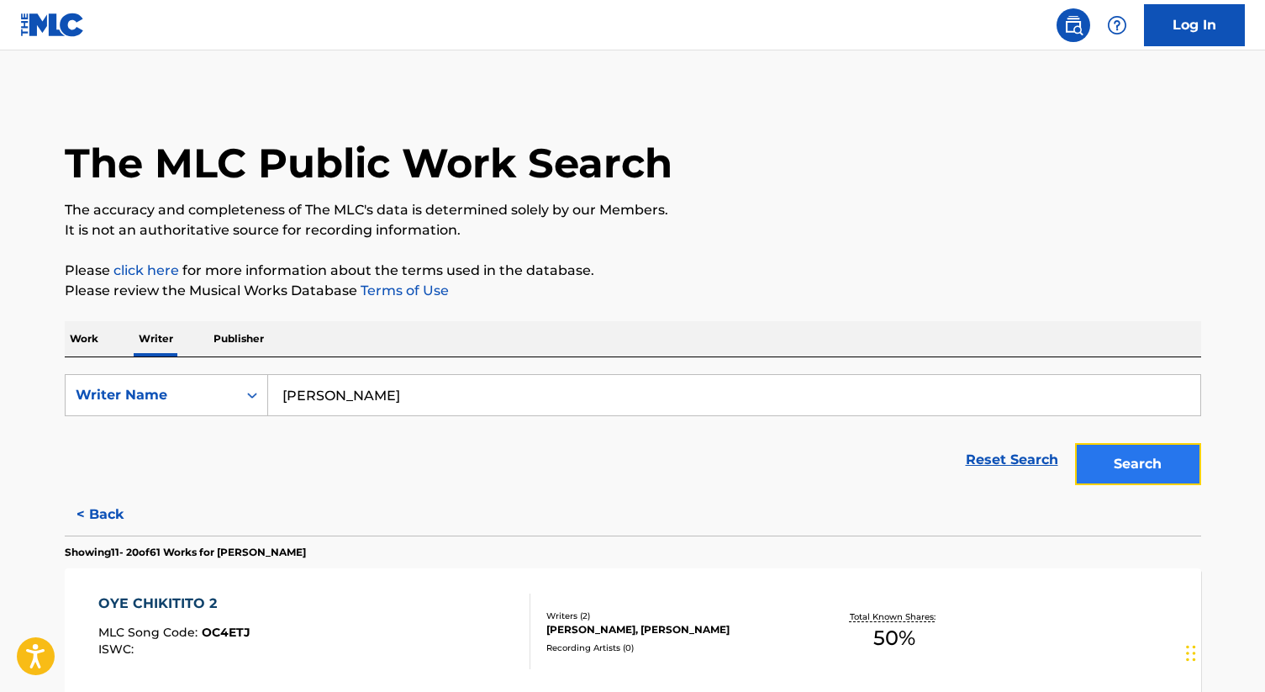
click at [1093, 465] on button "Search" at bounding box center [1138, 464] width 126 height 42
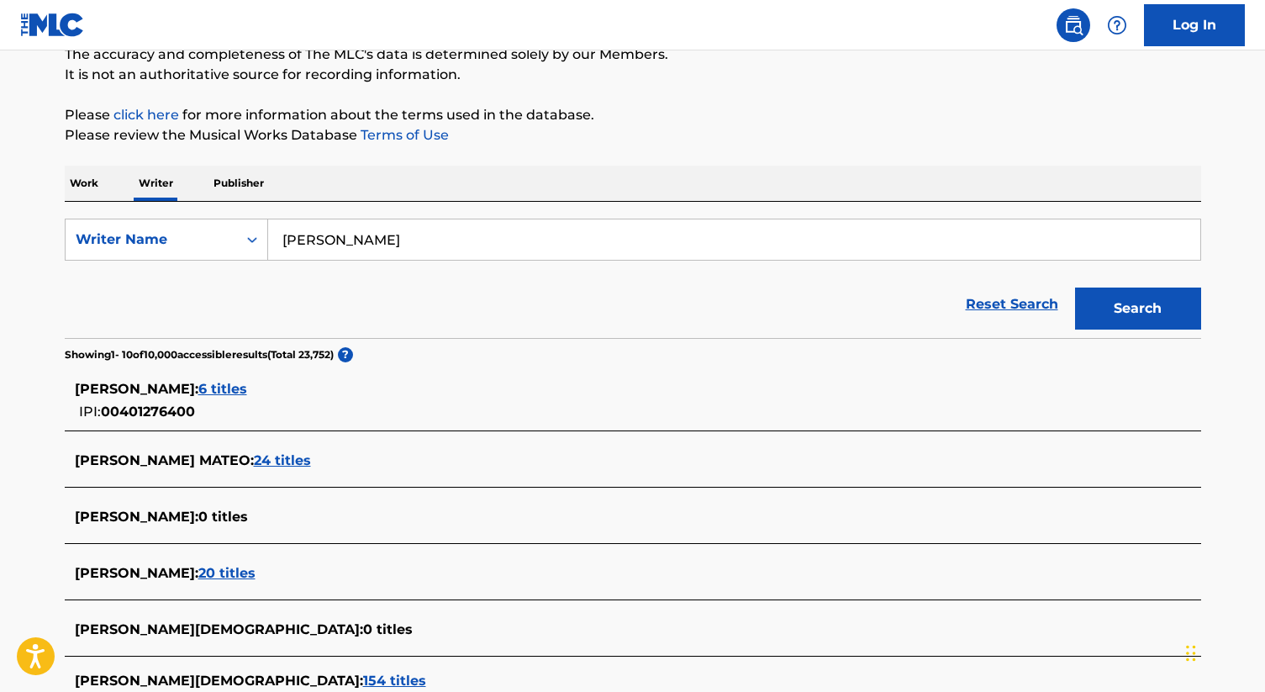
scroll to position [165, 0]
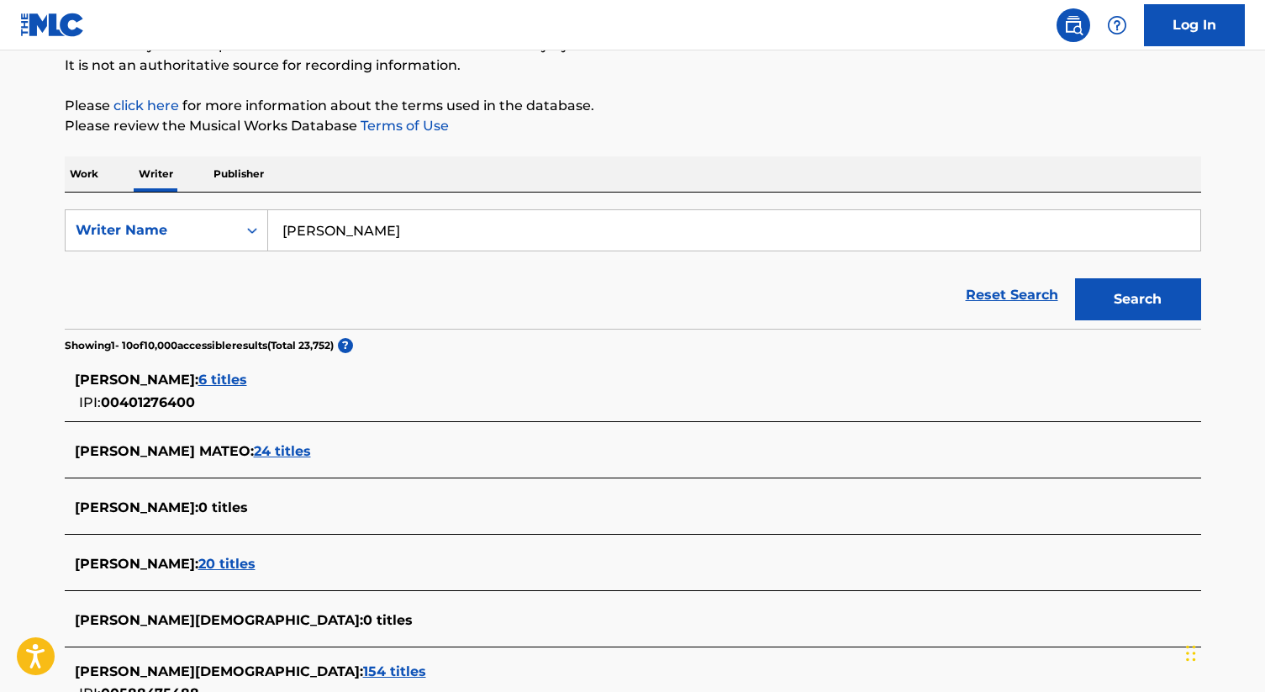
click at [247, 375] on span "6 titles" at bounding box center [222, 379] width 49 height 16
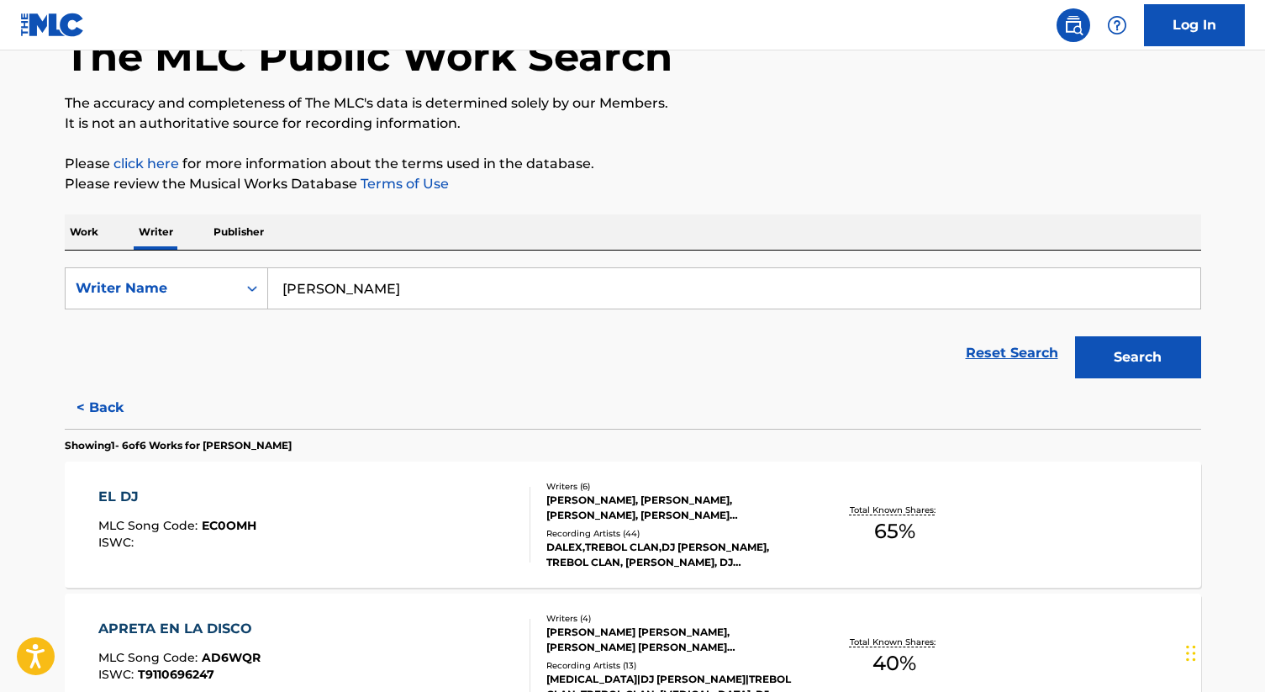
scroll to position [0, 0]
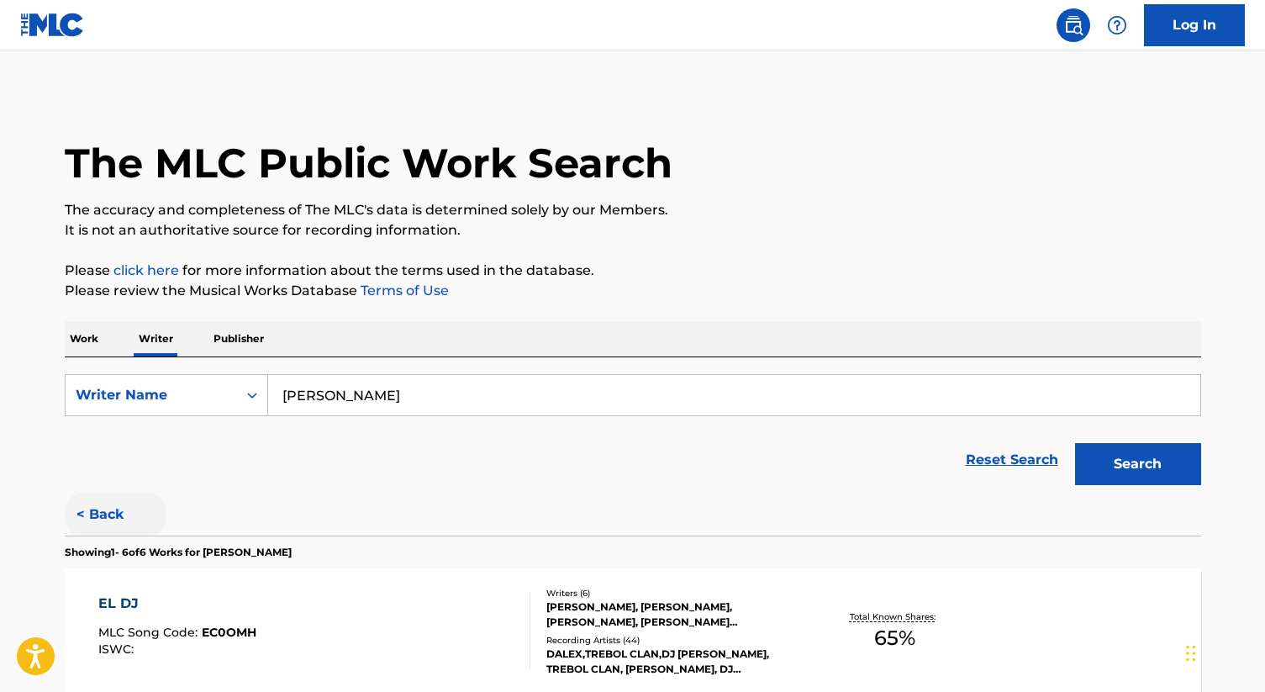
click at [110, 500] on button "< Back" at bounding box center [115, 514] width 101 height 42
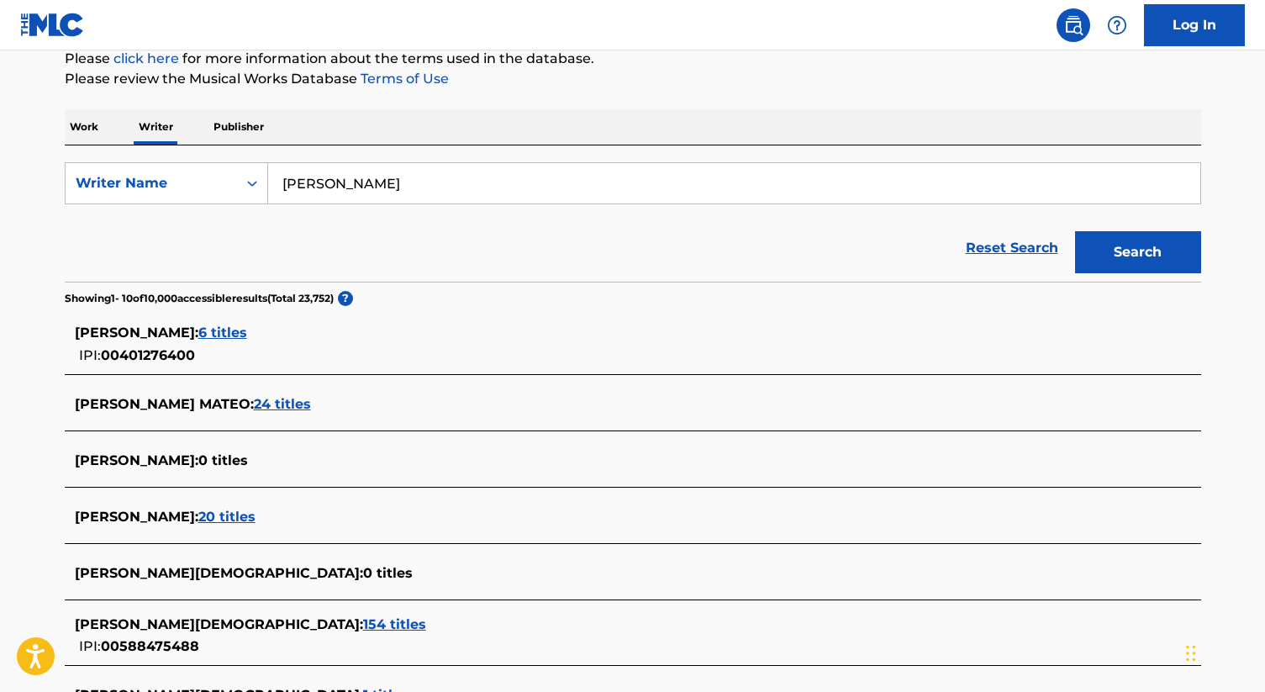
scroll to position [342, 0]
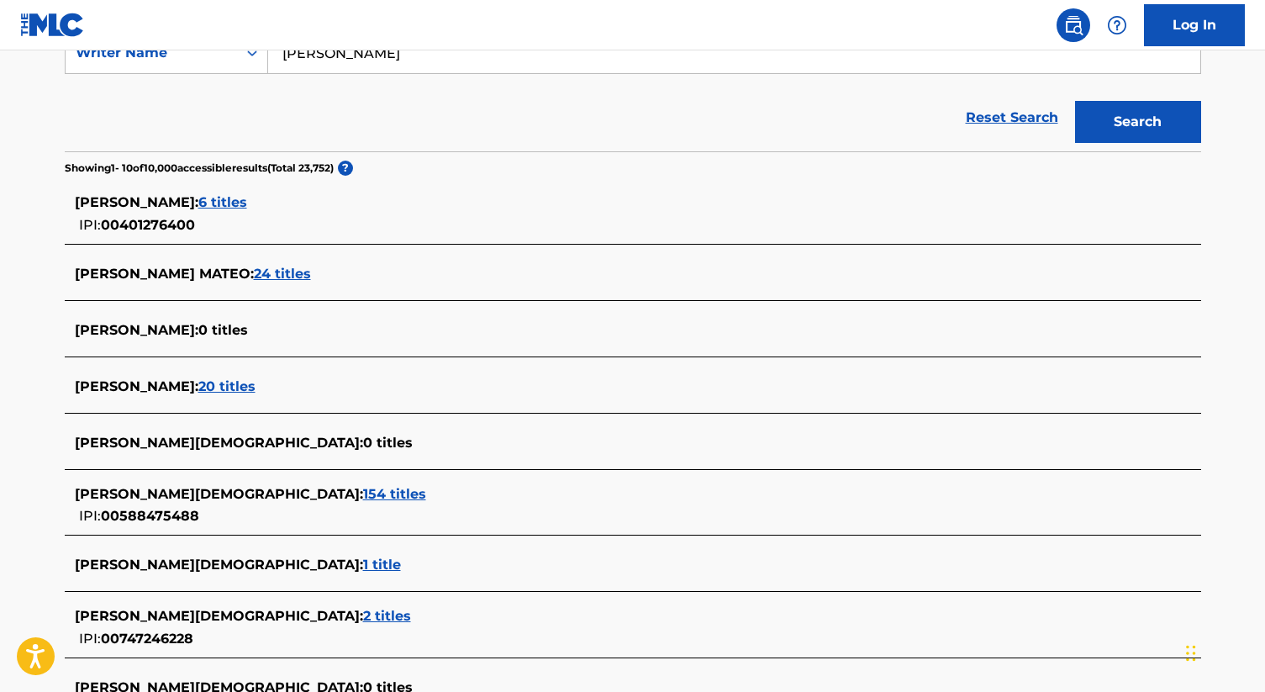
click at [363, 494] on span "154 titles" at bounding box center [394, 494] width 63 height 16
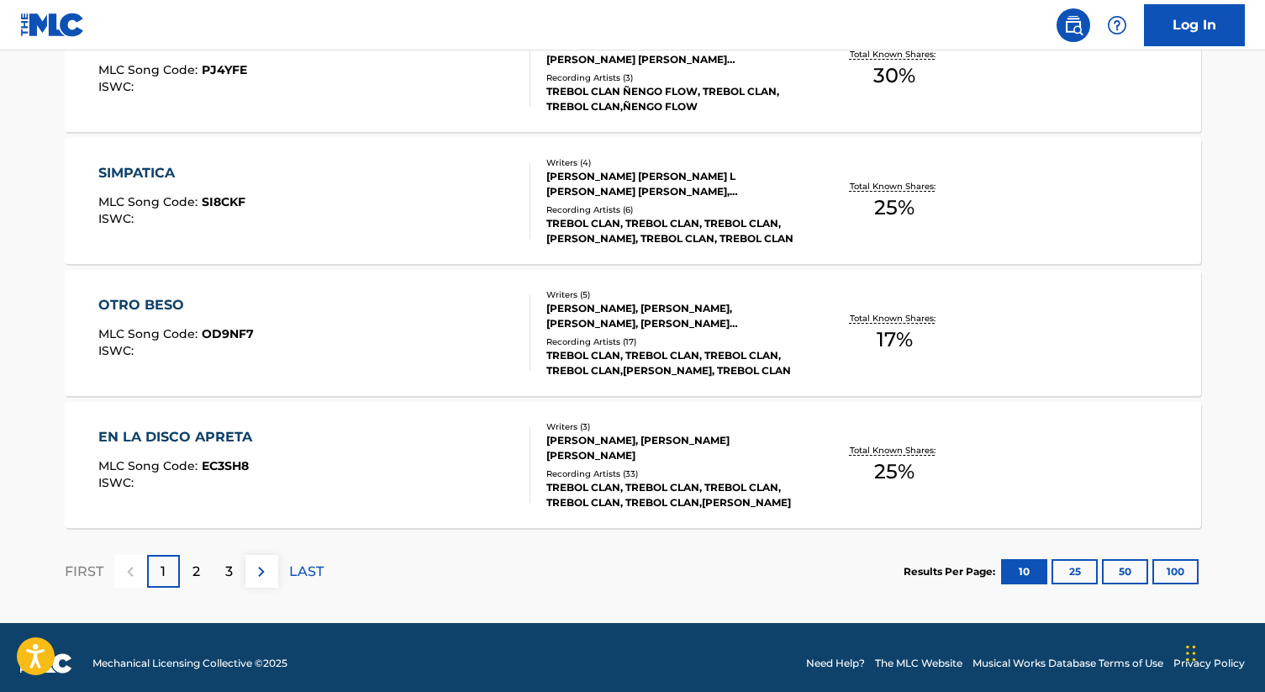
scroll to position [1365, 0]
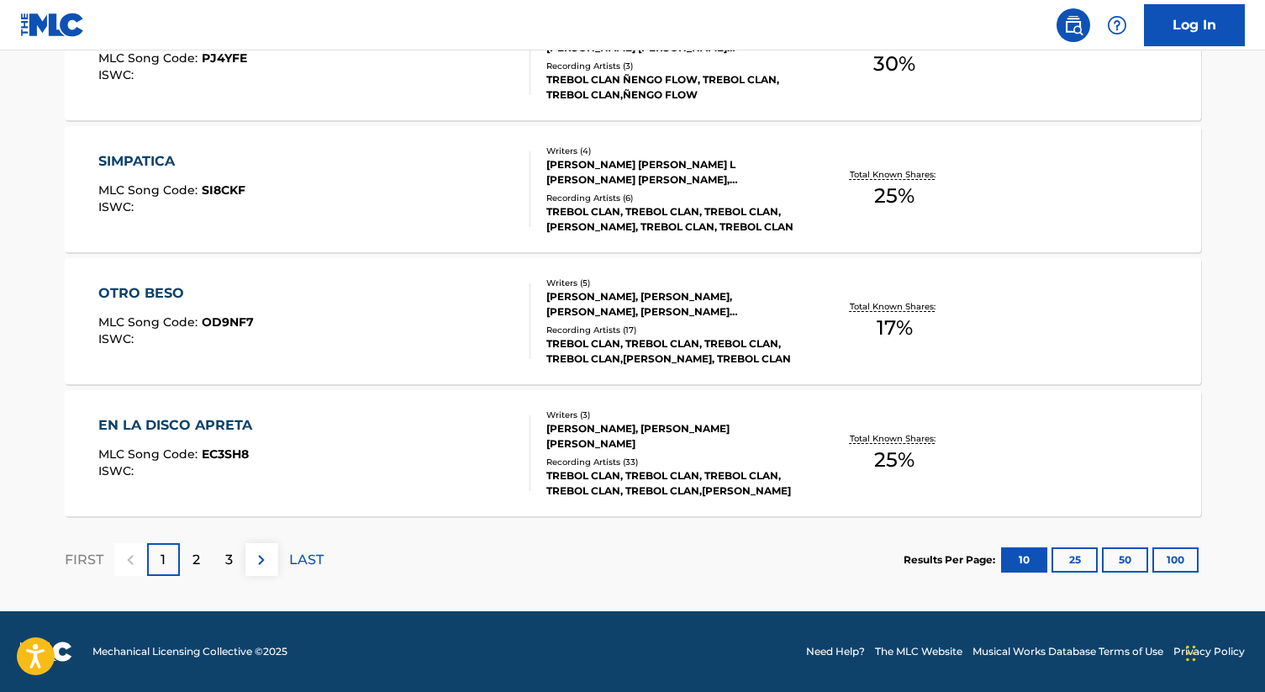
click at [202, 538] on div "FIRST 1 2 3 LAST" at bounding box center [194, 559] width 259 height 87
click at [196, 552] on p "2" at bounding box center [196, 560] width 8 height 20
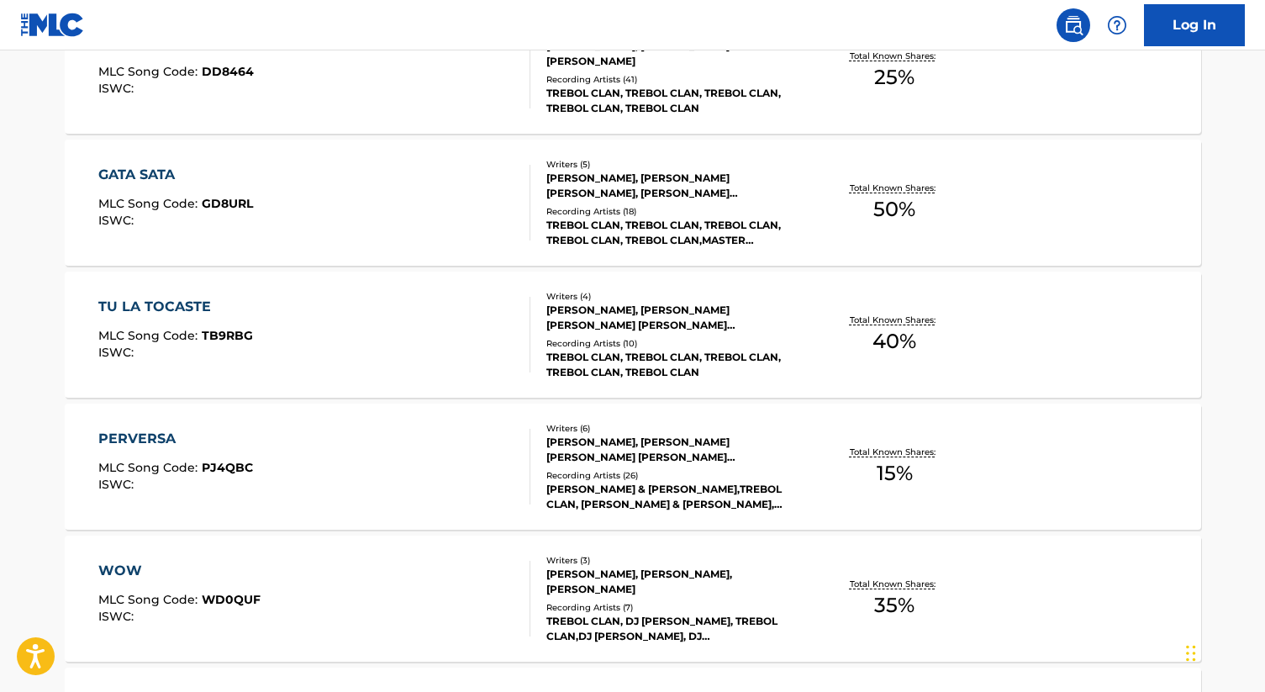
scroll to position [1312, 0]
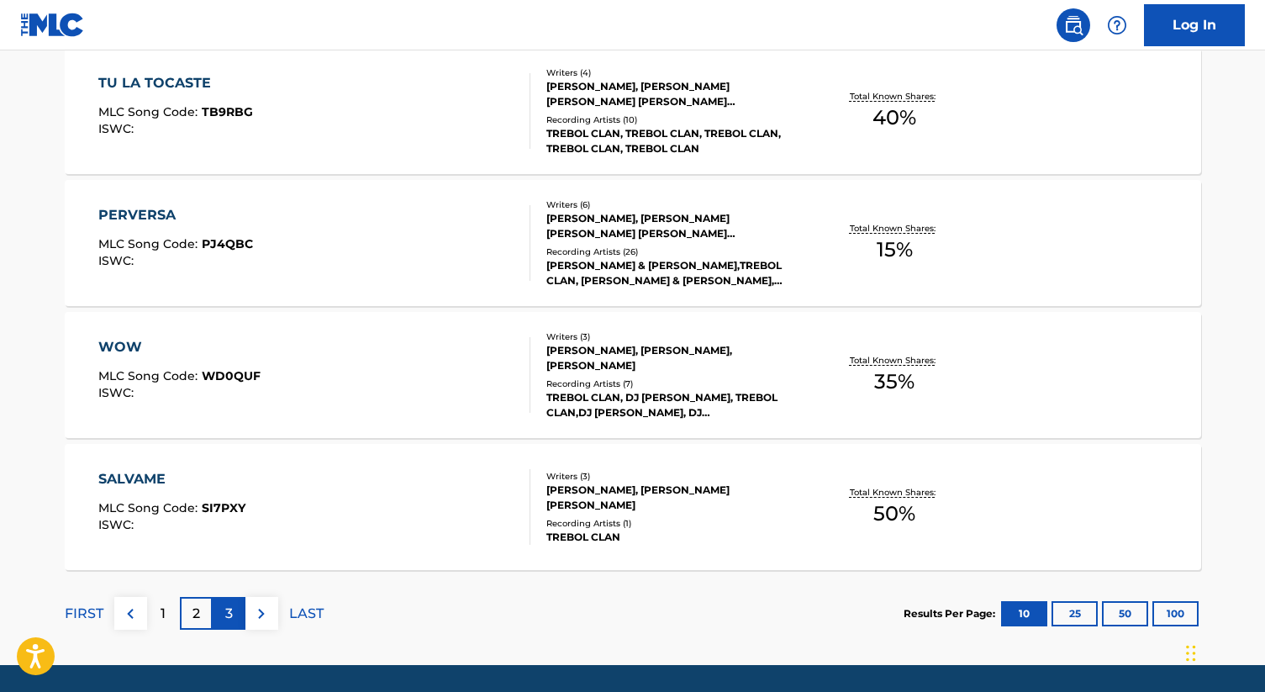
click at [223, 613] on div "3" at bounding box center [229, 613] width 33 height 33
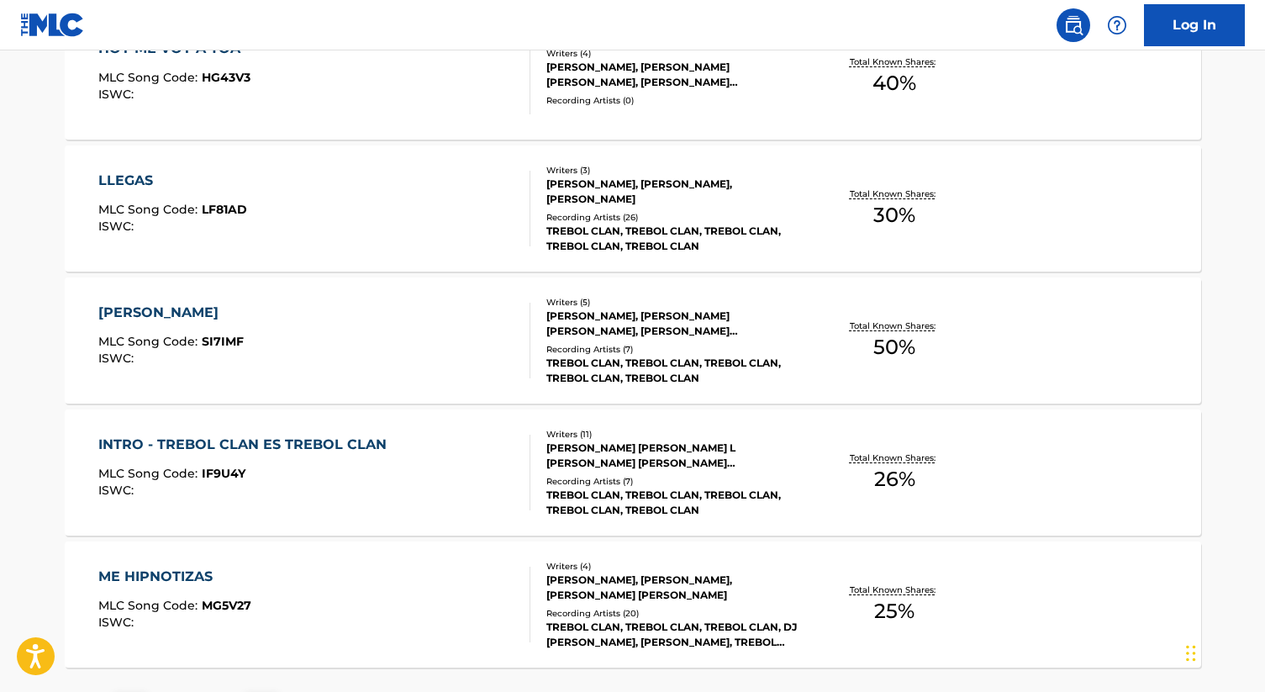
scroll to position [1365, 0]
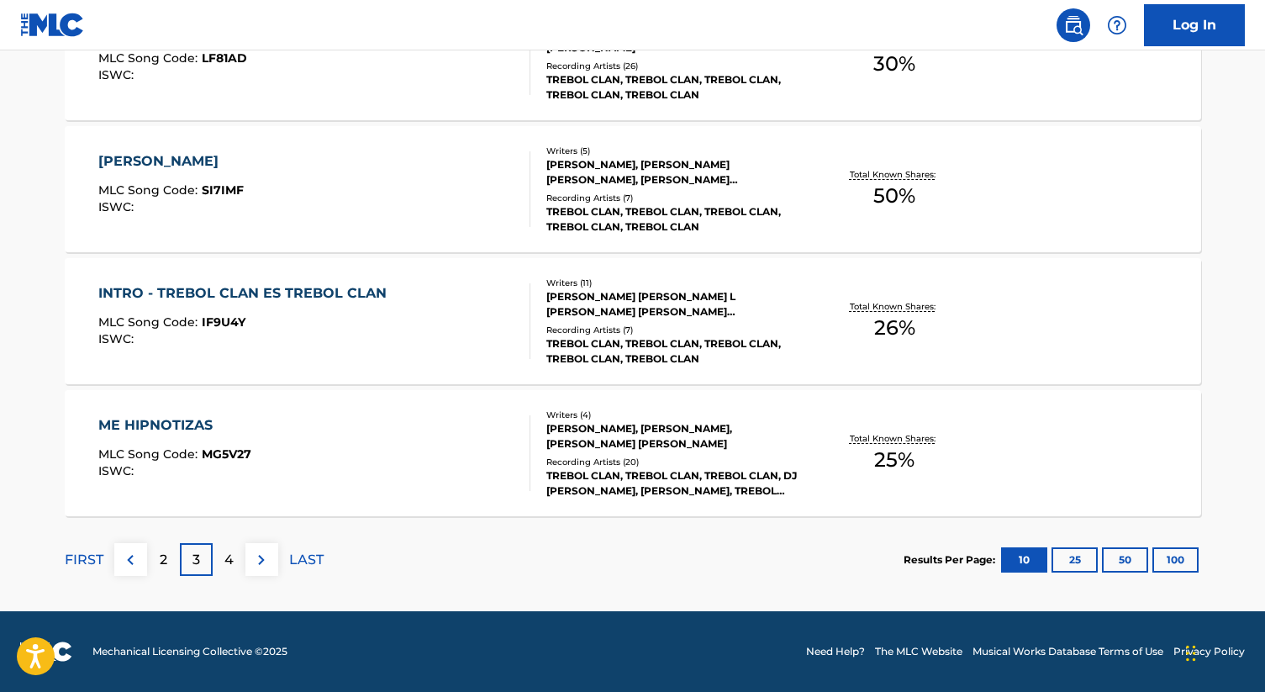
click at [513, 466] on div "ME HIPNOTIZAS MLC Song Code : MG5V27 ISWC :" at bounding box center [314, 453] width 432 height 76
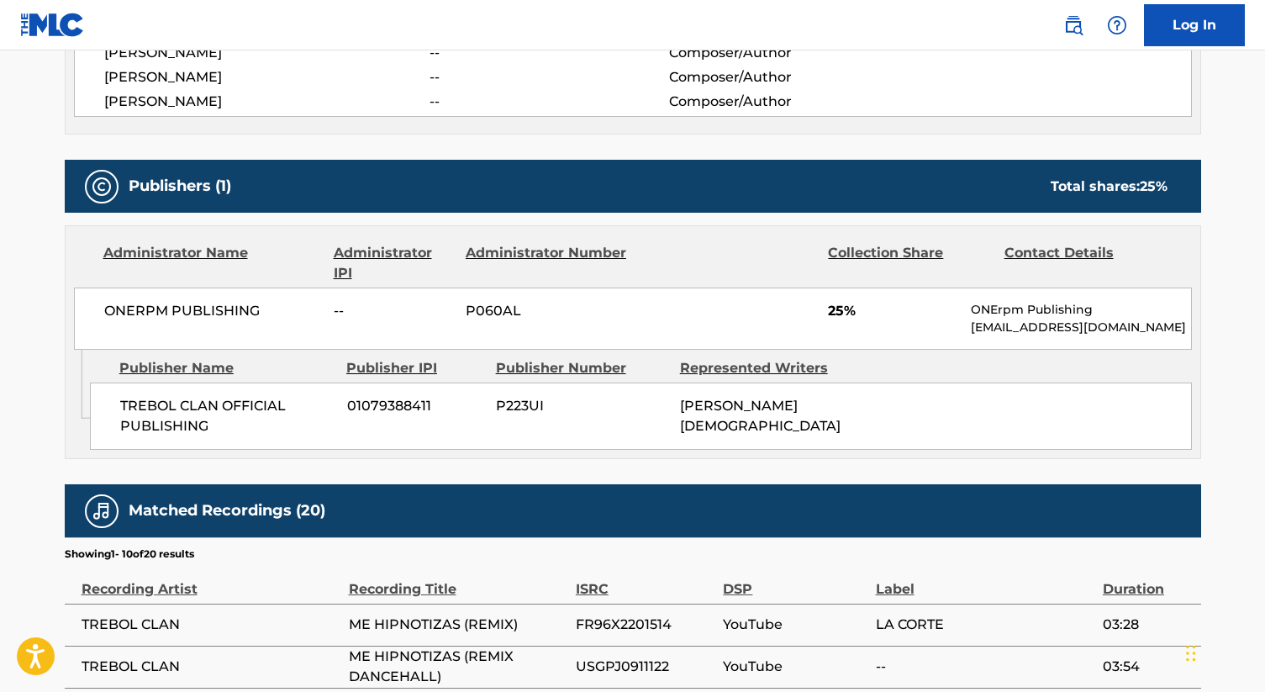
scroll to position [834, 0]
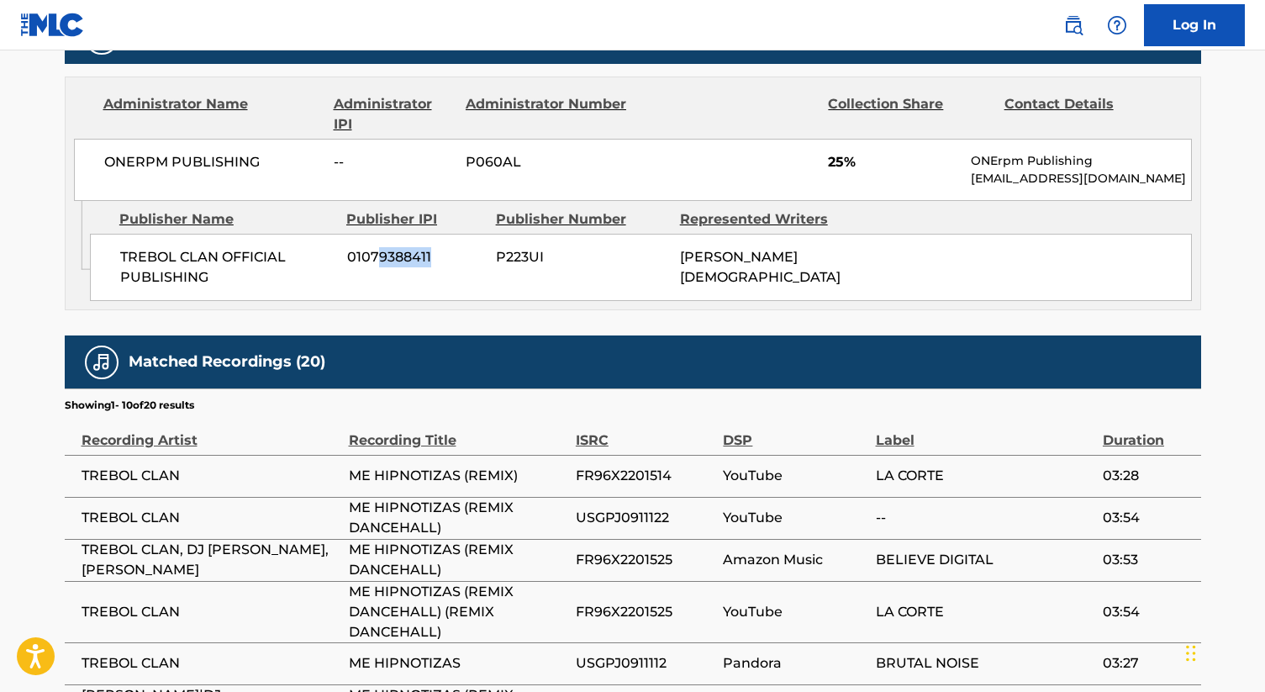
drag, startPoint x: 376, startPoint y: 250, endPoint x: 451, endPoint y: 304, distance: 92.6
click at [451, 304] on div "Admin Original Publisher Connecting Line Publisher Name Publisher IPI Publisher…" at bounding box center [633, 255] width 1134 height 108
drag, startPoint x: 243, startPoint y: 263, endPoint x: 187, endPoint y: 234, distance: 62.4
click at [188, 235] on div "TREBOL CLAN OFFICIAL PUBLISHING 01079388411 P223UI [PERSON_NAME]" at bounding box center [641, 267] width 1102 height 67
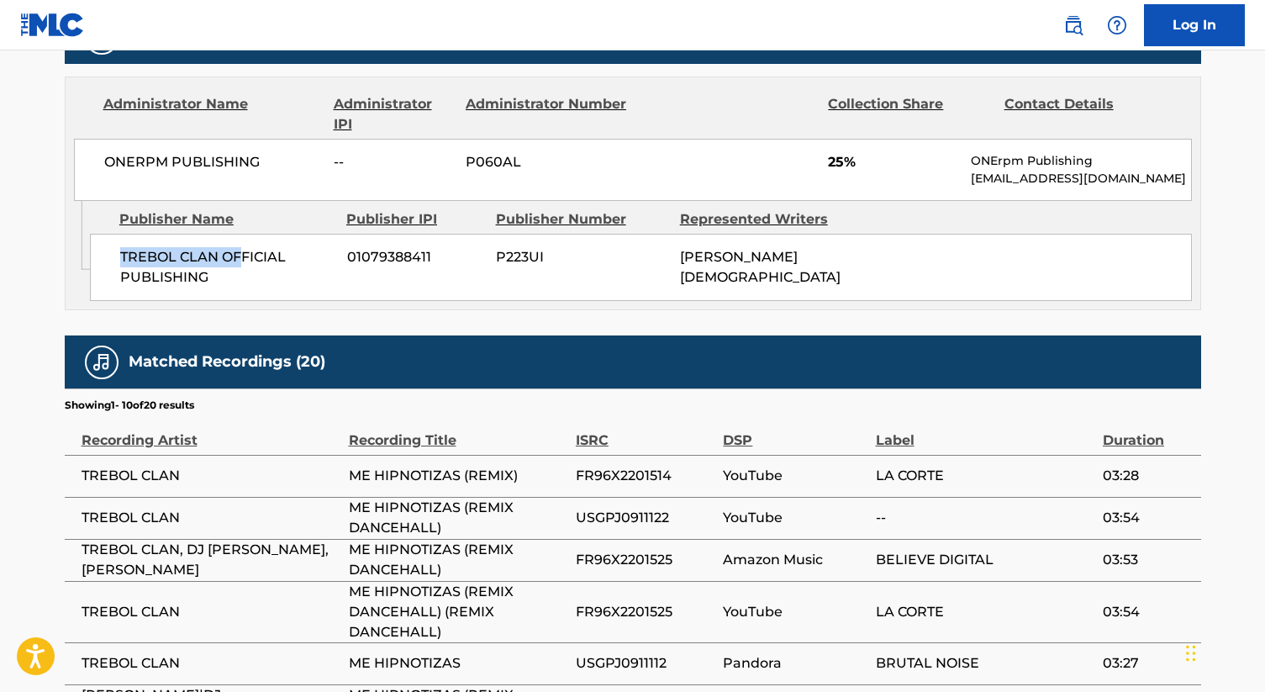
click at [187, 234] on div "TREBOL CLAN OFFICIAL PUBLISHING 01079388411 P223UI [PERSON_NAME]" at bounding box center [641, 267] width 1102 height 67
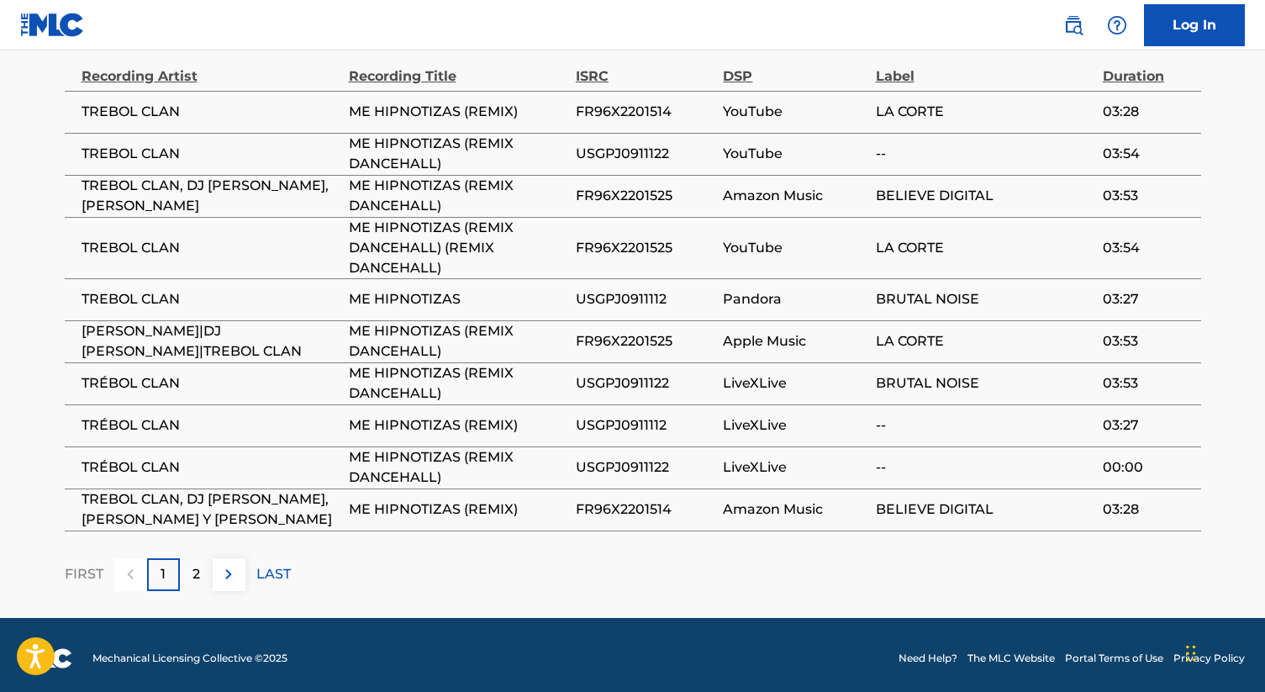
scroll to position [0, 0]
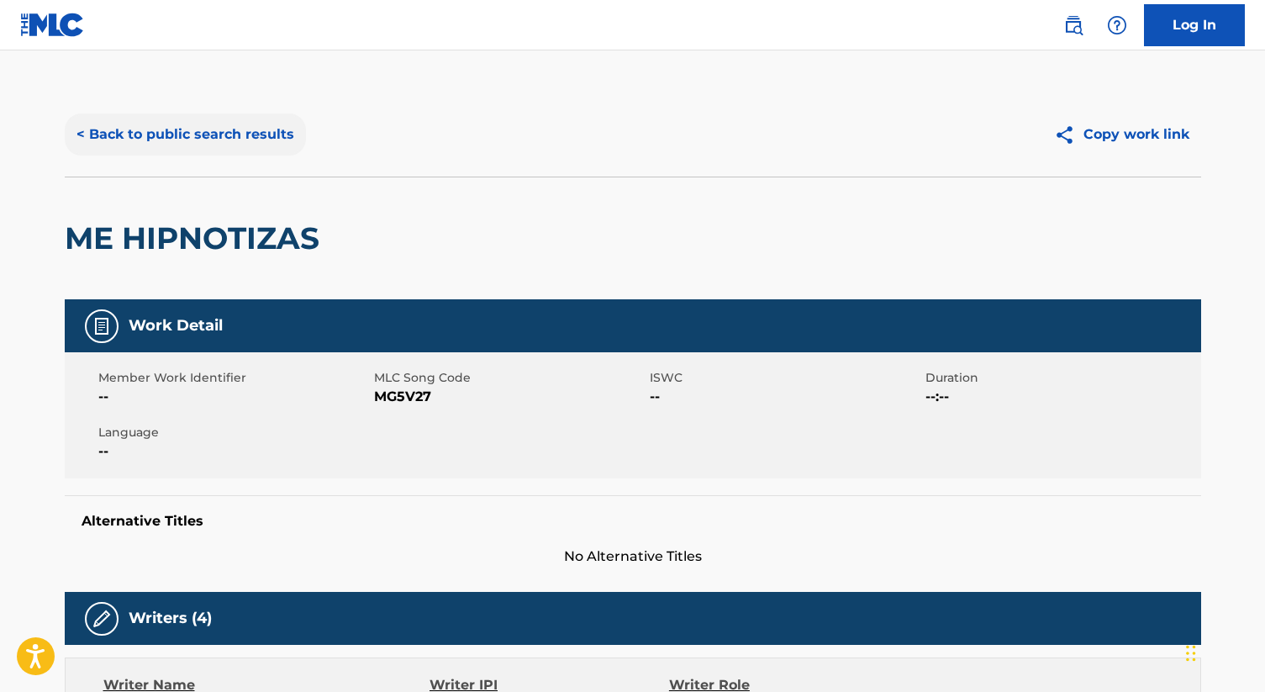
click at [215, 124] on button "< Back to public search results" at bounding box center [185, 134] width 241 height 42
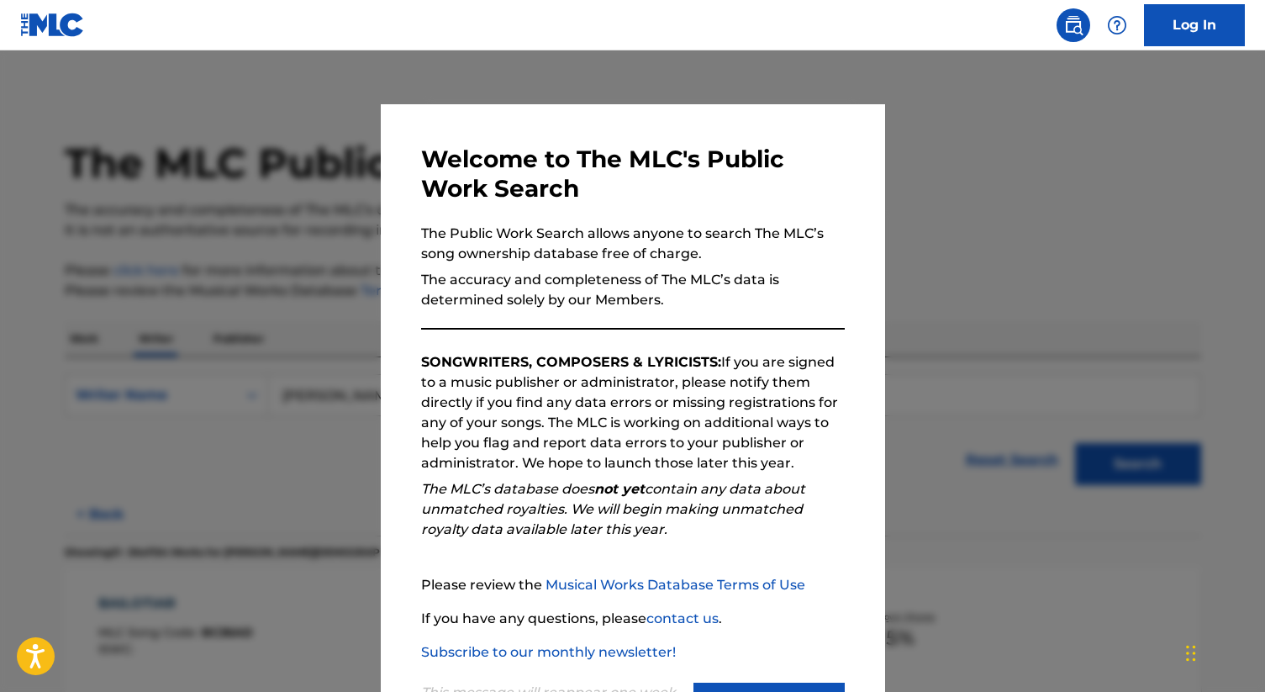
click at [292, 255] on div at bounding box center [632, 396] width 1265 height 692
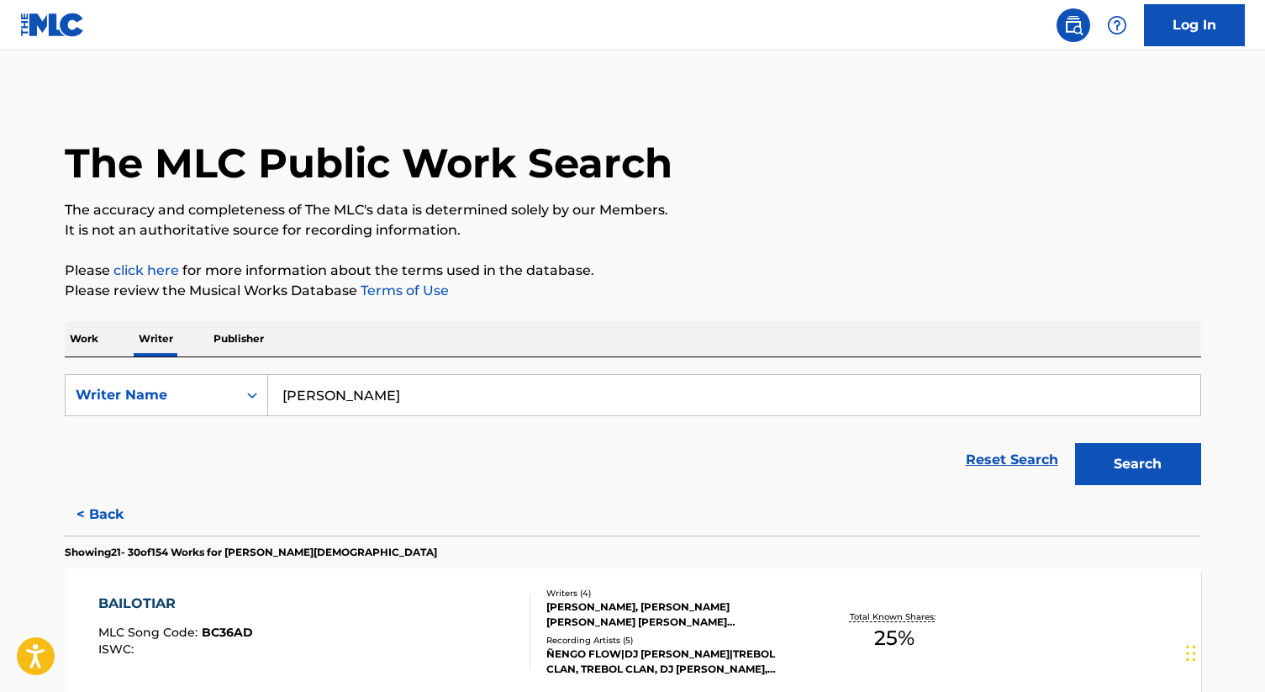
click at [370, 414] on input "[PERSON_NAME]" at bounding box center [734, 395] width 932 height 40
click at [370, 412] on input "[PERSON_NAME]" at bounding box center [734, 395] width 932 height 40
paste input "[PERSON_NAME]"
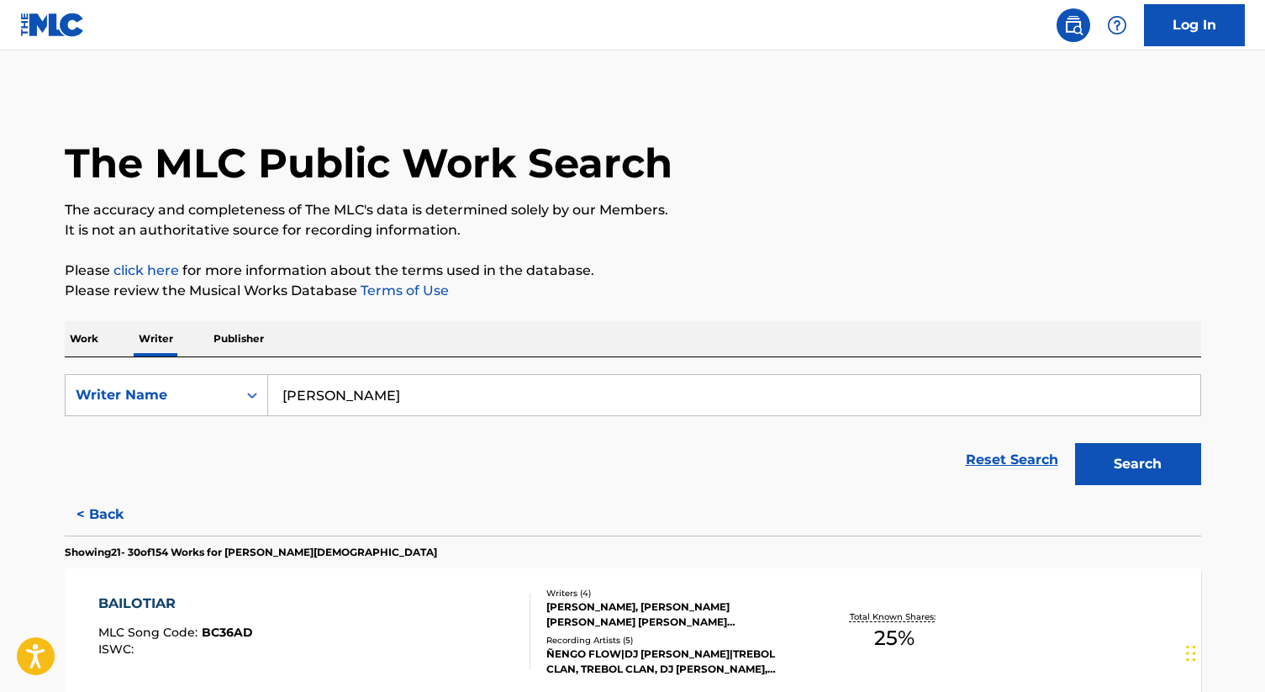
click at [1075, 443] on button "Search" at bounding box center [1138, 464] width 126 height 42
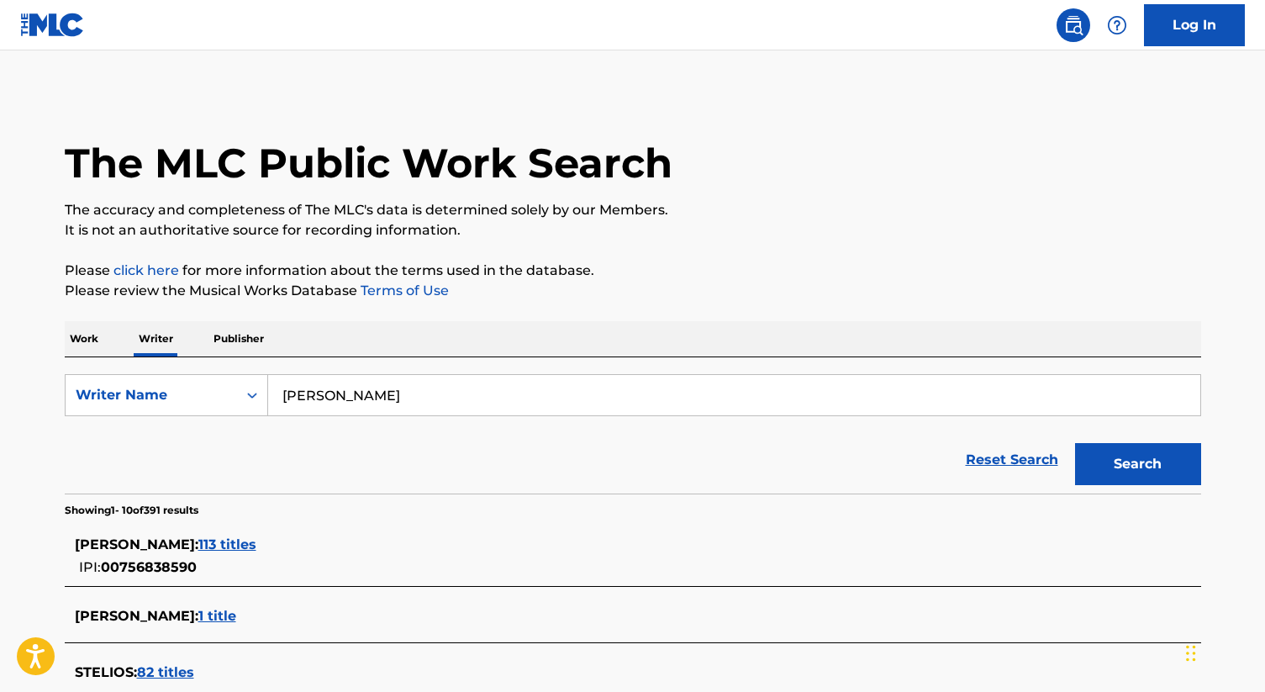
click at [218, 545] on span "113 titles" at bounding box center [227, 544] width 58 height 16
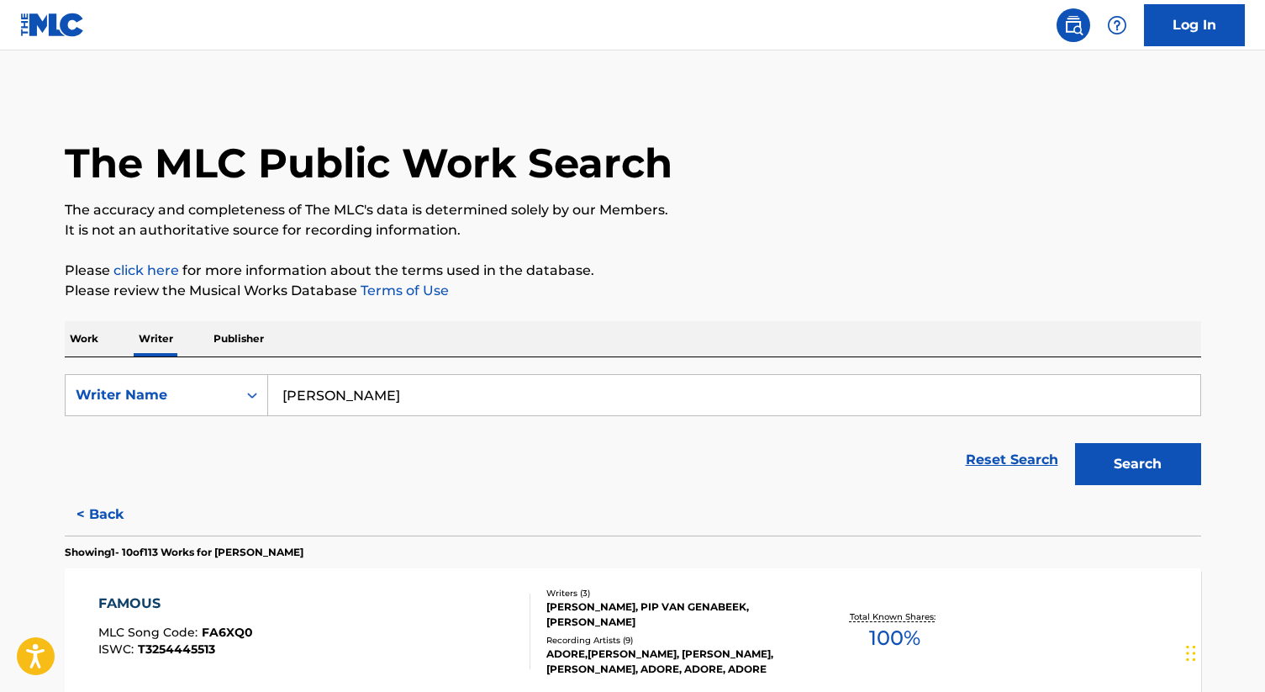
click at [623, 387] on input "[PERSON_NAME]" at bounding box center [734, 395] width 932 height 40
paste input "[PERSON_NAME]"
click at [1117, 446] on button "Search" at bounding box center [1138, 464] width 126 height 42
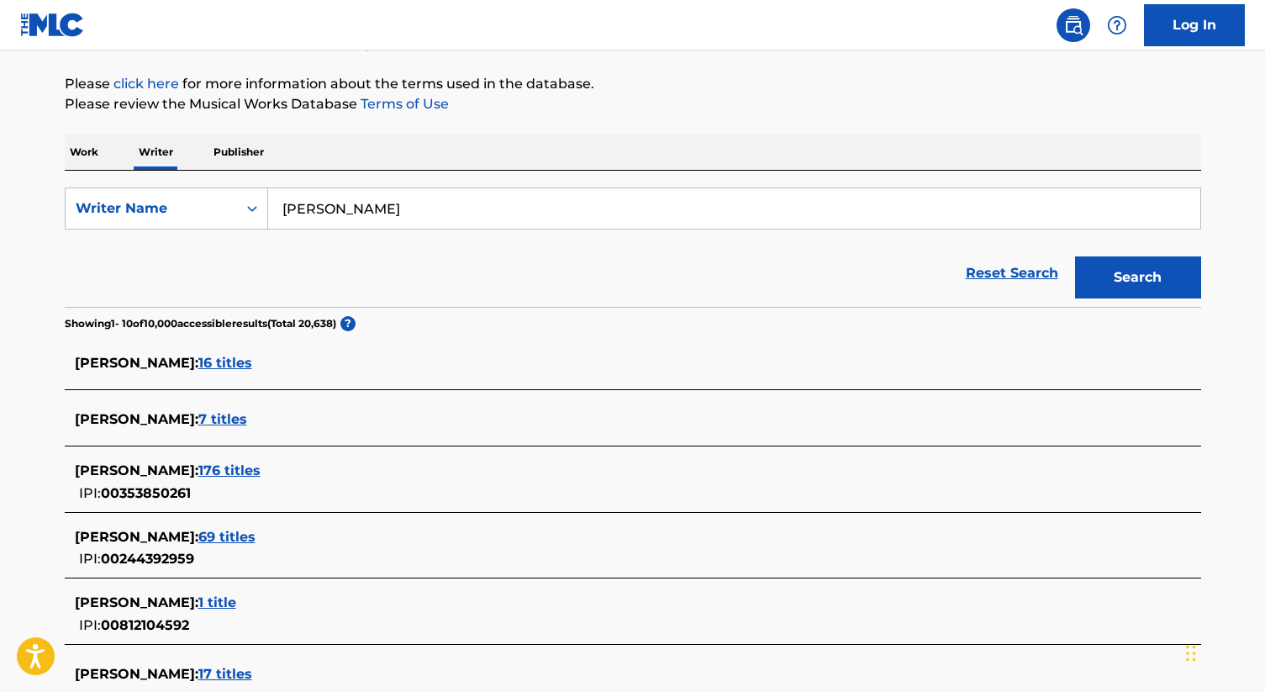
scroll to position [189, 0]
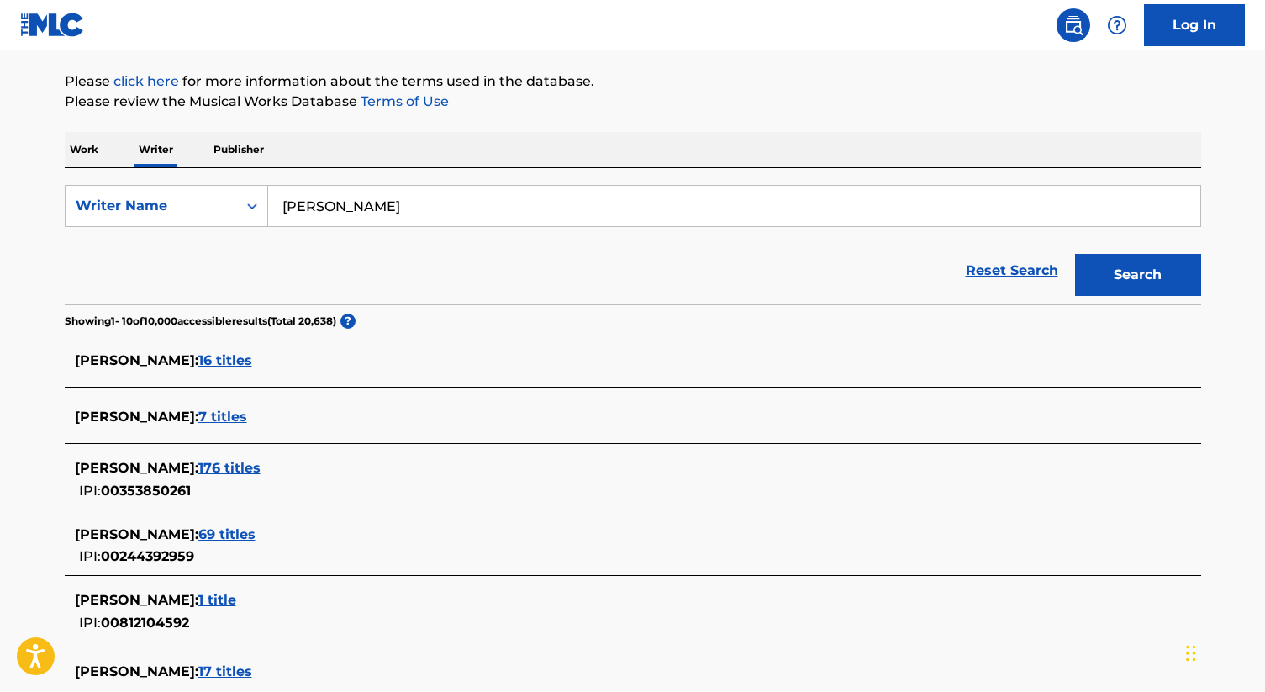
click at [260, 460] on span "176 titles" at bounding box center [229, 468] width 62 height 16
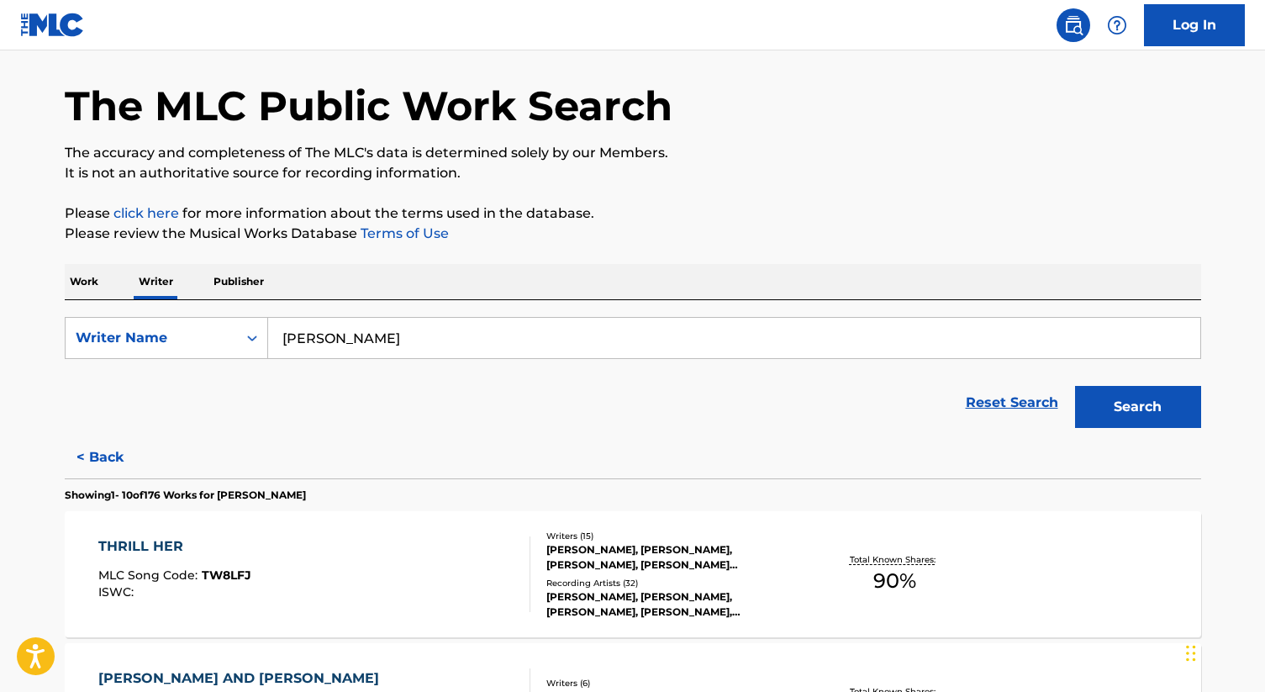
scroll to position [0, 0]
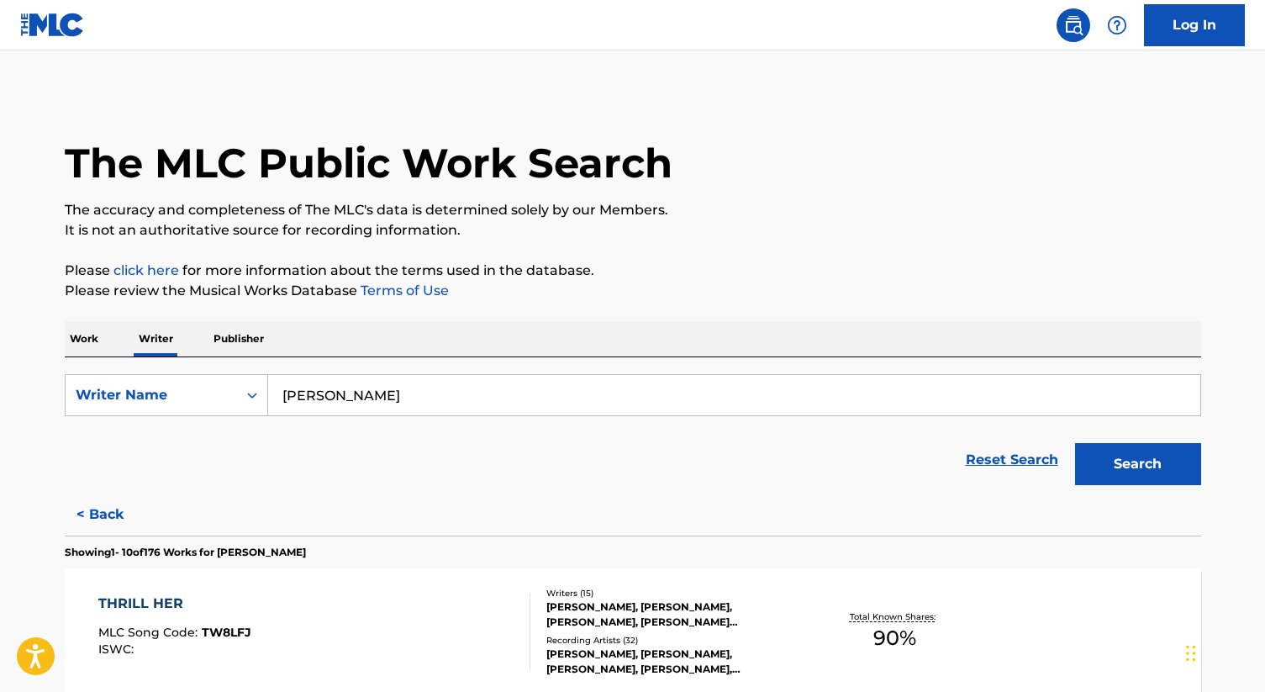
click at [434, 398] on input "[PERSON_NAME]" at bounding box center [734, 395] width 932 height 40
paste input "[PERSON_NAME]"
click at [1075, 443] on button "Search" at bounding box center [1138, 464] width 126 height 42
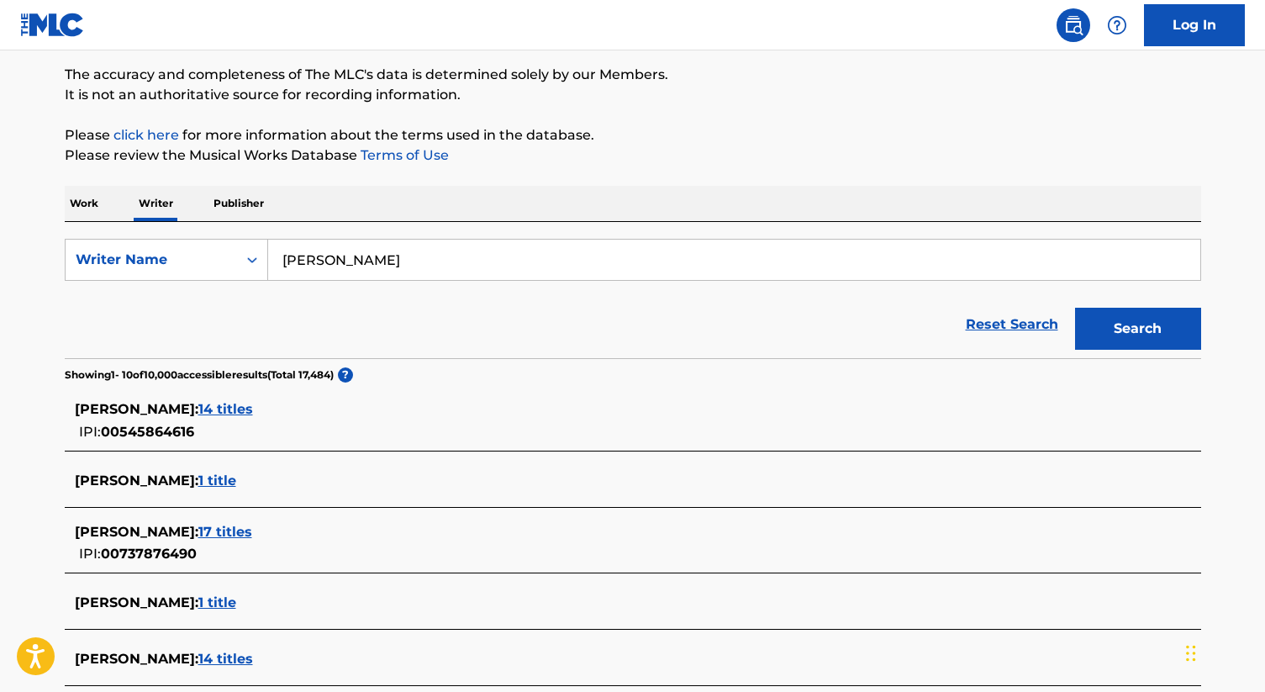
scroll to position [143, 0]
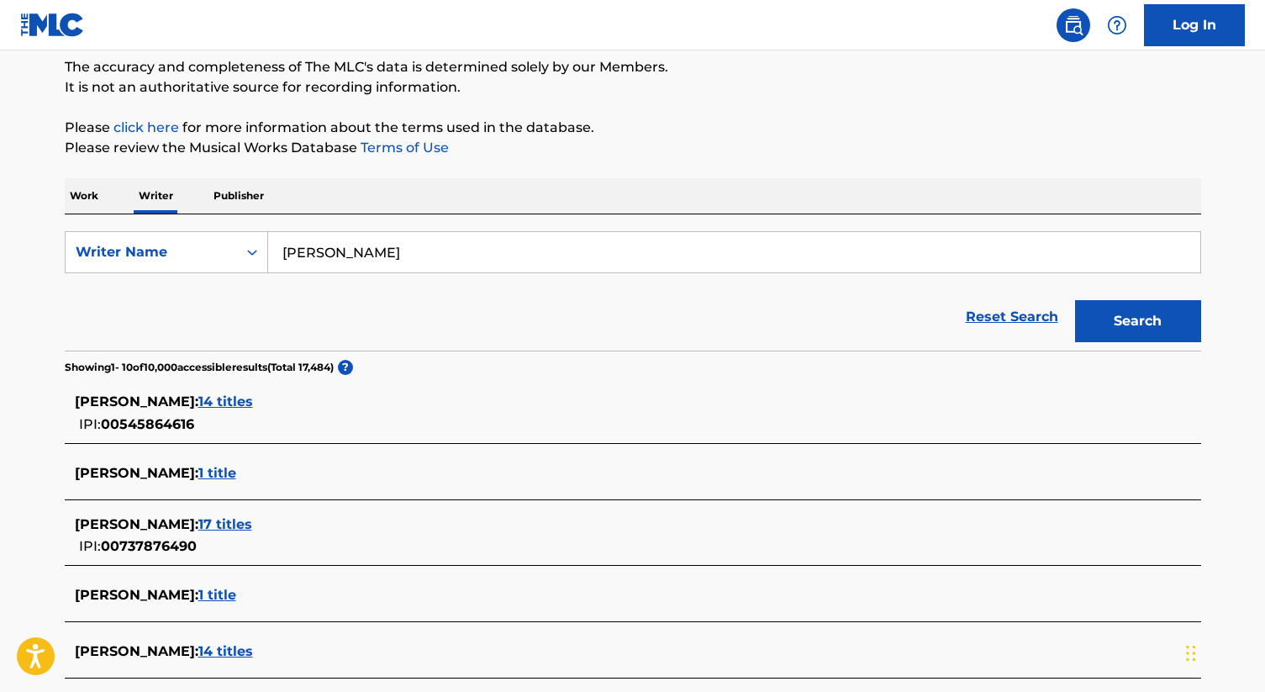
click at [253, 408] on span "14 titles" at bounding box center [225, 401] width 55 height 16
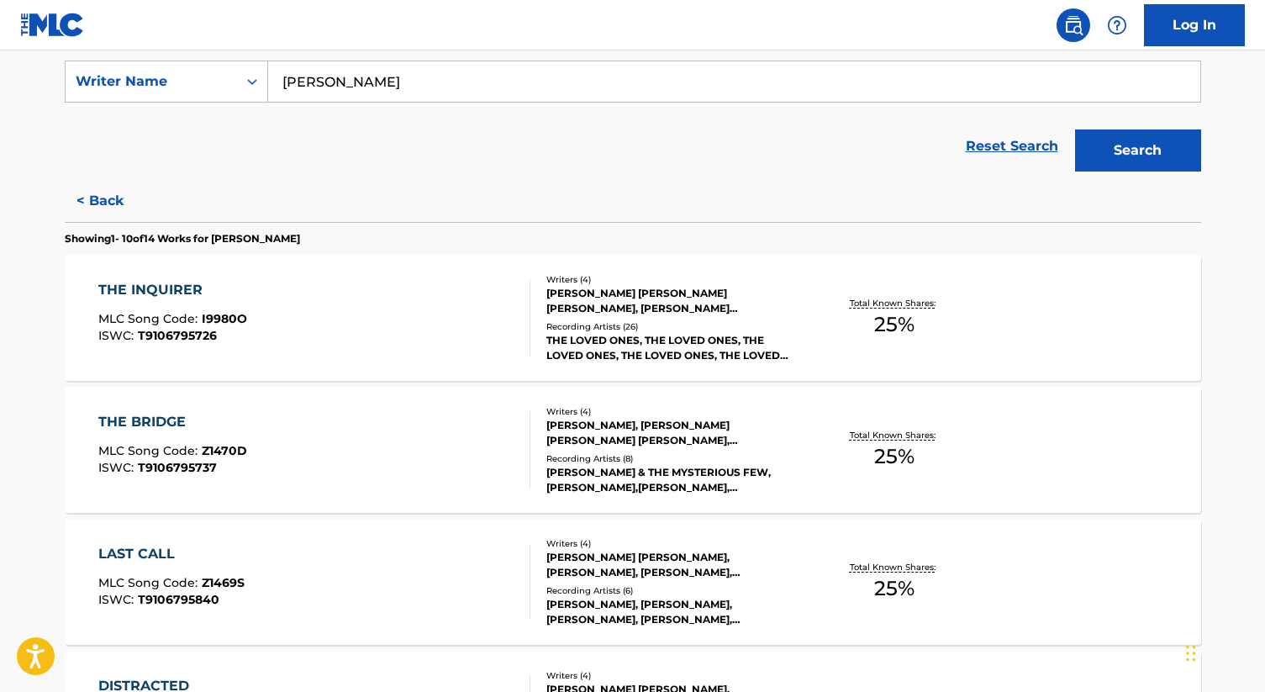
scroll to position [312, 0]
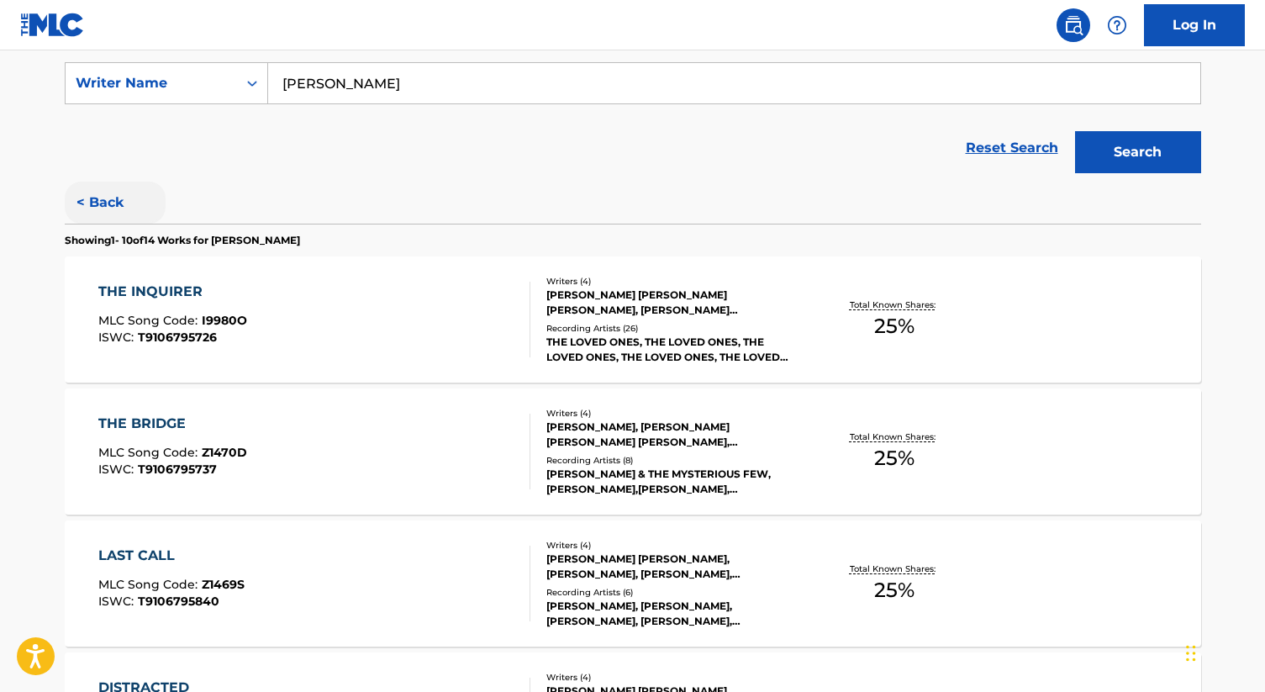
click at [128, 202] on button "< Back" at bounding box center [115, 203] width 101 height 42
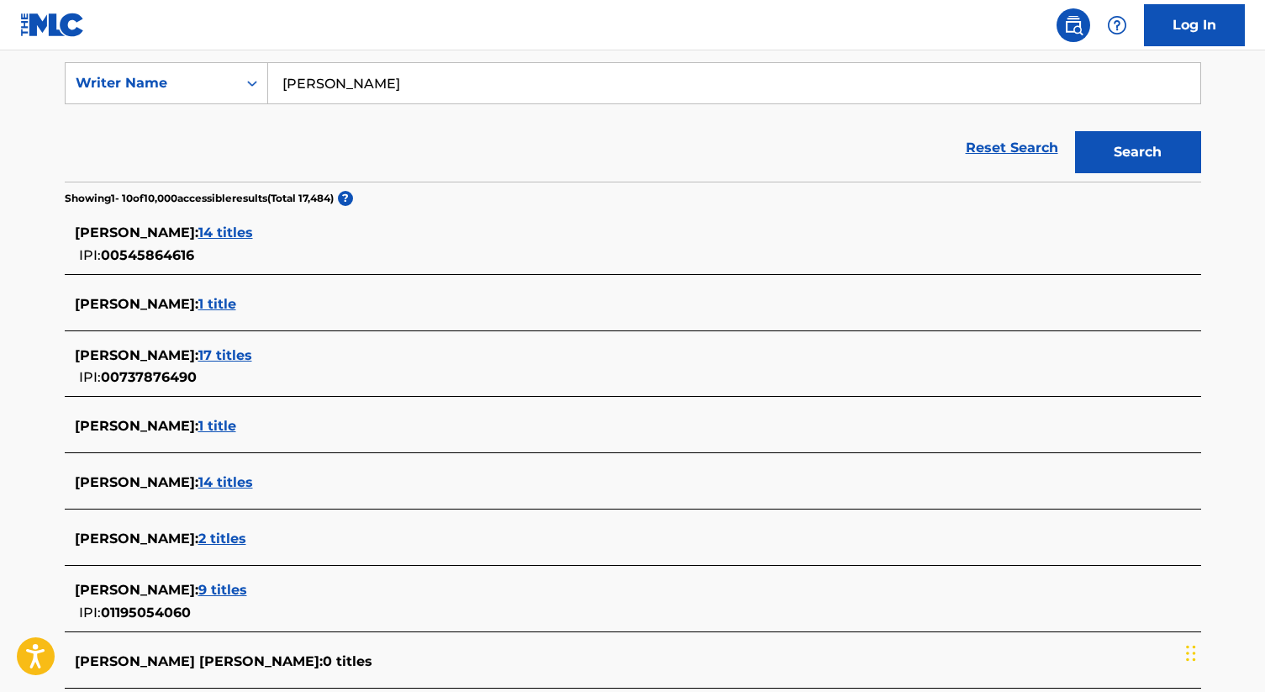
click at [250, 347] on span "17 titles" at bounding box center [225, 355] width 54 height 16
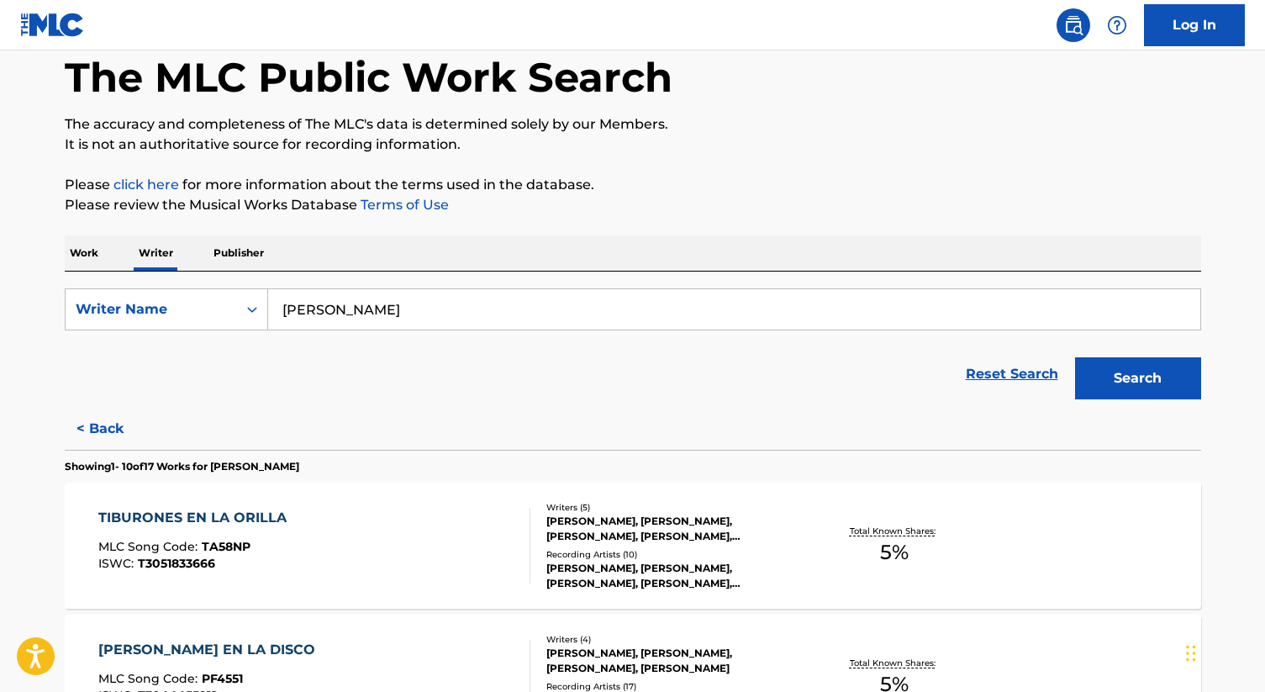
scroll to position [0, 0]
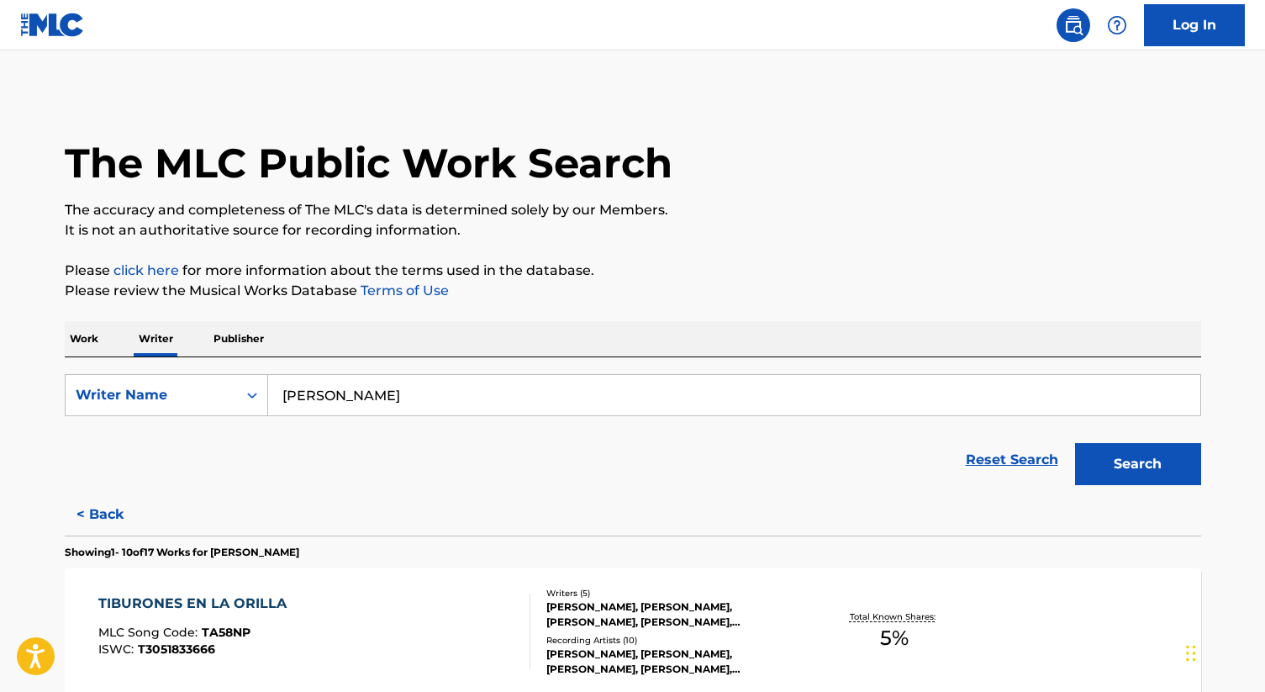
click at [450, 398] on input "[PERSON_NAME]" at bounding box center [734, 395] width 932 height 40
paste input "[PERSON_NAME] [PERSON_NAME] Velasqu"
click at [1075, 443] on button "Search" at bounding box center [1138, 464] width 126 height 42
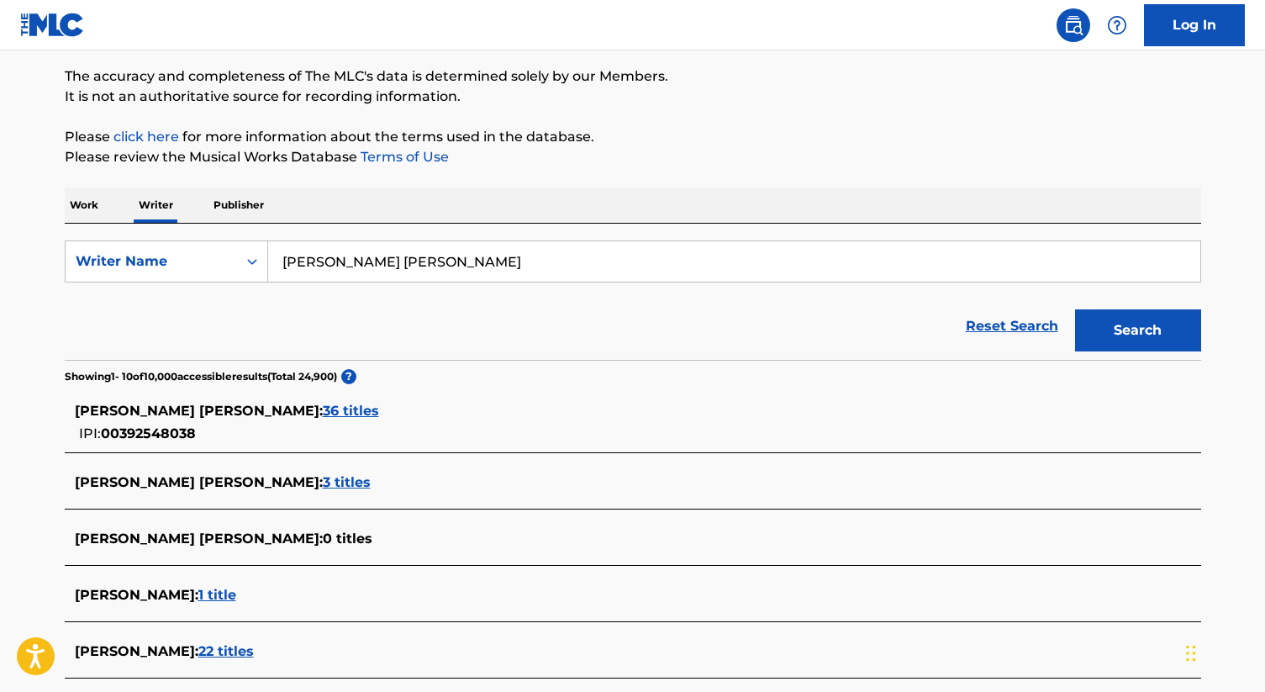
scroll to position [137, 0]
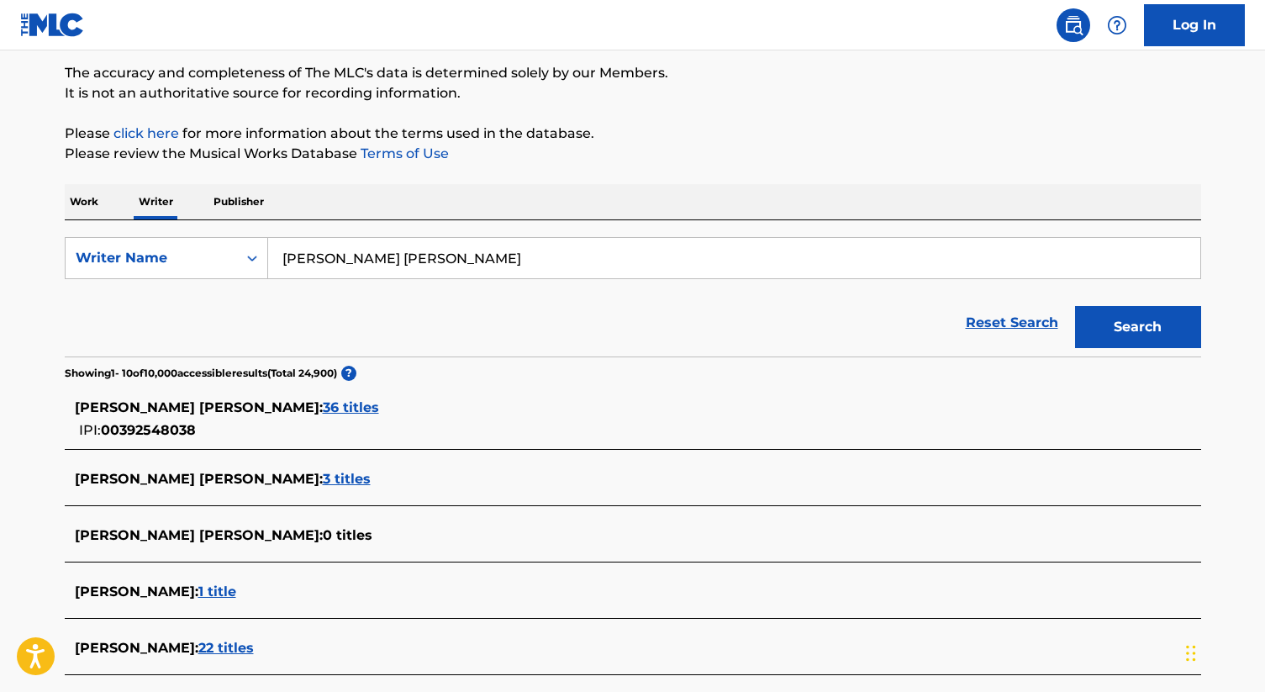
click at [428, 416] on div "[PERSON_NAME] [PERSON_NAME] : 36 titles" at bounding box center [611, 407] width 1072 height 20
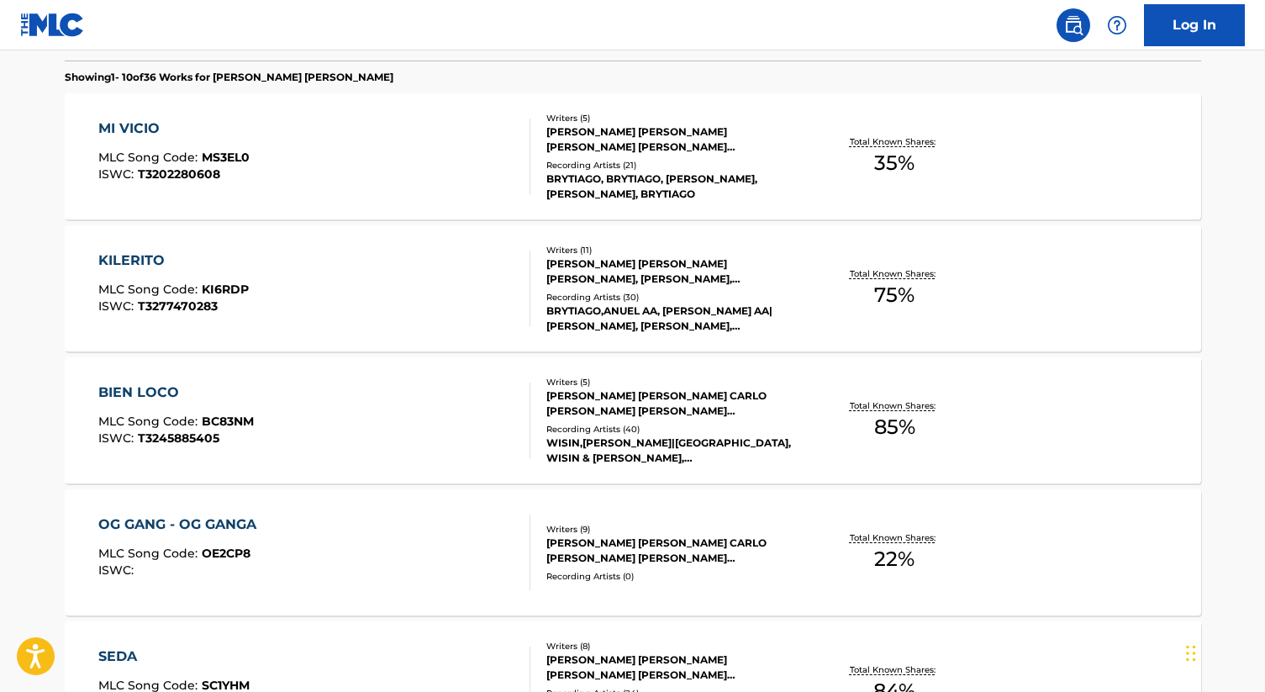
scroll to position [0, 0]
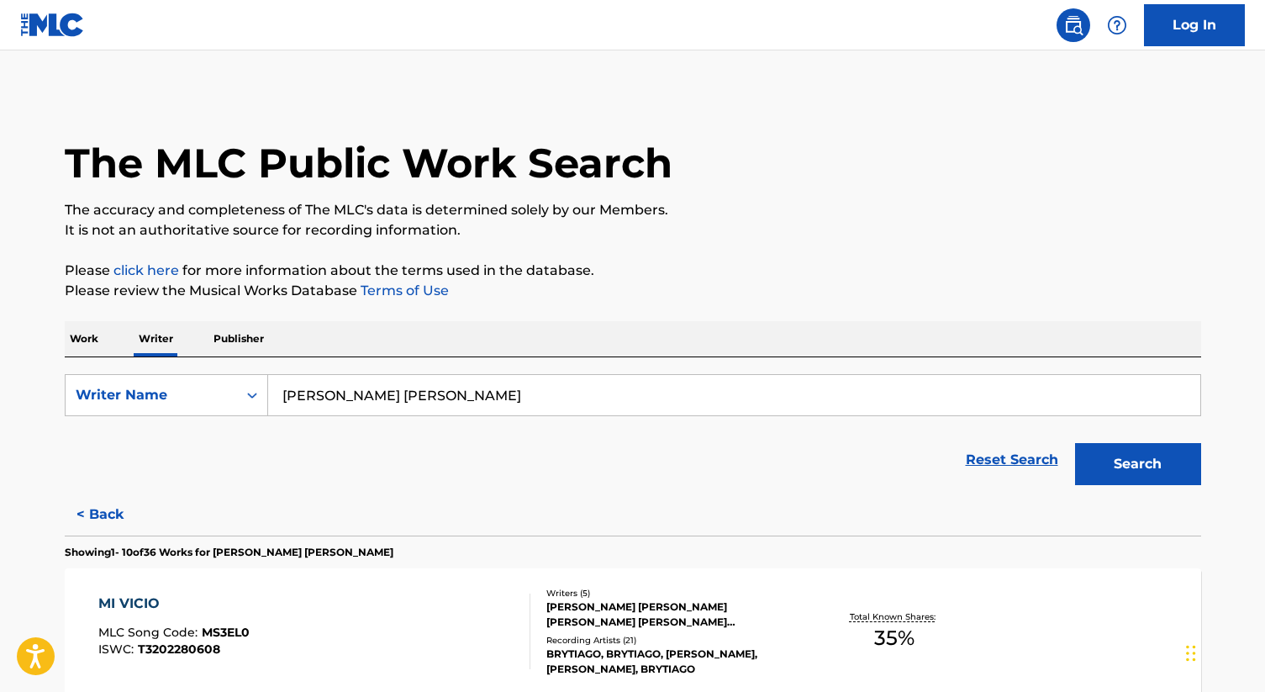
click at [527, 399] on input "[PERSON_NAME] [PERSON_NAME]" at bounding box center [734, 395] width 932 height 40
paste input "[PERSON_NAME] [PERSON_NAME]"
type input "[PERSON_NAME] [PERSON_NAME]"
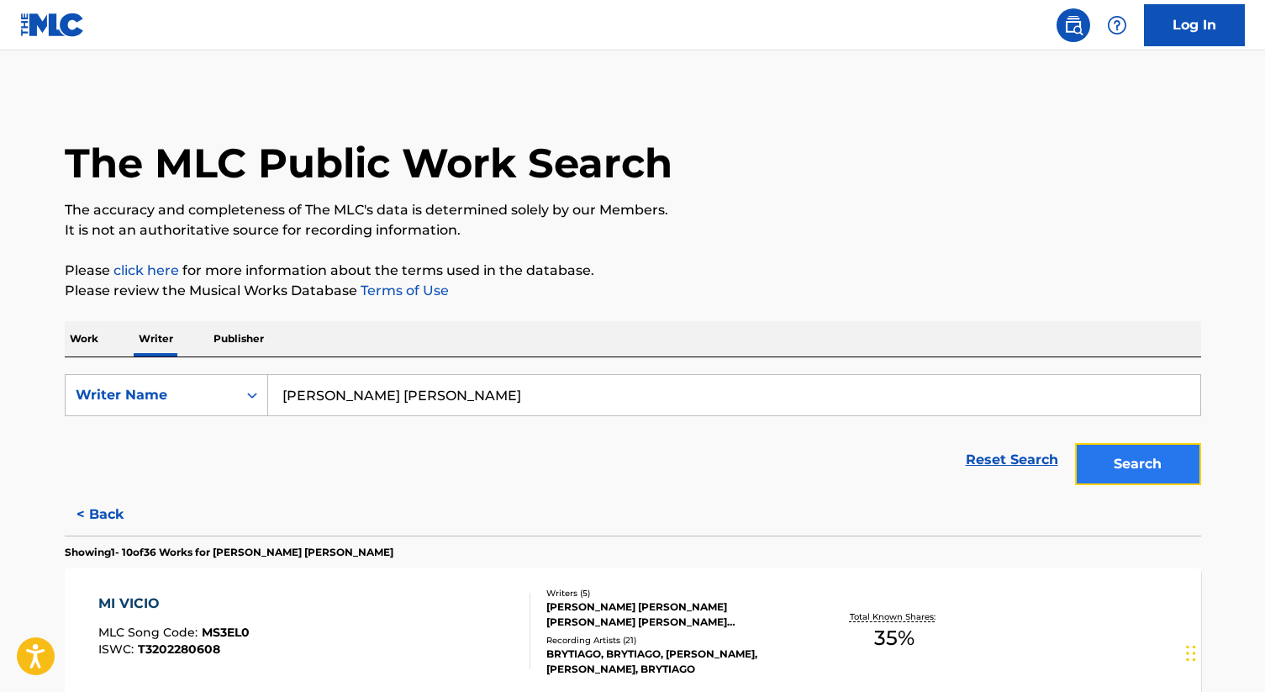
click at [1181, 479] on button "Search" at bounding box center [1138, 464] width 126 height 42
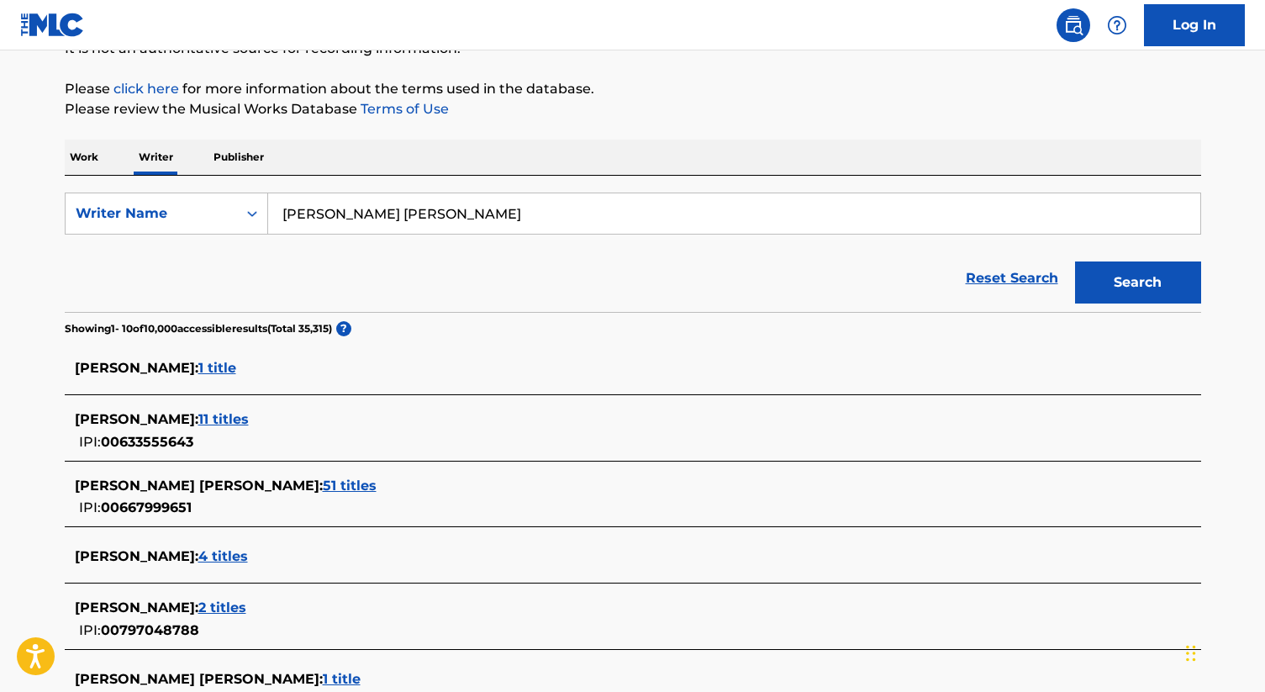
scroll to position [184, 0]
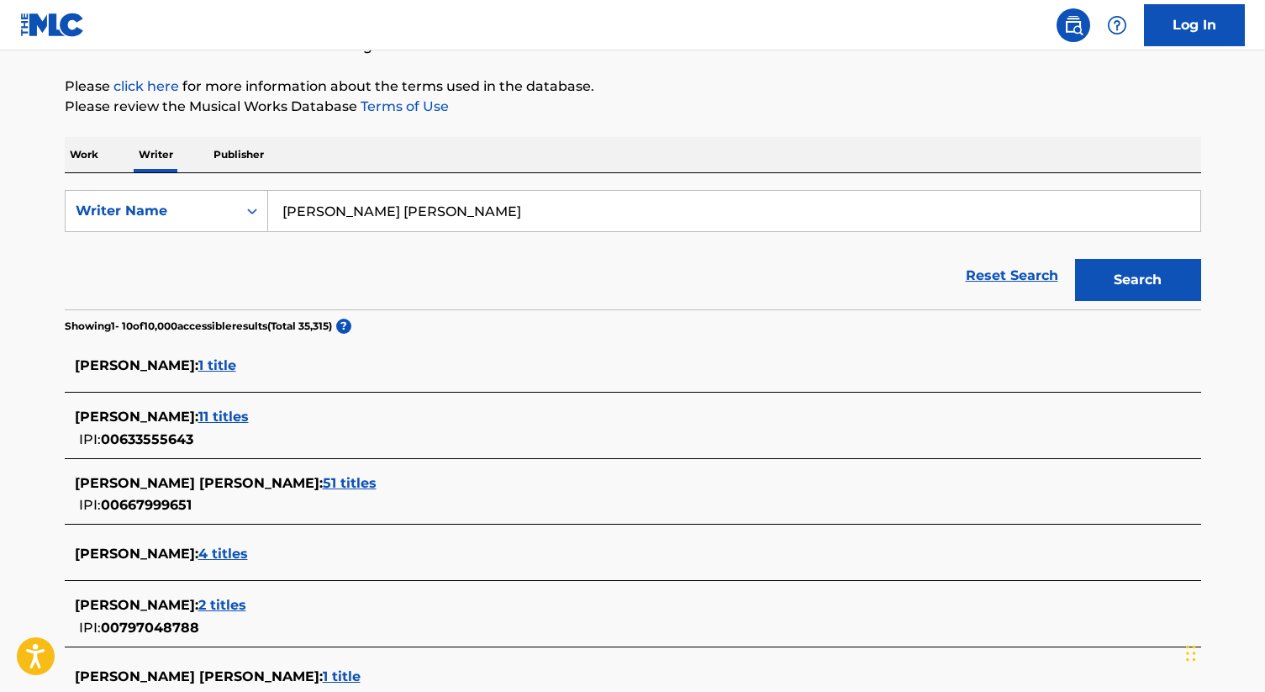
click at [355, 479] on span "51 titles" at bounding box center [350, 483] width 54 height 16
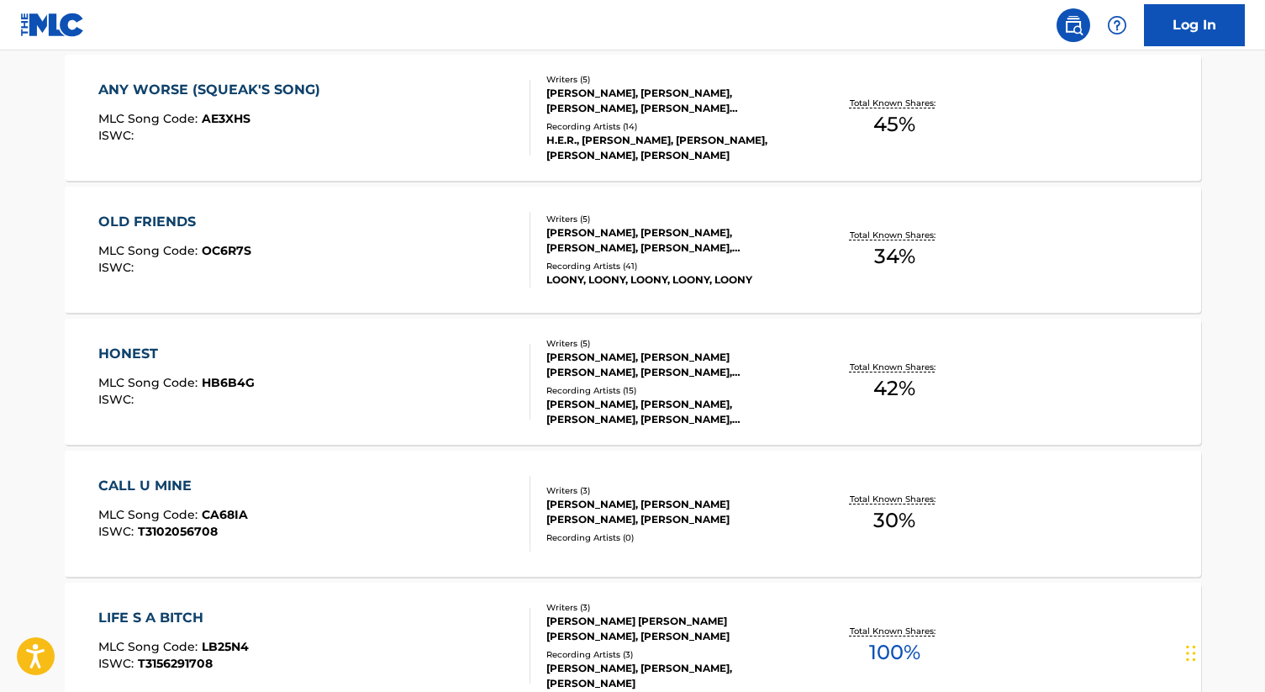
scroll to position [815, 0]
